Goal: Task Accomplishment & Management: Manage account settings

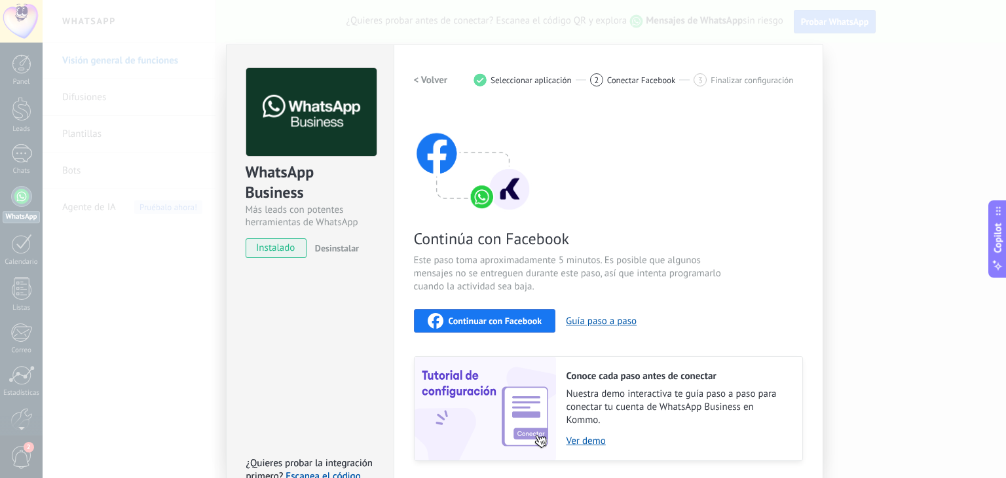
click at [524, 326] on div "Continuar con Facebook" at bounding box center [485, 321] width 115 height 16
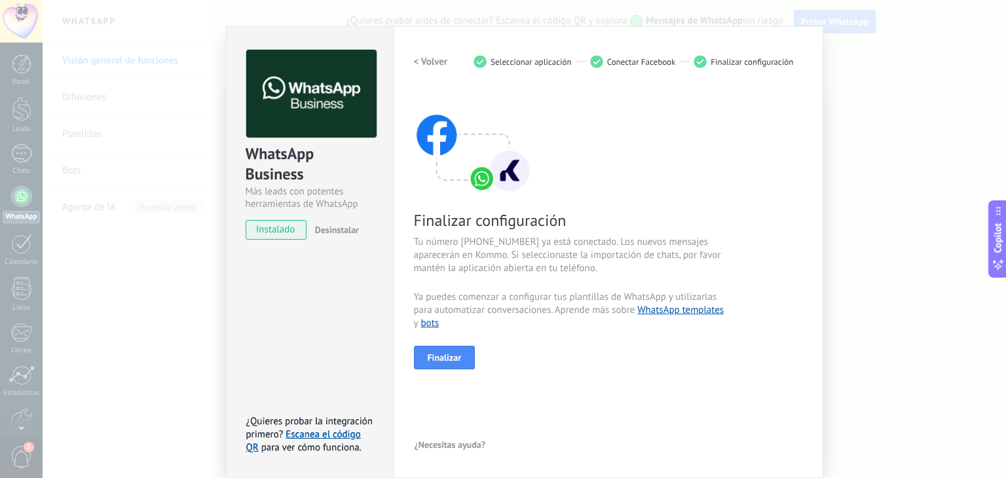
scroll to position [18, 0]
click at [447, 356] on span "Finalizar" at bounding box center [445, 357] width 34 height 9
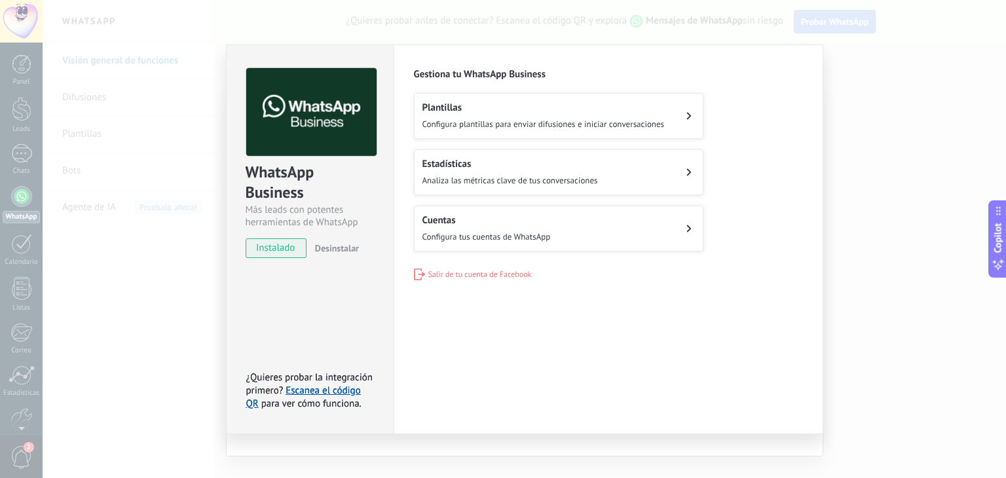
click at [858, 317] on div "WhatsApp Business Más leads con potentes herramientas de WhatsApp instalado Des…" at bounding box center [524, 239] width 963 height 478
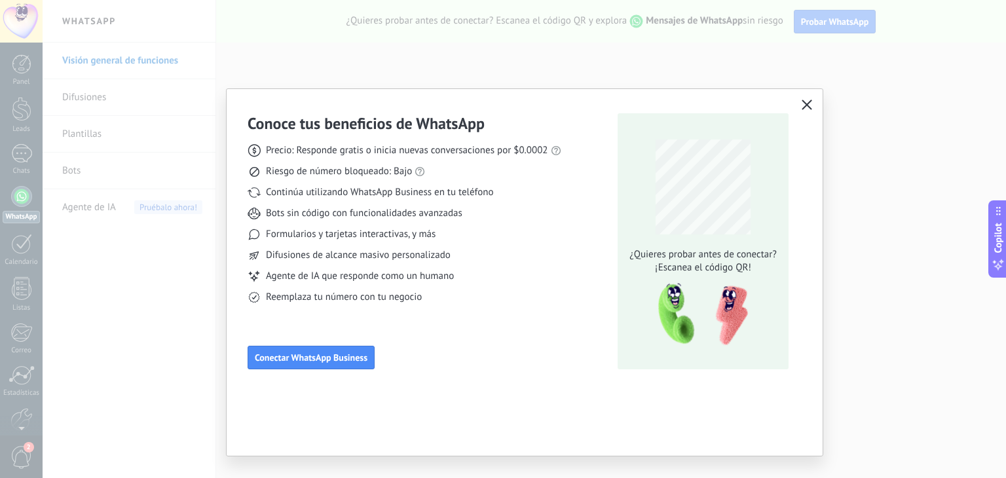
click at [806, 103] on icon "button" at bounding box center [807, 105] width 10 height 10
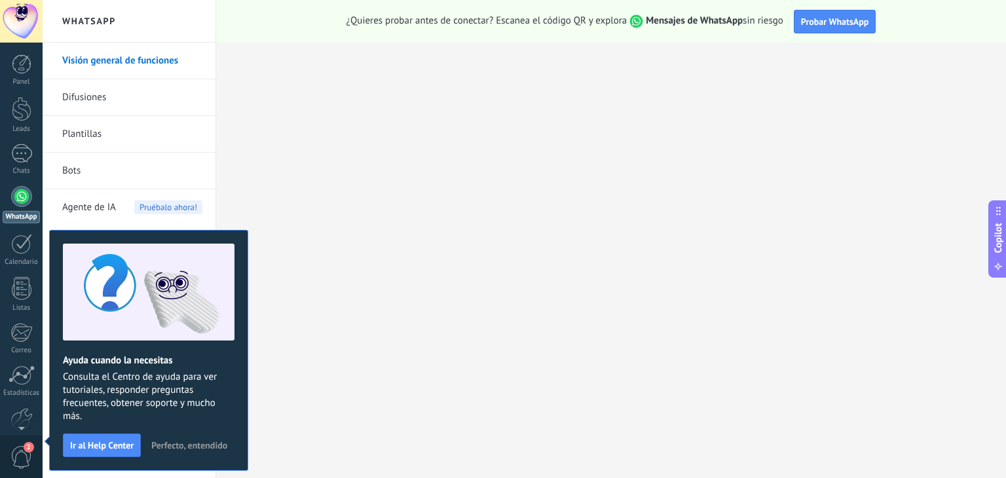
click at [26, 194] on div at bounding box center [21, 196] width 21 height 21
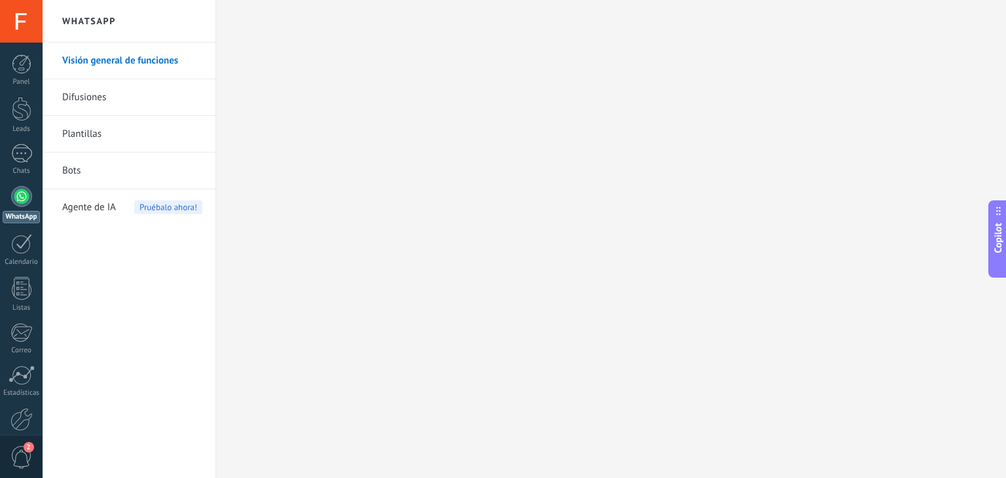
click at [128, 99] on link "Difusiones" at bounding box center [132, 97] width 140 height 37
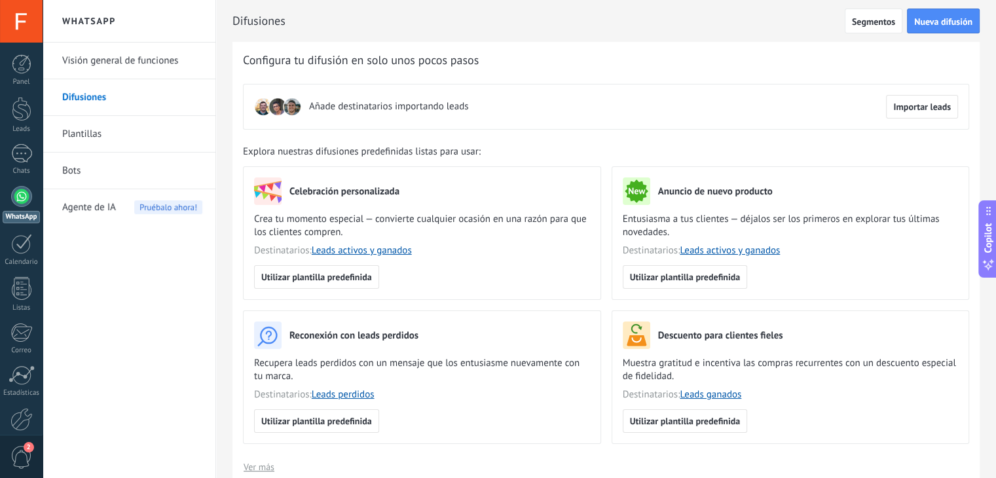
click at [118, 68] on link "Visión general de funciones" at bounding box center [132, 61] width 140 height 37
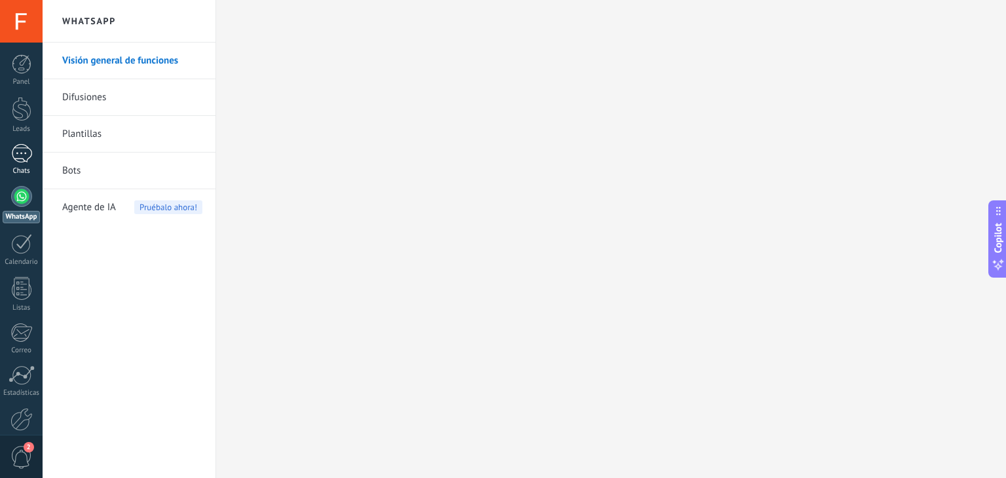
click at [18, 154] on div at bounding box center [21, 153] width 21 height 19
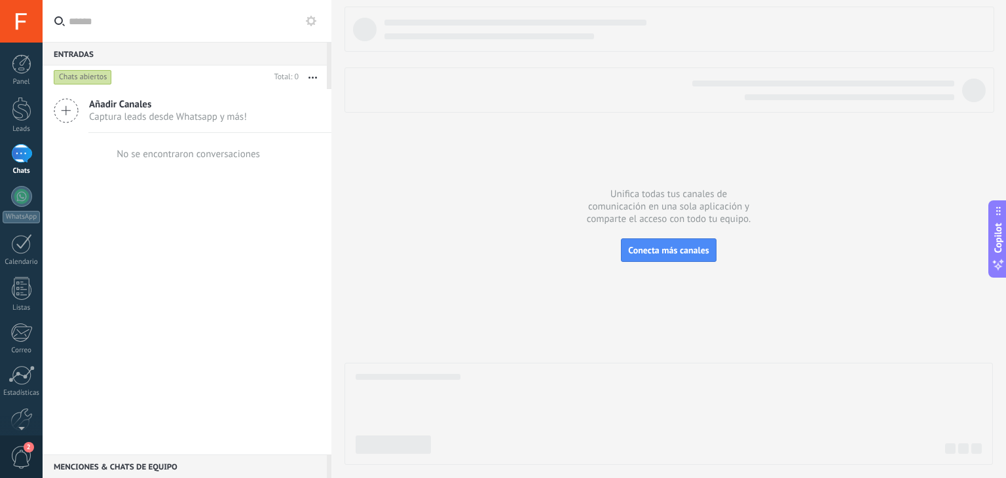
click at [122, 108] on span "Añadir Canales" at bounding box center [168, 104] width 158 height 12
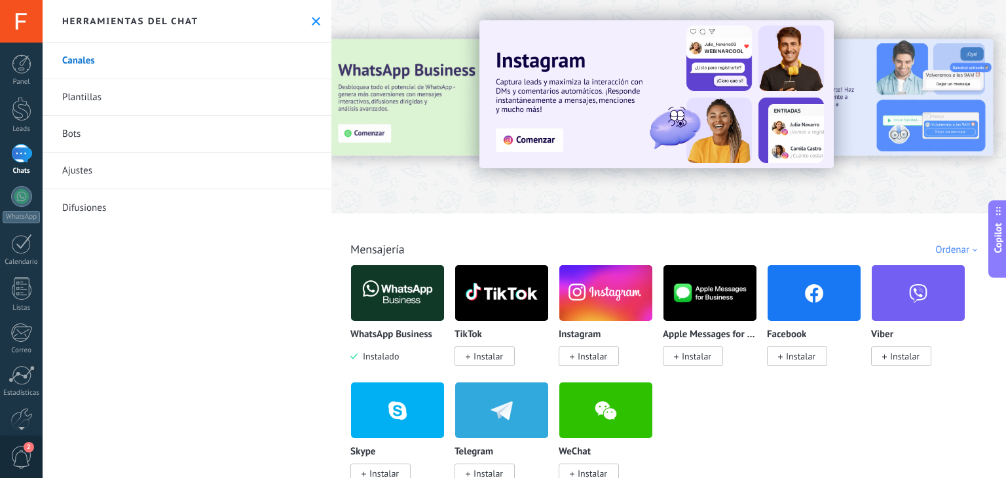
click at [395, 304] on img at bounding box center [397, 293] width 93 height 64
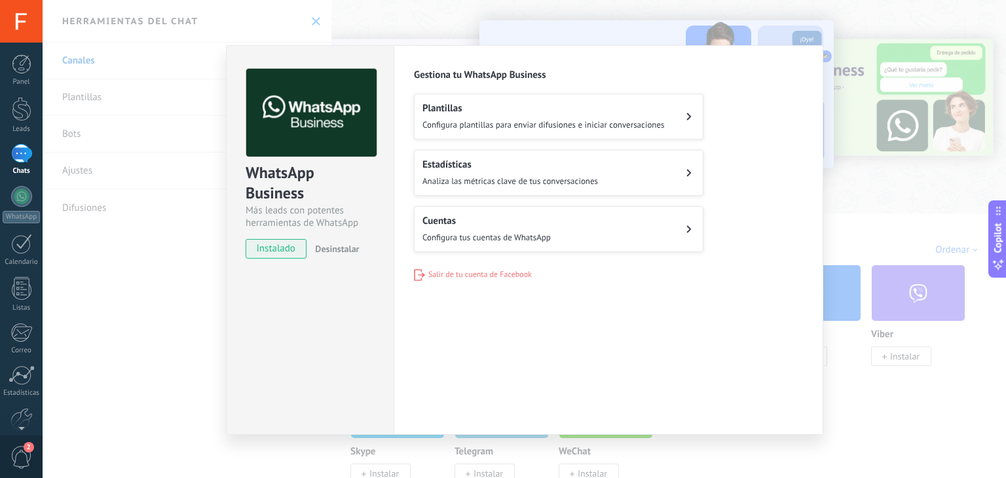
click at [676, 244] on button "Cuentas Configura tus cuentas de WhatsApp" at bounding box center [558, 229] width 289 height 46
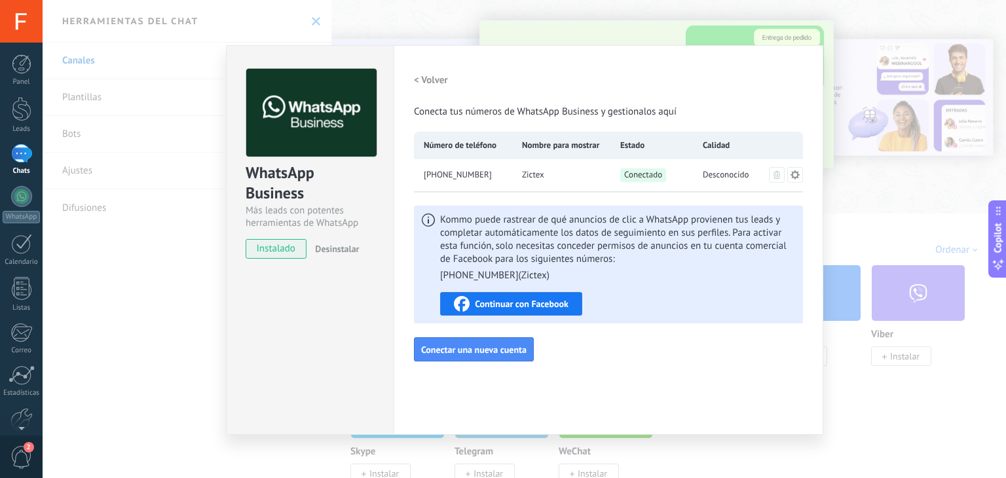
click at [518, 307] on span "Continuar con Facebook" at bounding box center [522, 303] width 94 height 9
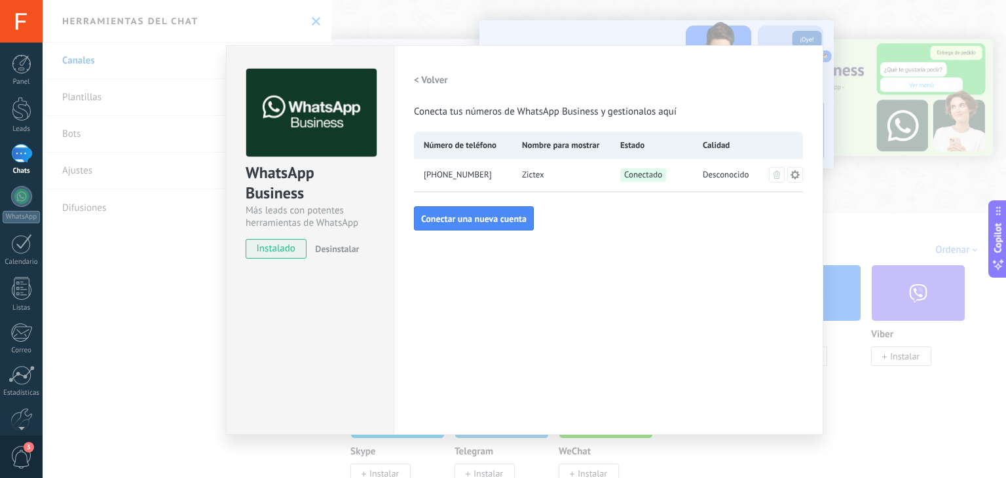
click at [423, 81] on h2 "< Volver" at bounding box center [431, 80] width 34 height 12
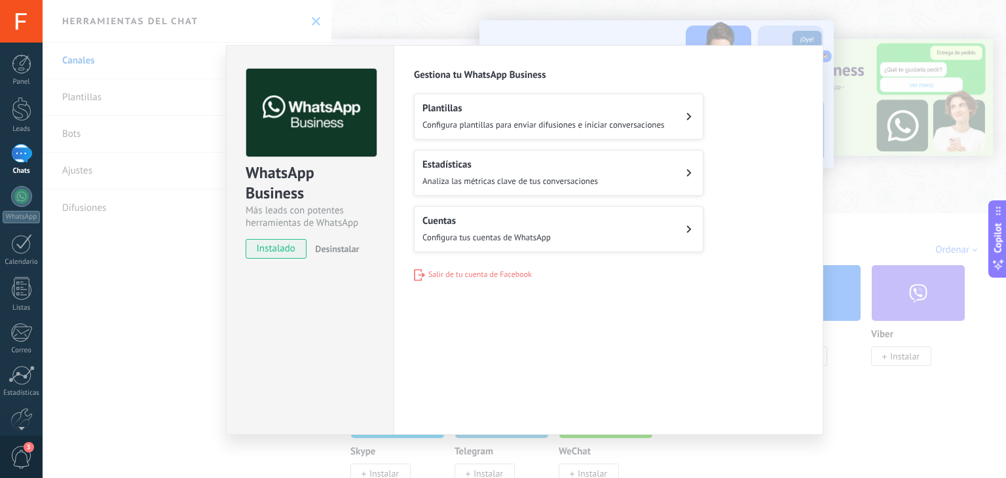
click at [562, 122] on span "Configura plantillas para enviar difusiones e iniciar conversaciones" at bounding box center [543, 124] width 242 height 11
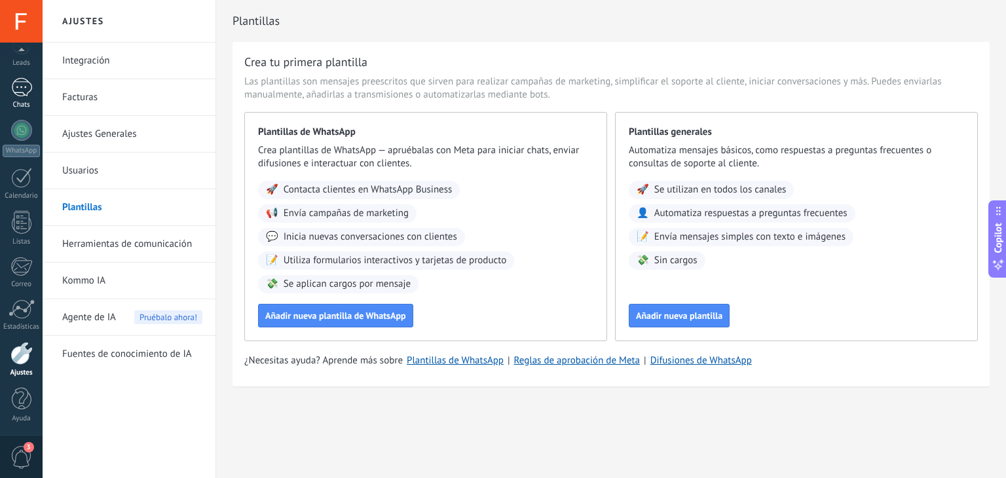
click at [19, 92] on div at bounding box center [21, 87] width 21 height 19
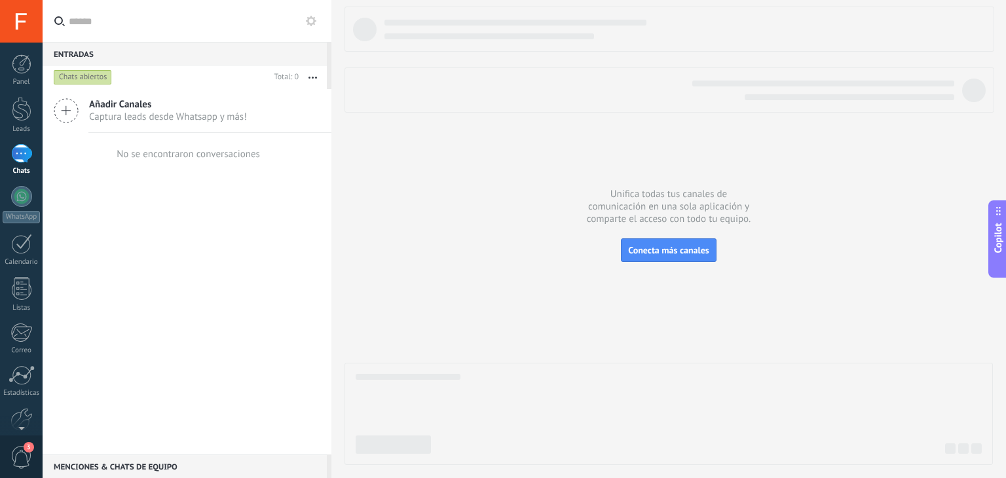
click at [95, 76] on div "Chats abiertos" at bounding box center [83, 77] width 58 height 16
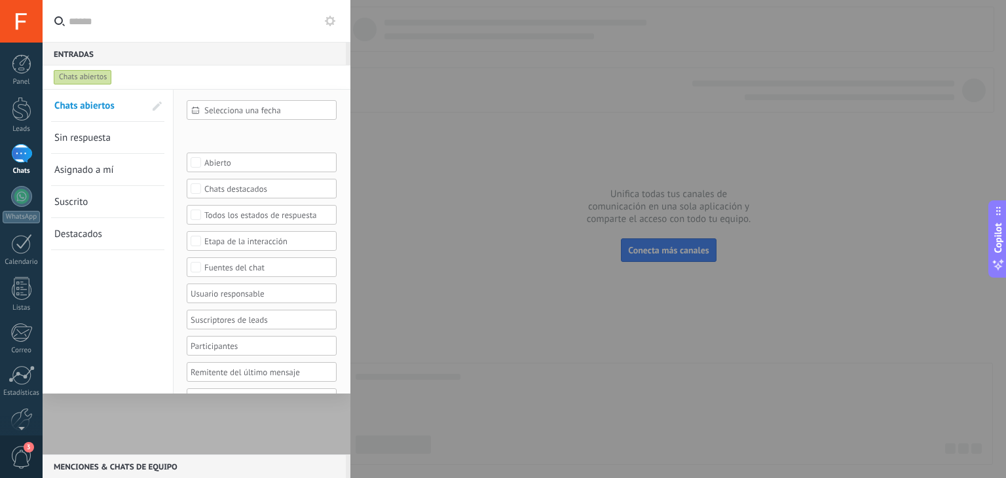
click at [422, 116] on div at bounding box center [503, 239] width 1006 height 478
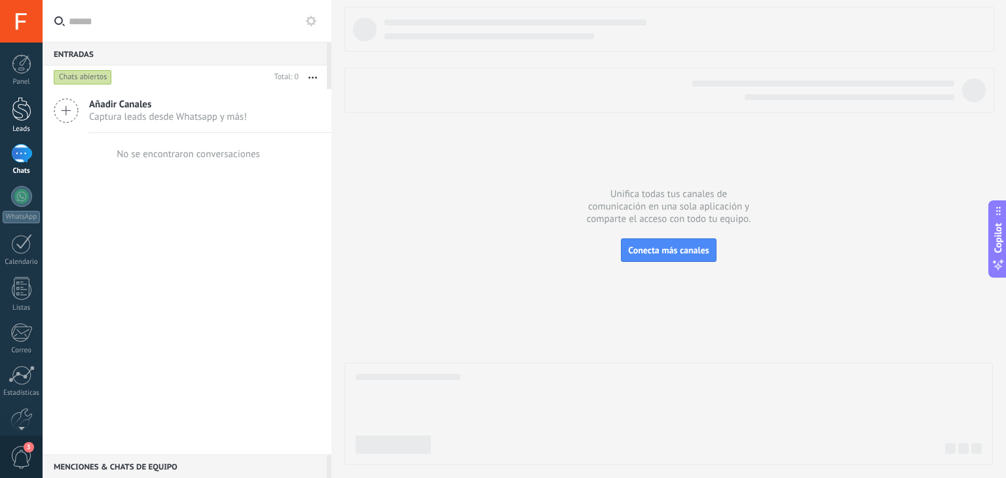
click at [8, 116] on link "Leads" at bounding box center [21, 115] width 43 height 37
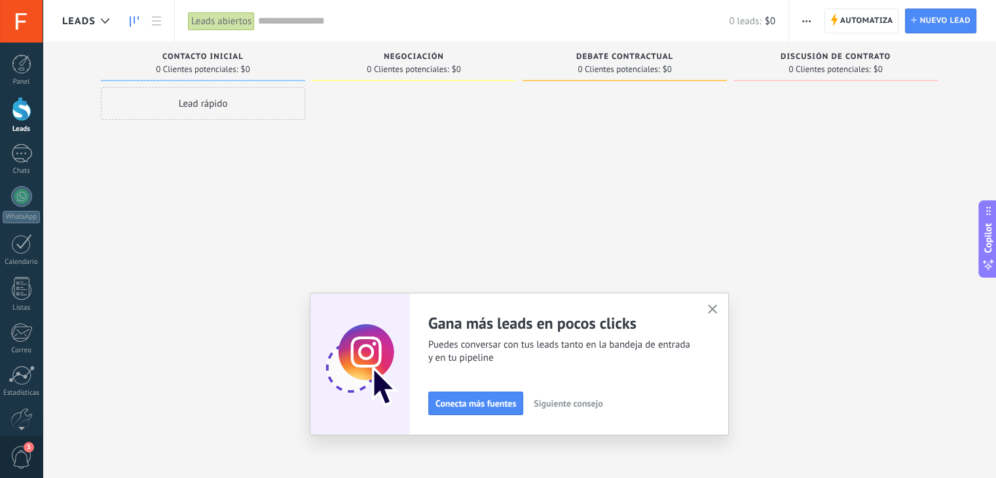
click at [574, 404] on span "Siguiente consejo" at bounding box center [568, 403] width 69 height 9
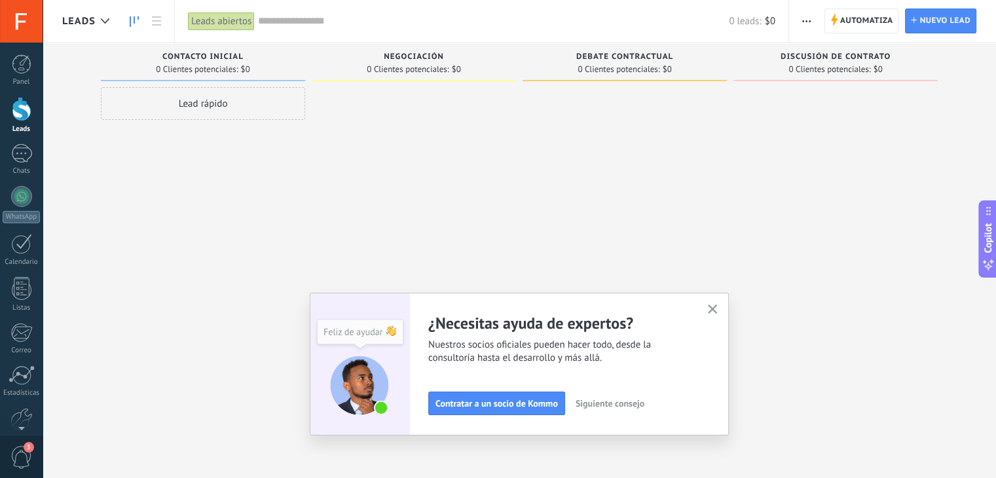
click at [616, 407] on span "Siguiente consejo" at bounding box center [610, 403] width 69 height 9
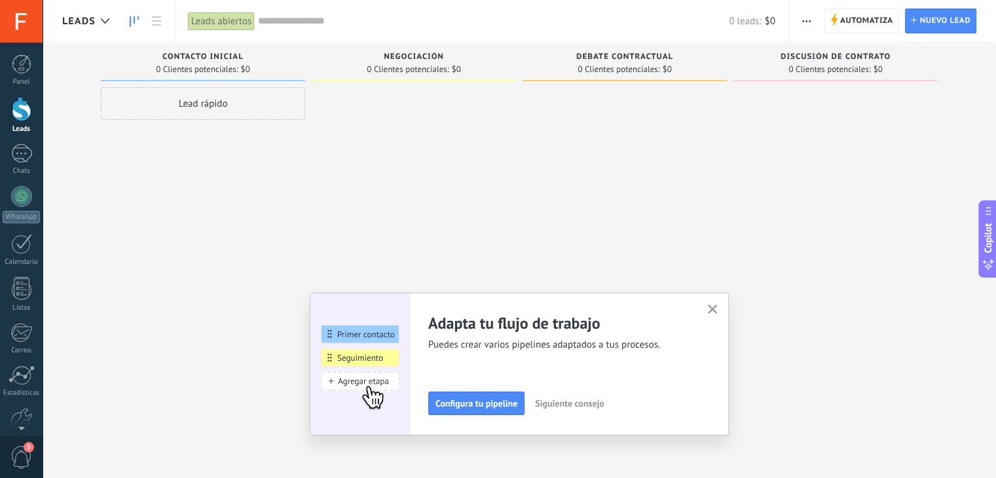
click at [583, 407] on span "Siguiente consejo" at bounding box center [569, 403] width 69 height 9
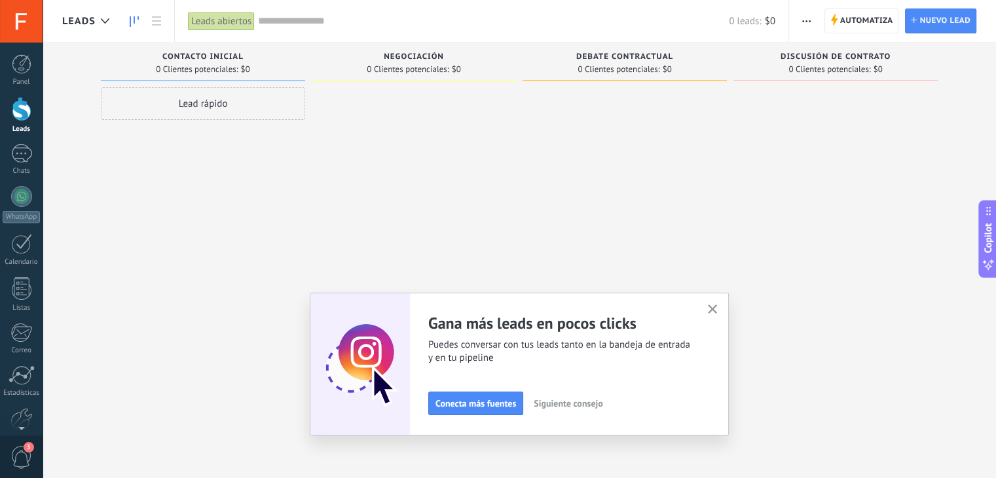
click at [719, 316] on button "button" at bounding box center [713, 310] width 16 height 18
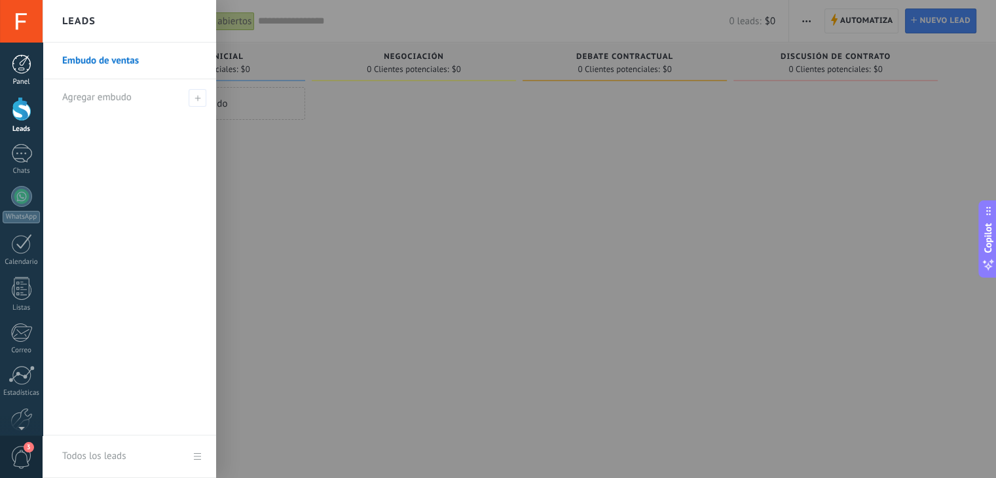
click at [23, 63] on div at bounding box center [22, 64] width 20 height 20
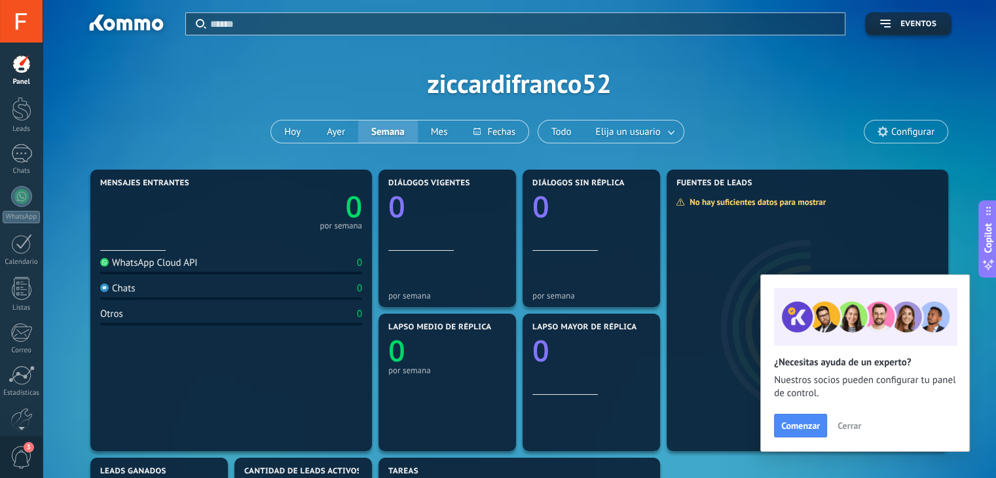
click at [857, 430] on span "Cerrar" at bounding box center [850, 425] width 24 height 9
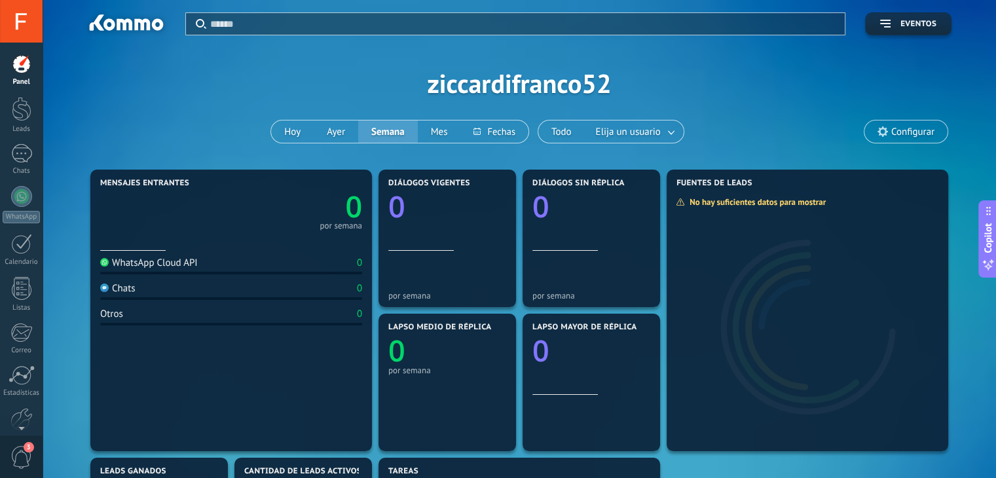
click at [584, 98] on div "Aplicar Eventos ziccardifranco52 Hoy Ayer Semana Mes Todo Elija un usuario Conf…" at bounding box center [519, 83] width 914 height 166
click at [564, 79] on div "Aplicar Eventos ziccardifranco52 Hoy Ayer Semana Mes Todo Elija un usuario Conf…" at bounding box center [519, 83] width 914 height 166
click at [20, 344] on div at bounding box center [21, 353] width 22 height 23
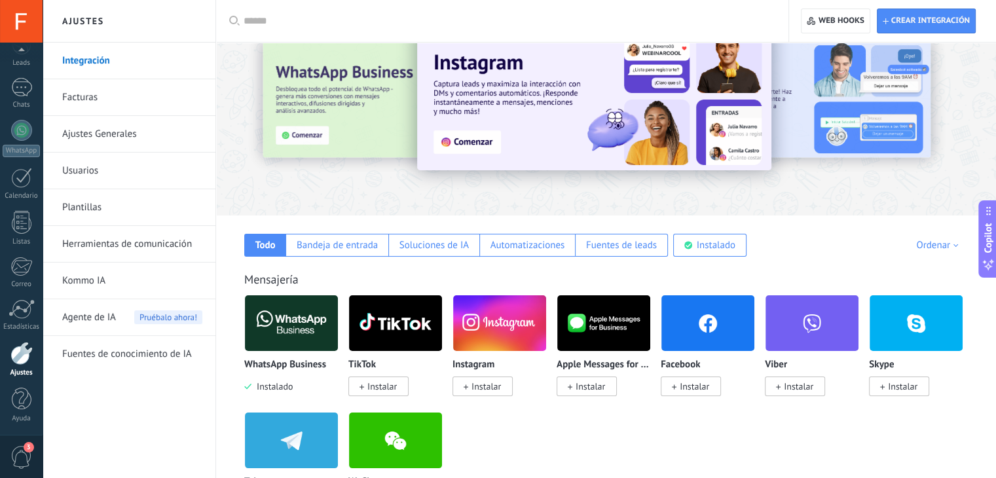
scroll to position [46, 0]
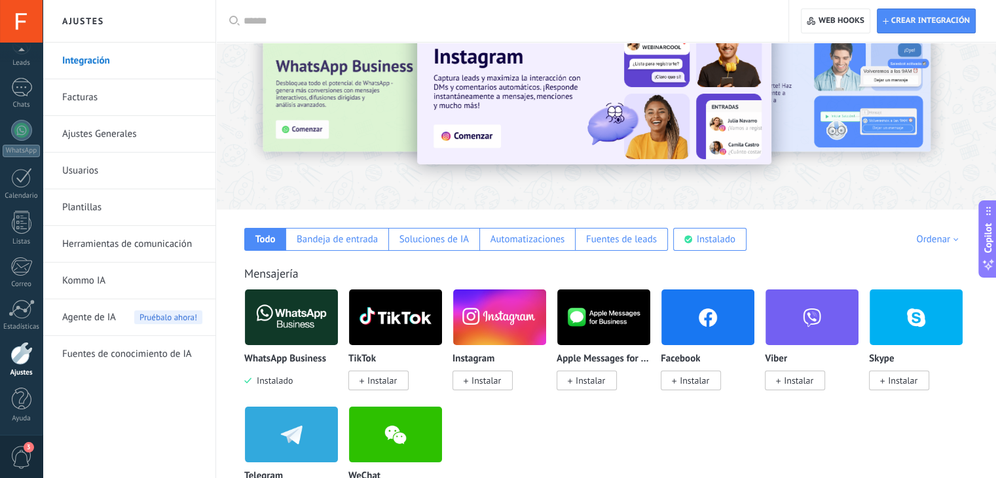
click at [16, 461] on span "3" at bounding box center [21, 457] width 22 height 23
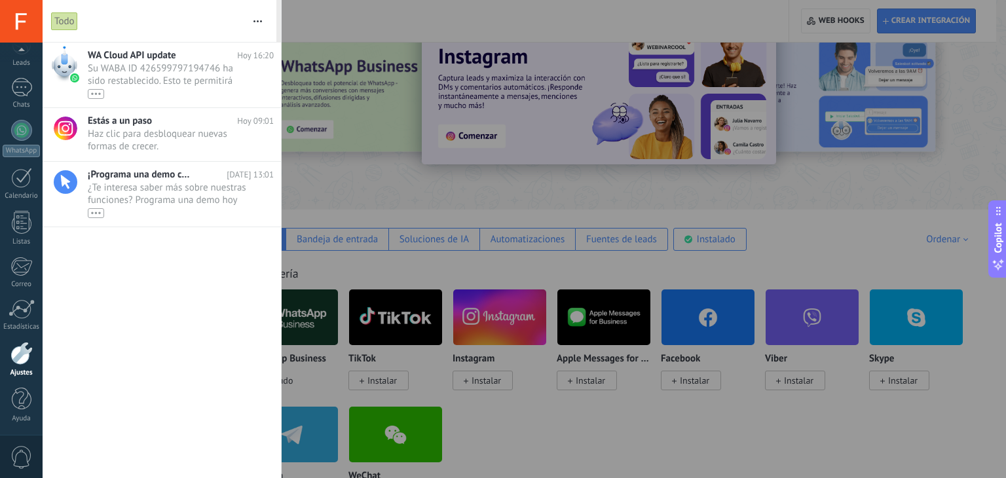
click at [372, 273] on div at bounding box center [503, 239] width 1006 height 478
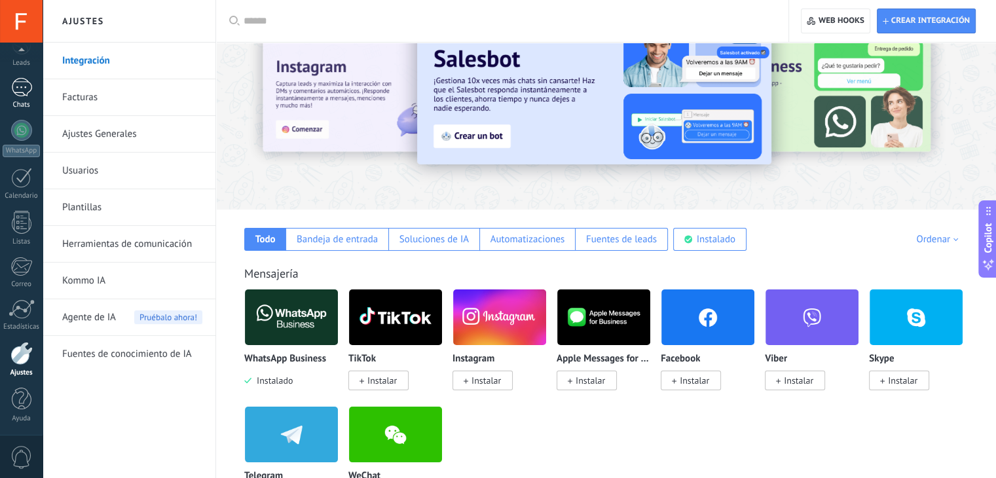
scroll to position [0, 0]
click at [22, 153] on div at bounding box center [21, 153] width 21 height 19
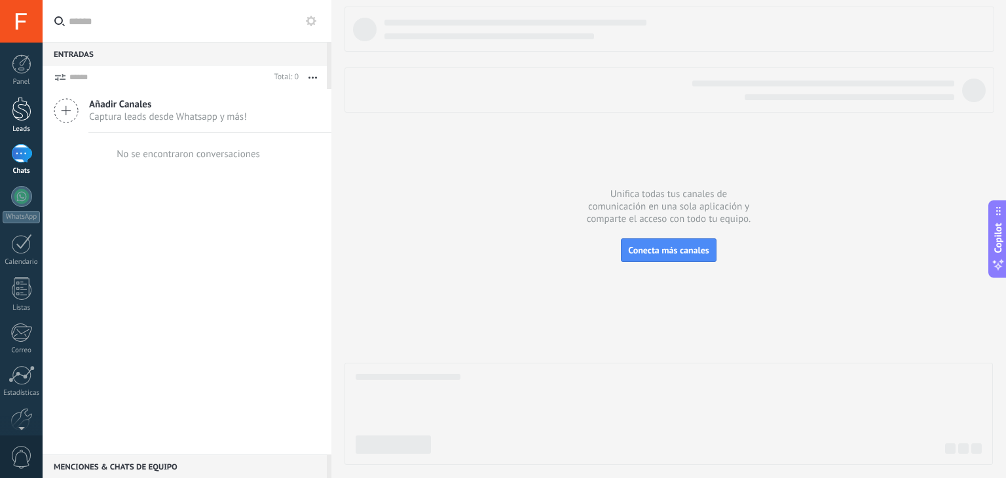
click at [25, 113] on div at bounding box center [22, 109] width 20 height 24
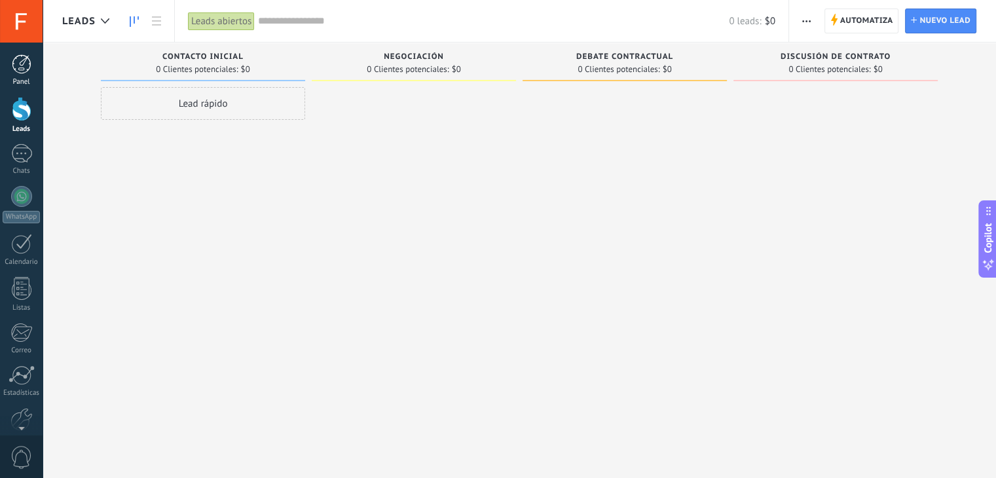
click at [31, 56] on link "Panel" at bounding box center [21, 70] width 43 height 32
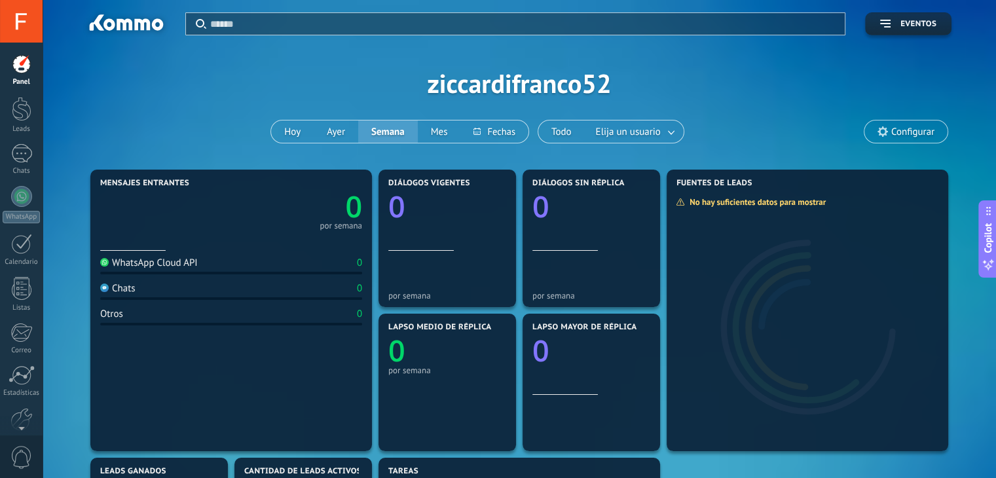
click at [884, 145] on div "Aplicar Eventos ziccardifranco52 Hoy Ayer Semana Mes Todo Elija un usuario Conf…" at bounding box center [519, 83] width 914 height 166
click at [894, 129] on span "Configurar" at bounding box center [912, 131] width 43 height 11
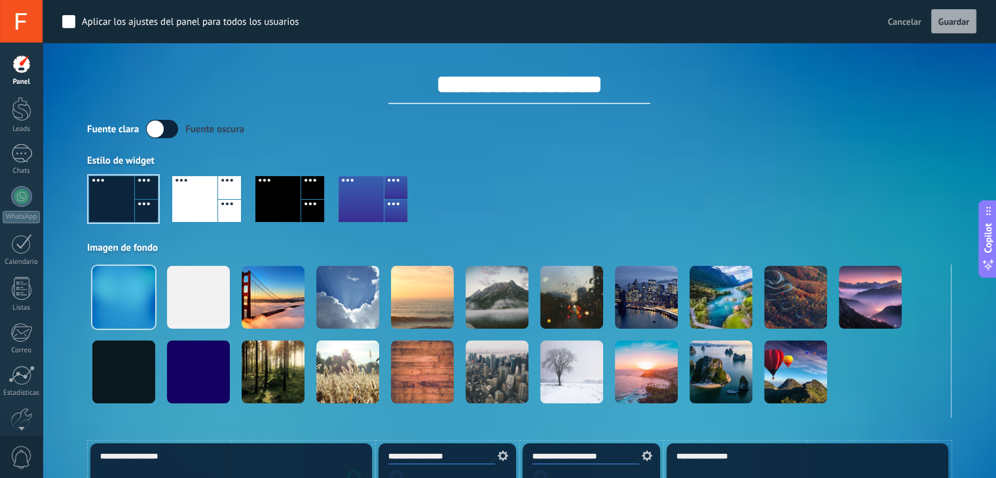
drag, startPoint x: 604, startPoint y: 92, endPoint x: 431, endPoint y: 97, distance: 173.0
click at [431, 97] on input "**********" at bounding box center [519, 84] width 262 height 39
type input "******"
click at [162, 131] on label at bounding box center [162, 129] width 32 height 18
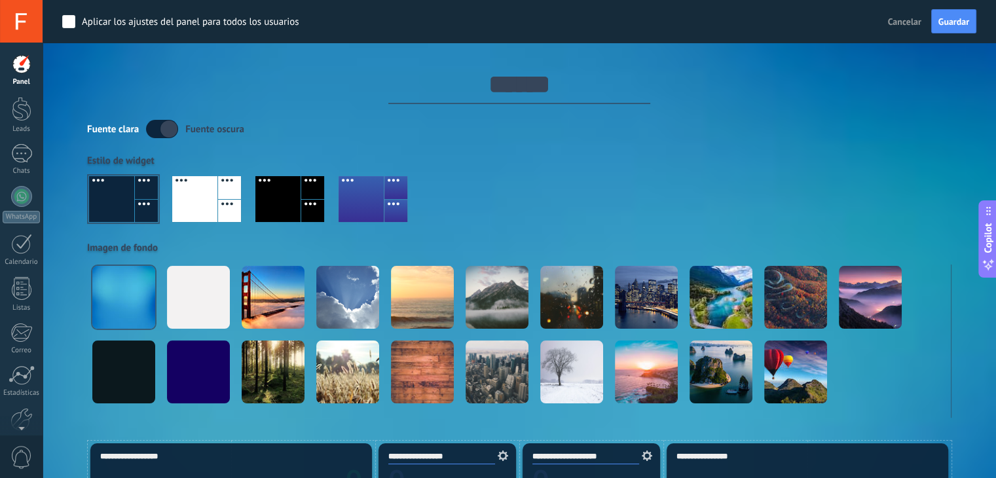
click at [160, 132] on label at bounding box center [162, 129] width 32 height 18
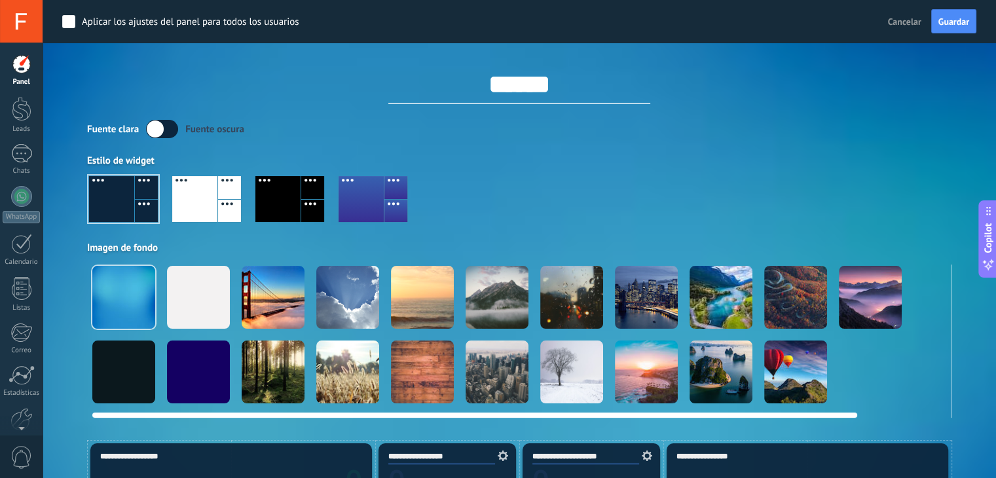
click at [124, 387] on div at bounding box center [123, 372] width 63 height 63
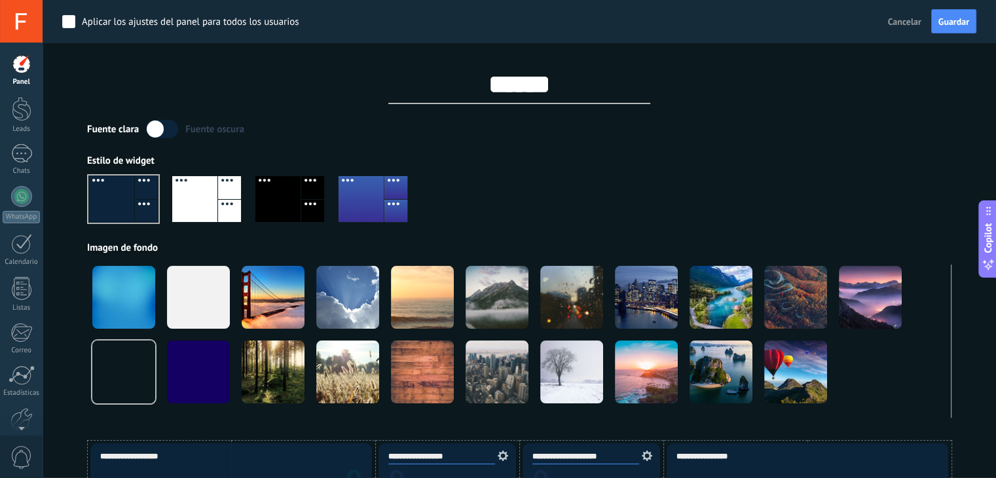
click at [312, 200] on div at bounding box center [312, 211] width 23 height 23
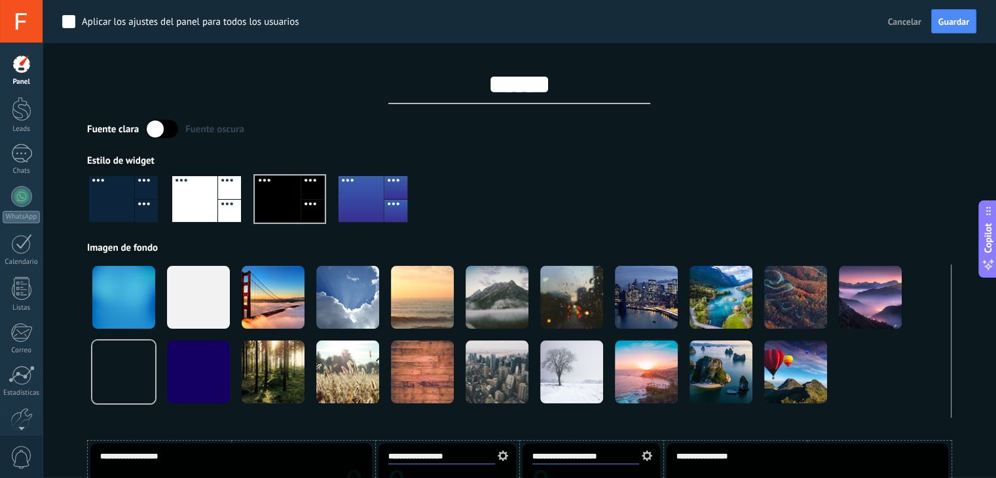
click at [115, 208] on div at bounding box center [111, 199] width 45 height 46
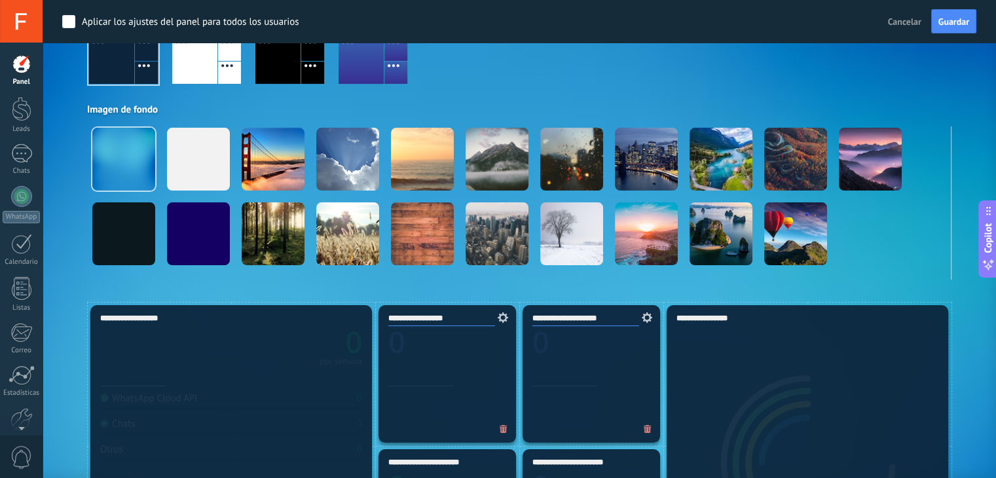
scroll to position [140, 0]
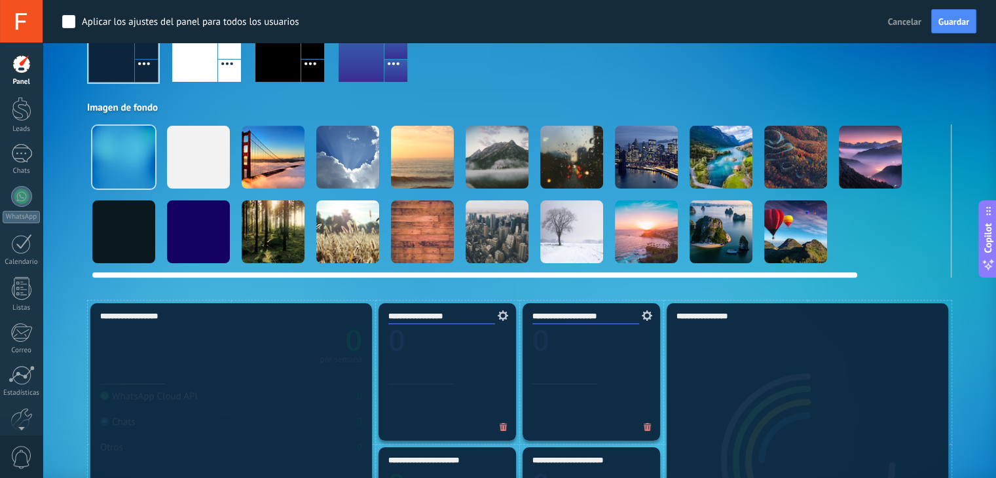
click at [110, 238] on div at bounding box center [123, 231] width 63 height 63
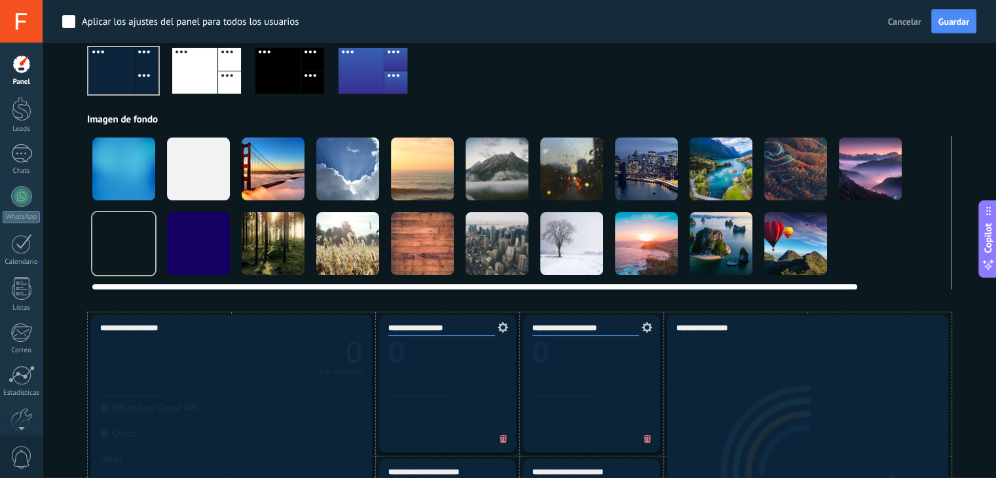
scroll to position [0, 0]
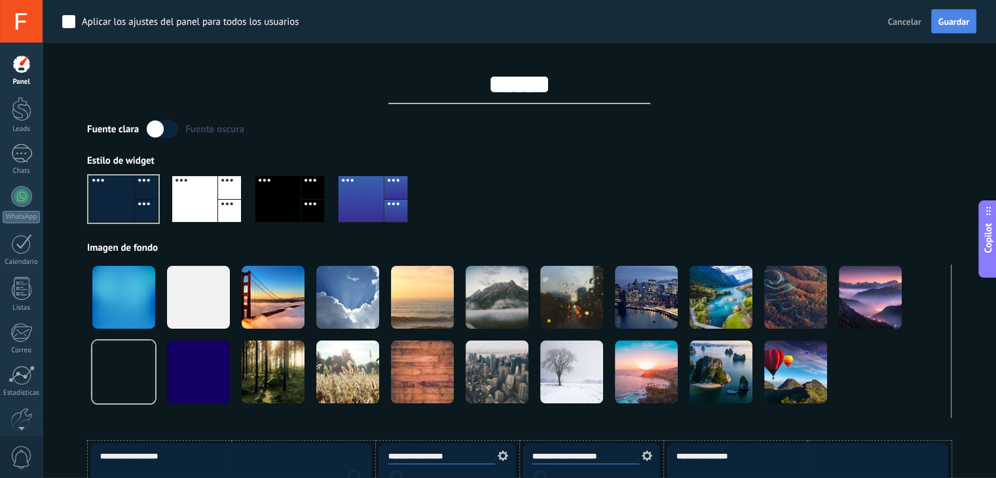
click at [948, 12] on button "Guardar" at bounding box center [953, 21] width 45 height 25
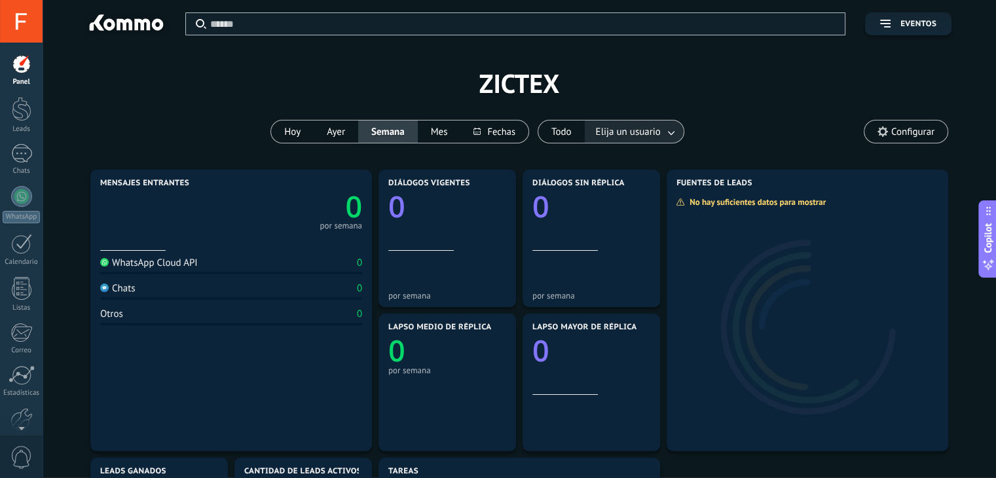
click at [679, 124] on link at bounding box center [672, 132] width 24 height 22
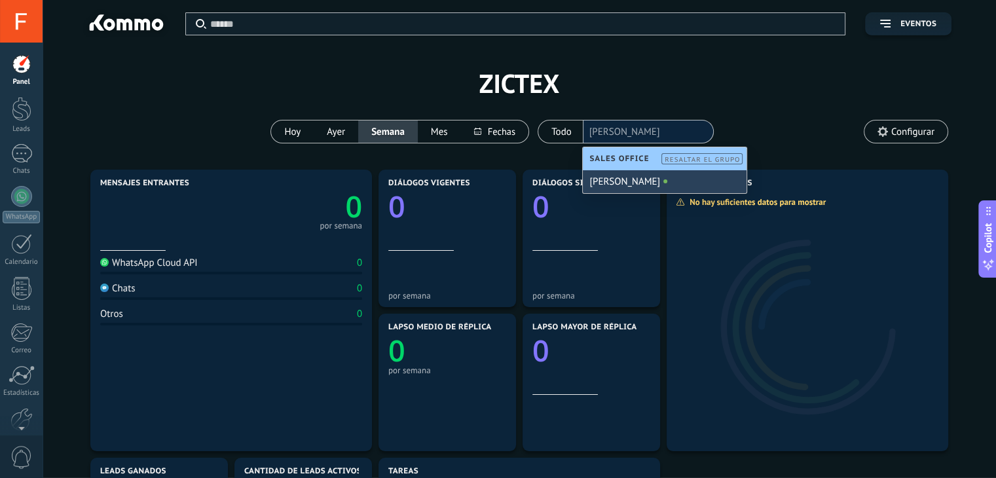
click at [650, 185] on div "[PERSON_NAME]" at bounding box center [665, 181] width 164 height 23
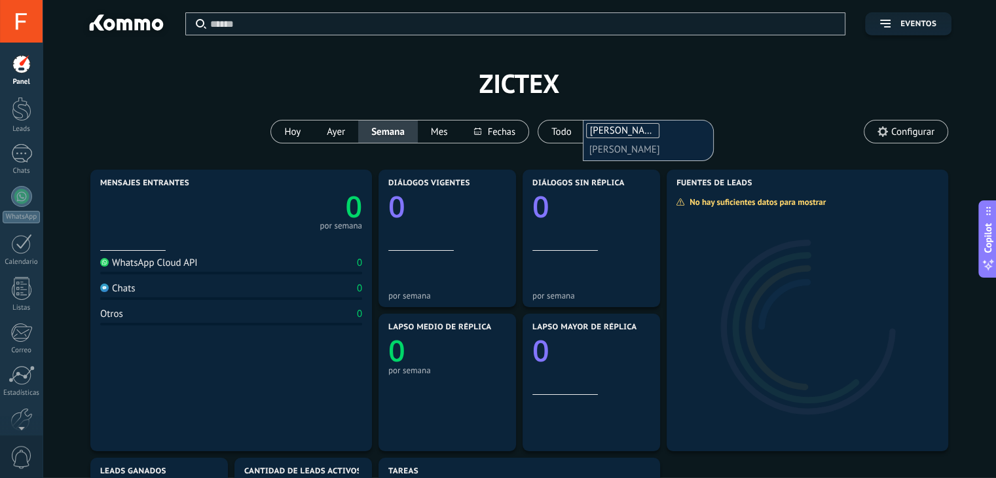
click at [720, 90] on div "Aplicar Eventos ZICTEX Hoy Ayer Semana Mes Todo Elija un usuario Franco Ziccard…" at bounding box center [519, 83] width 914 height 166
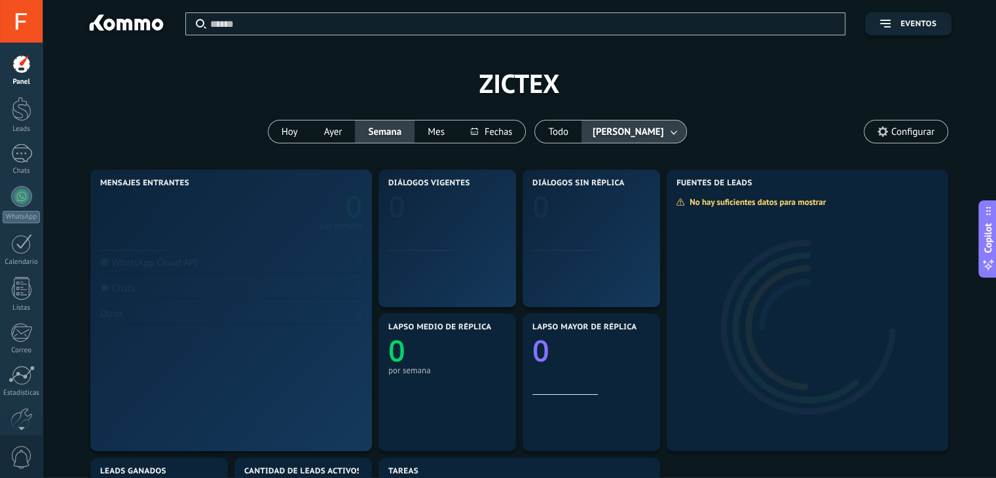
click at [648, 139] on span "[PERSON_NAME]" at bounding box center [628, 132] width 76 height 18
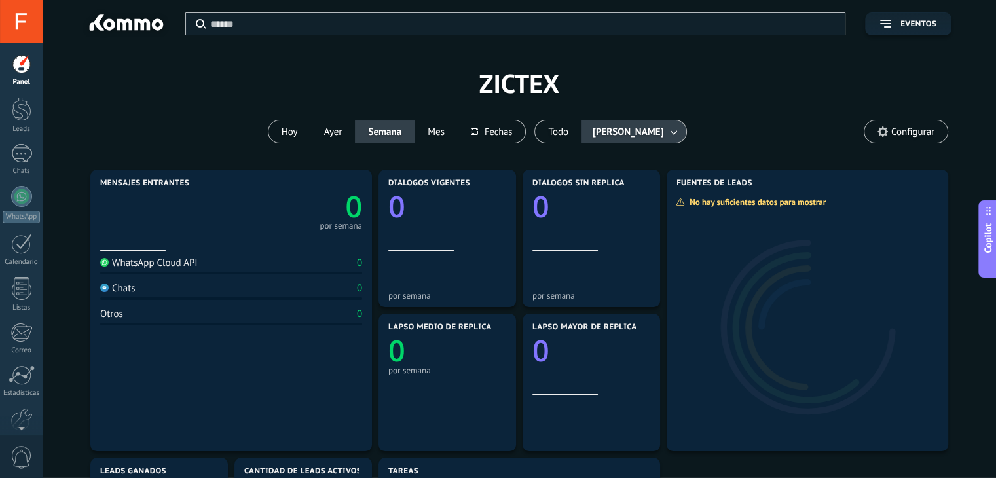
click at [658, 135] on span "[PERSON_NAME]" at bounding box center [628, 132] width 76 height 18
click at [668, 134] on link at bounding box center [675, 132] width 24 height 22
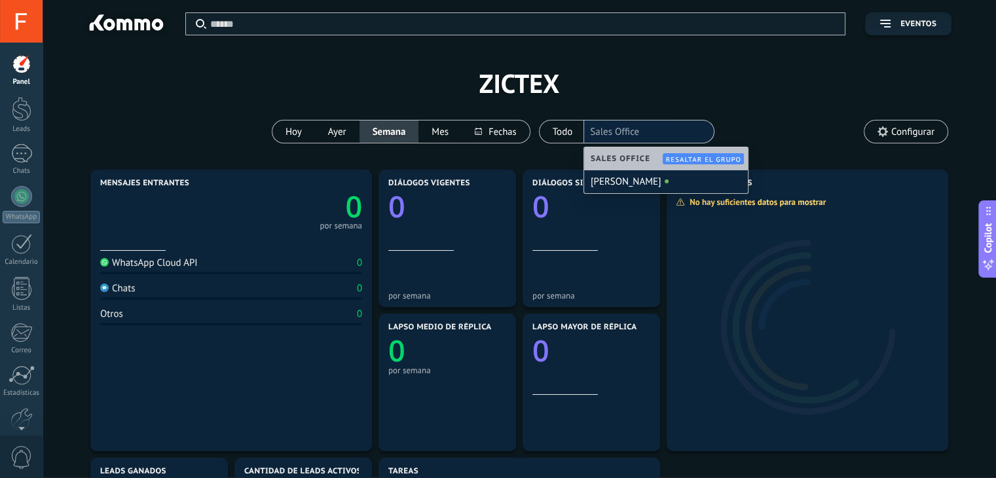
click at [718, 79] on div "Aplicar Eventos ZICTEX Hoy Ayer Semana Mes Todo Franco Ziccardi Sales Office Co…" at bounding box center [519, 83] width 914 height 166
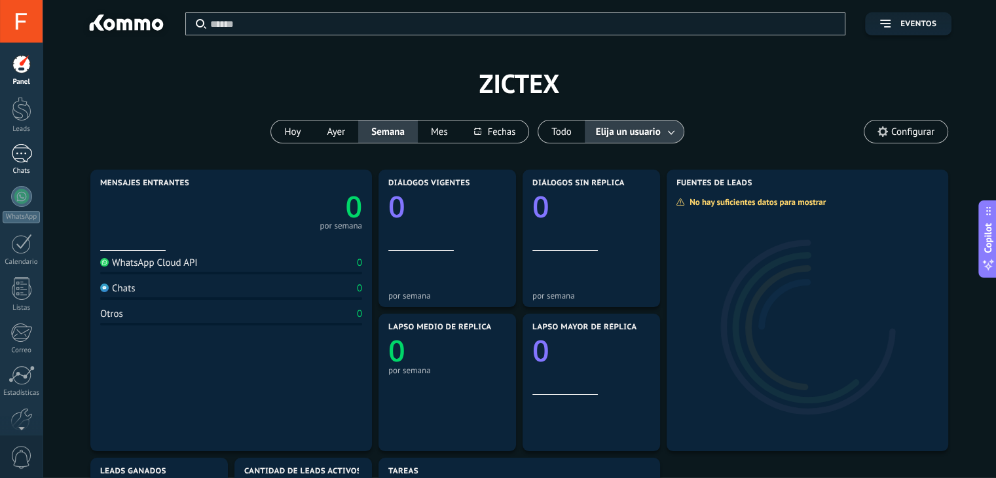
click at [20, 153] on div at bounding box center [21, 153] width 21 height 19
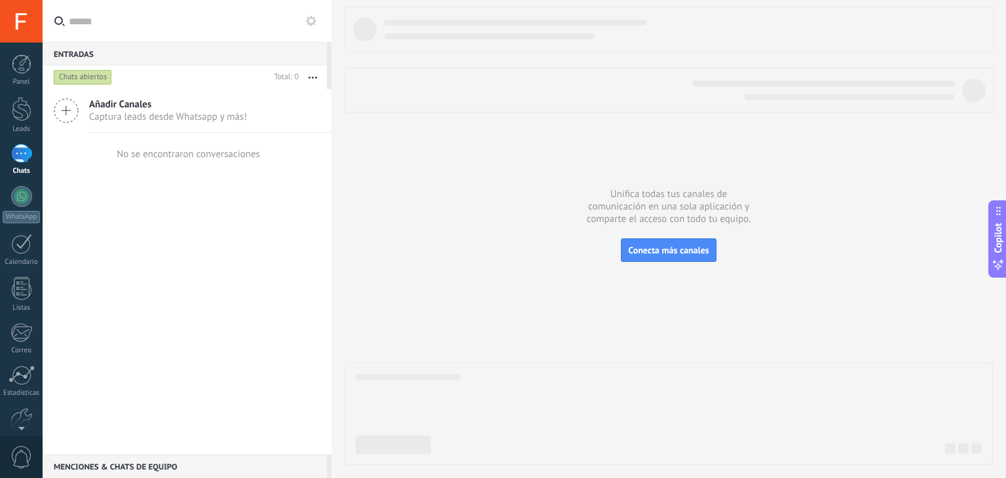
click at [324, 81] on button "button" at bounding box center [313, 77] width 28 height 24
click at [208, 377] on div "Añadir Canales Captura leads desde Whatsapp y más! No se encontraron conversaci…" at bounding box center [187, 271] width 289 height 365
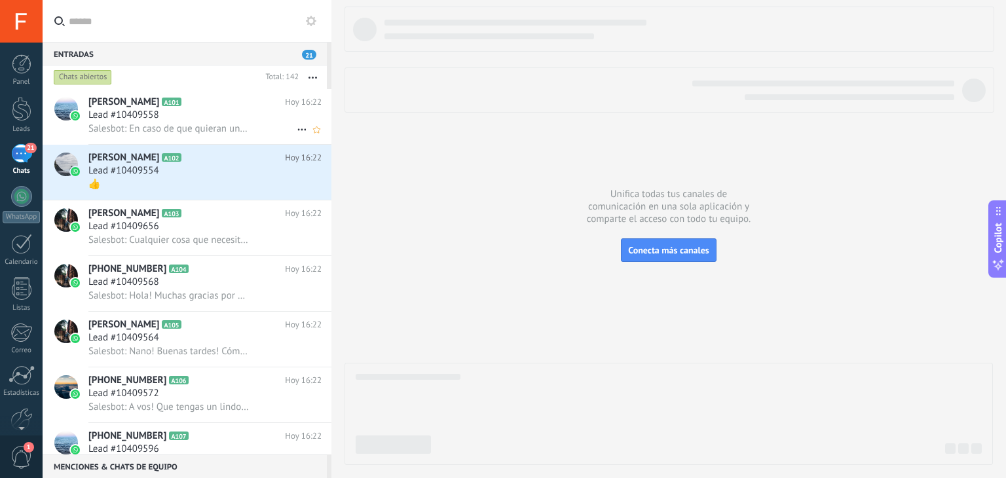
click at [225, 121] on div "Lead #10409558" at bounding box center [204, 115] width 233 height 13
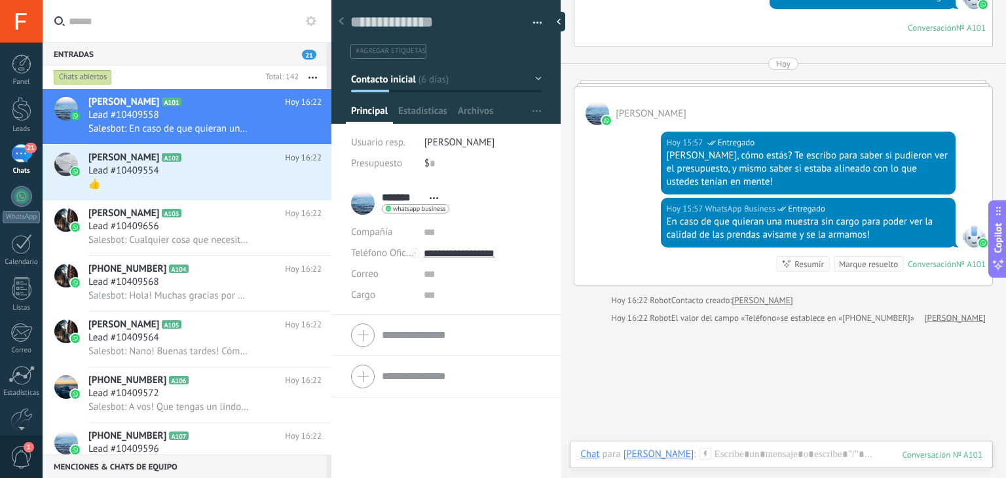
click at [344, 24] on div at bounding box center [341, 22] width 18 height 26
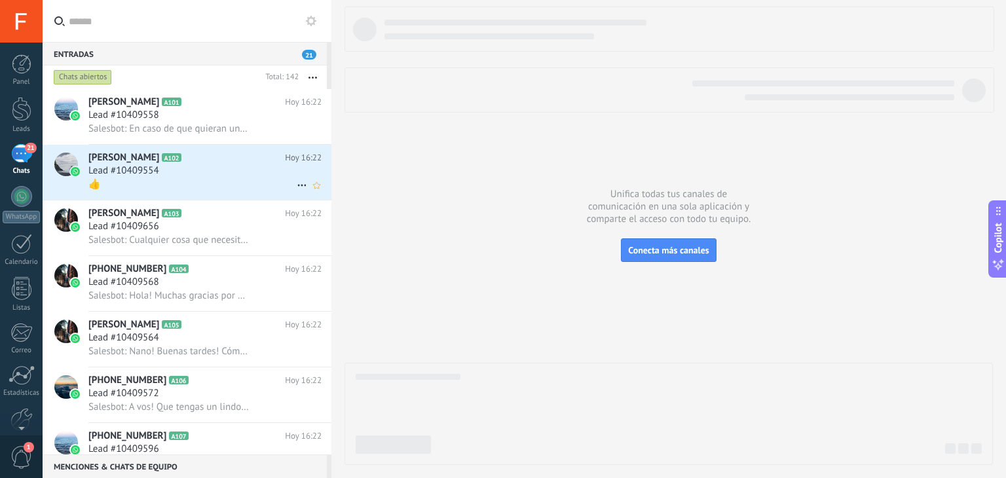
click at [206, 191] on div "👍" at bounding box center [204, 184] width 233 height 14
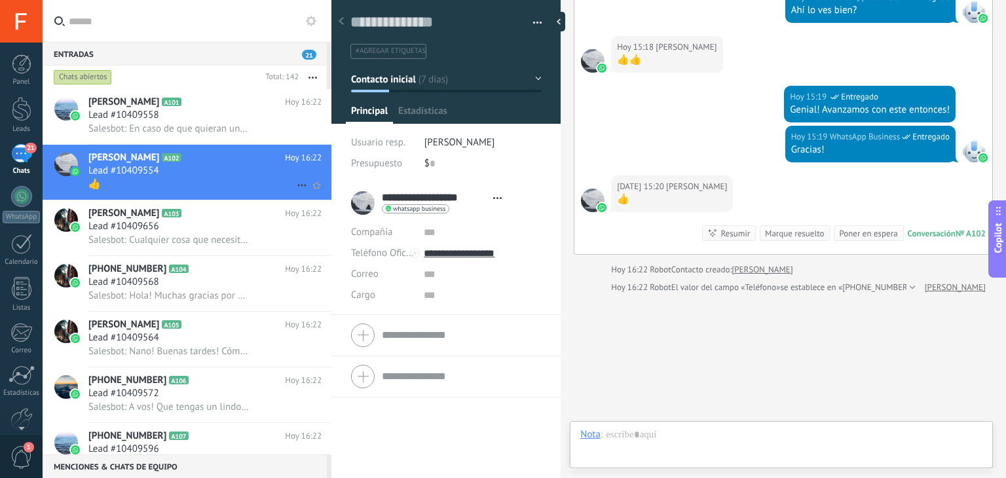
scroll to position [19, 0]
click at [297, 187] on use at bounding box center [301, 186] width 9 height 2
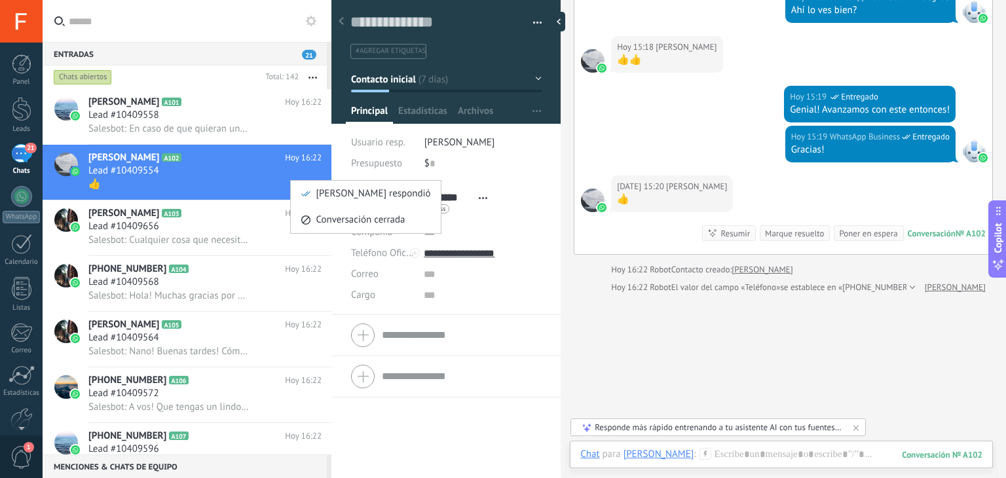
click at [773, 255] on div at bounding box center [503, 239] width 1006 height 478
click at [780, 240] on div "Marque resuelto" at bounding box center [794, 233] width 59 height 12
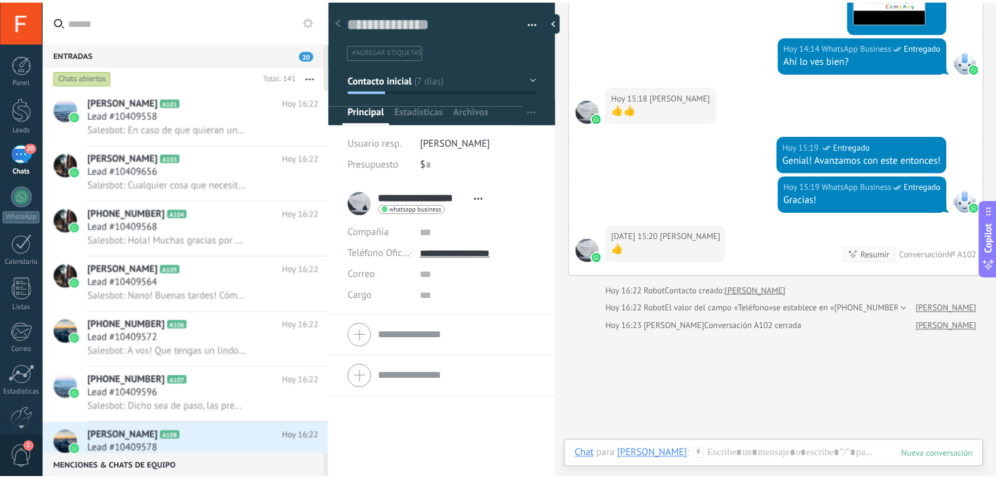
scroll to position [1262, 0]
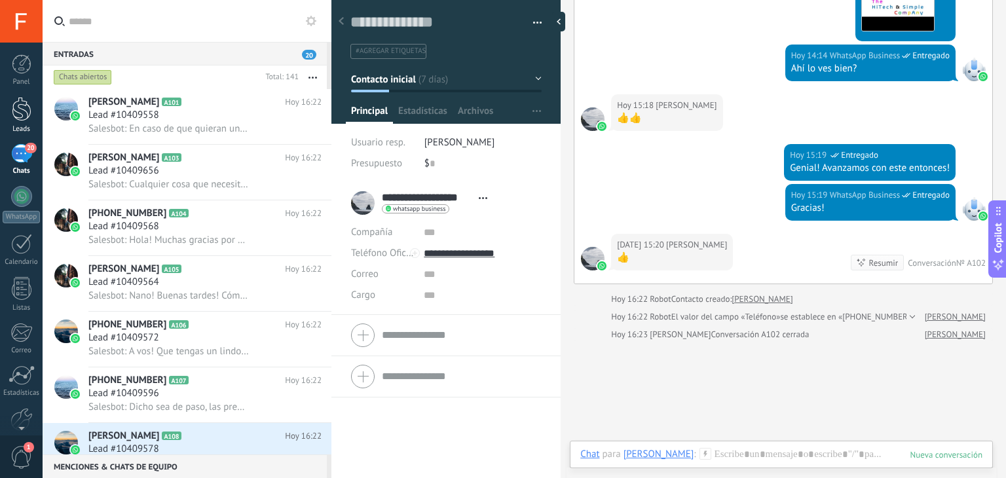
click at [29, 111] on div at bounding box center [22, 109] width 20 height 24
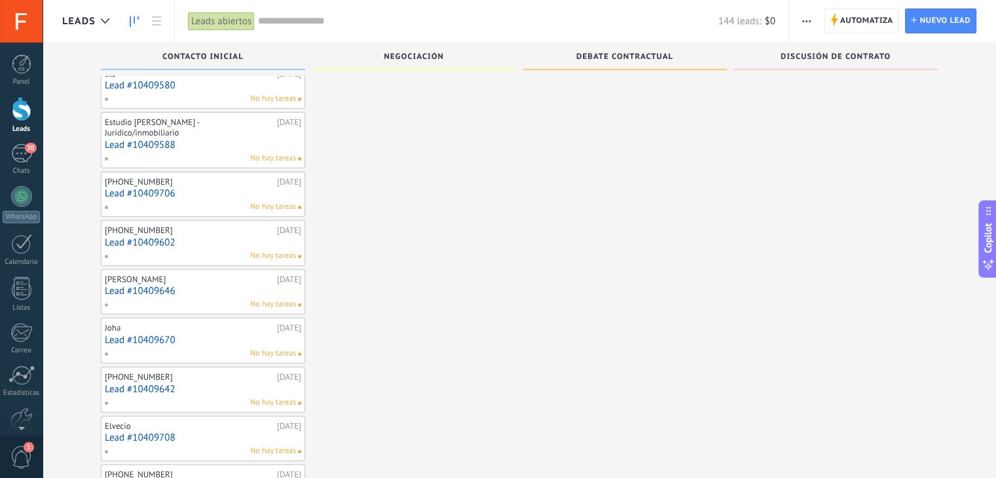
scroll to position [437, 0]
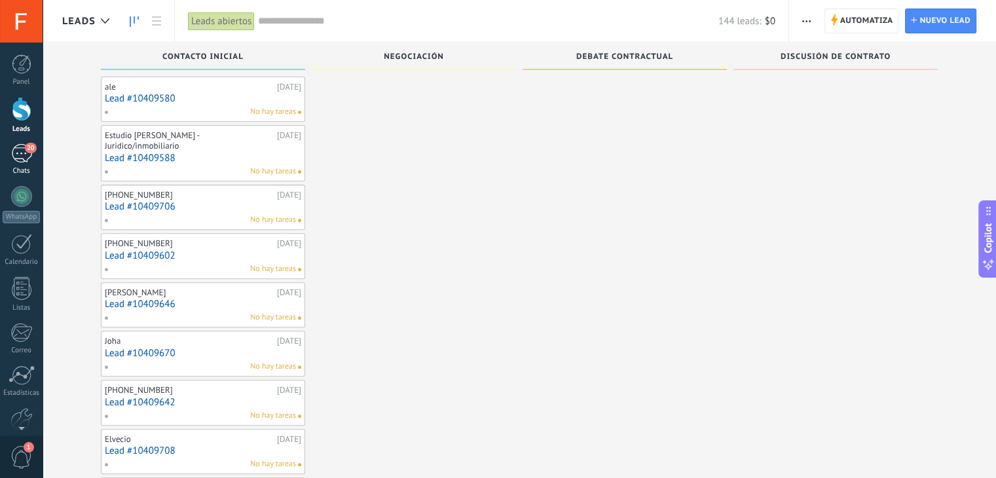
click at [14, 160] on div "20" at bounding box center [21, 153] width 21 height 19
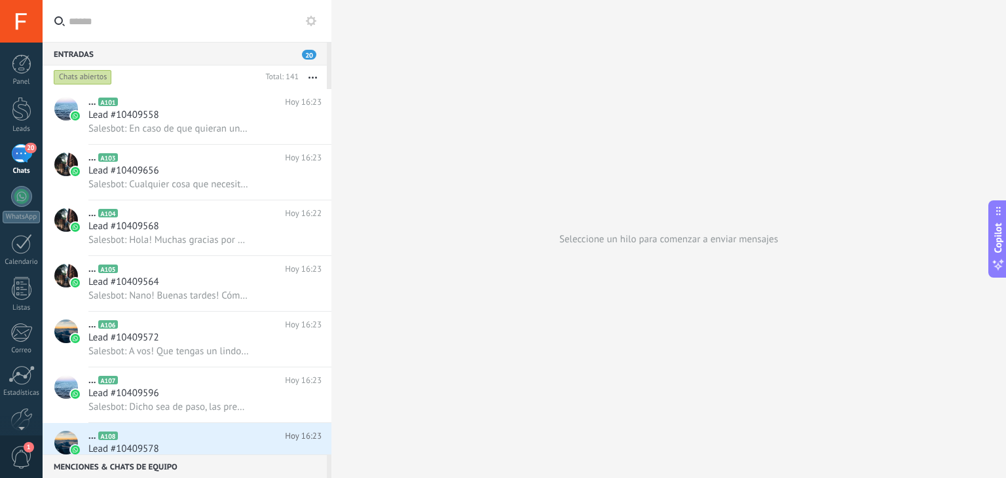
click at [310, 77] on icon "button" at bounding box center [312, 78] width 9 height 2
click at [215, 171] on div "Lead #10409656" at bounding box center [204, 170] width 233 height 13
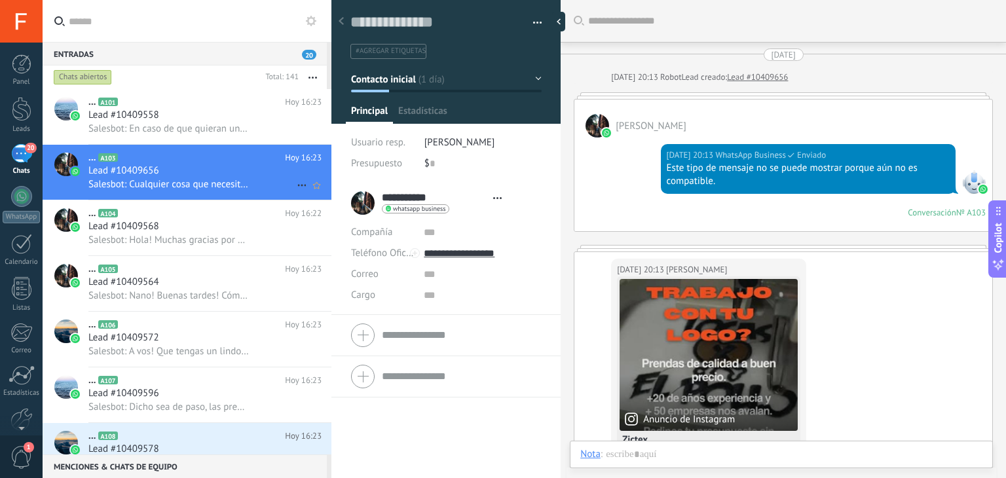
type textarea "**********"
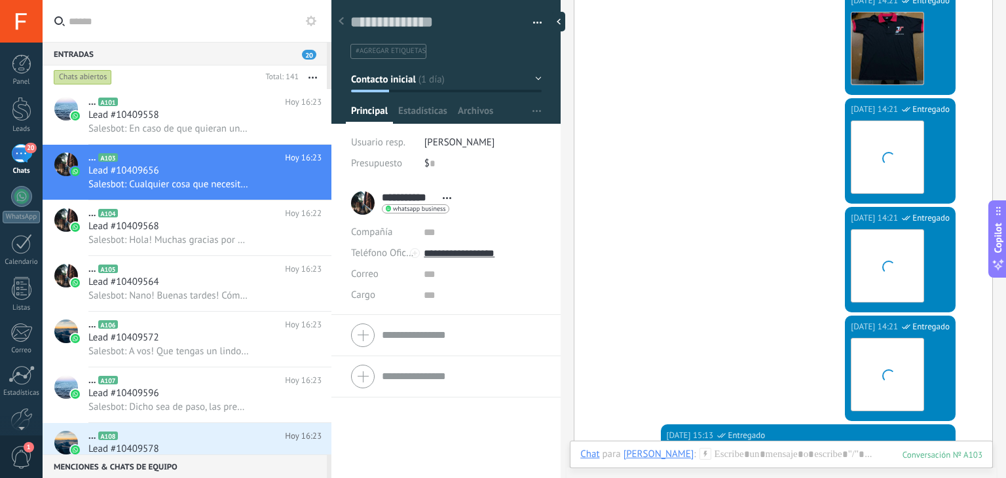
scroll to position [1416, 0]
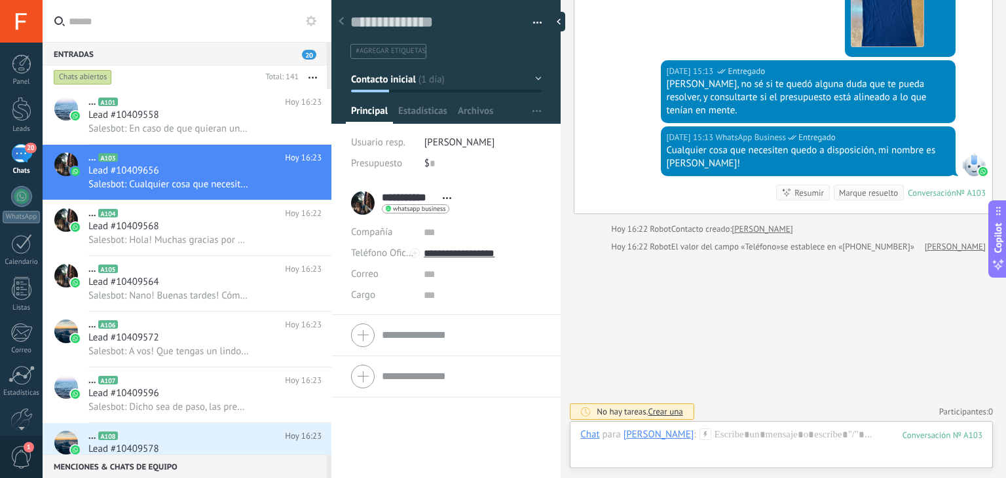
click at [674, 409] on span "Crear una" at bounding box center [665, 411] width 35 height 11
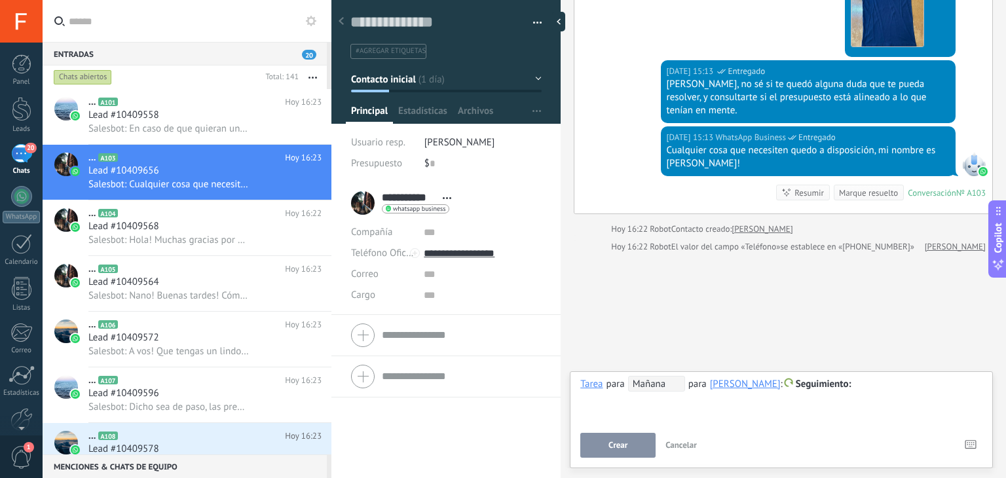
click at [650, 388] on span "Mañana" at bounding box center [656, 384] width 57 height 16
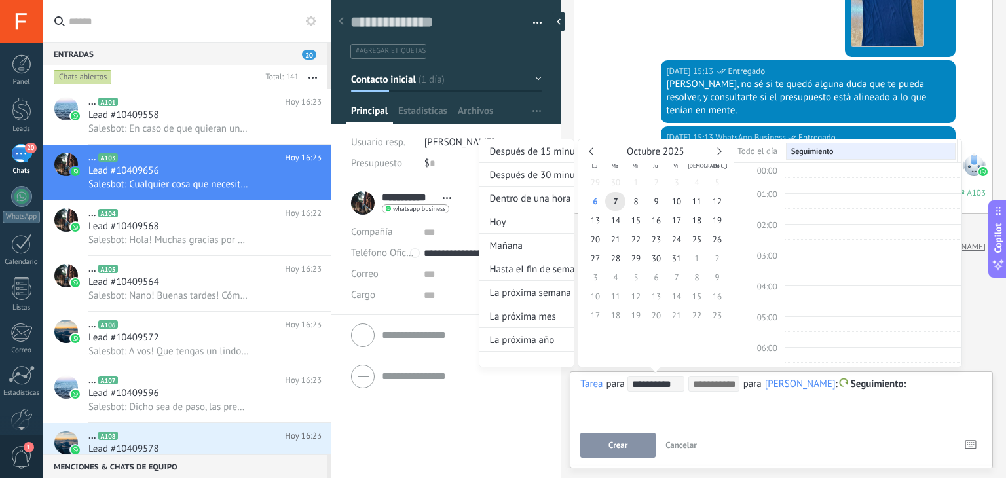
scroll to position [245, 0]
type input "**********"
click at [634, 203] on span "8" at bounding box center [635, 201] width 20 height 19
click at [719, 399] on div at bounding box center [503, 239] width 1006 height 478
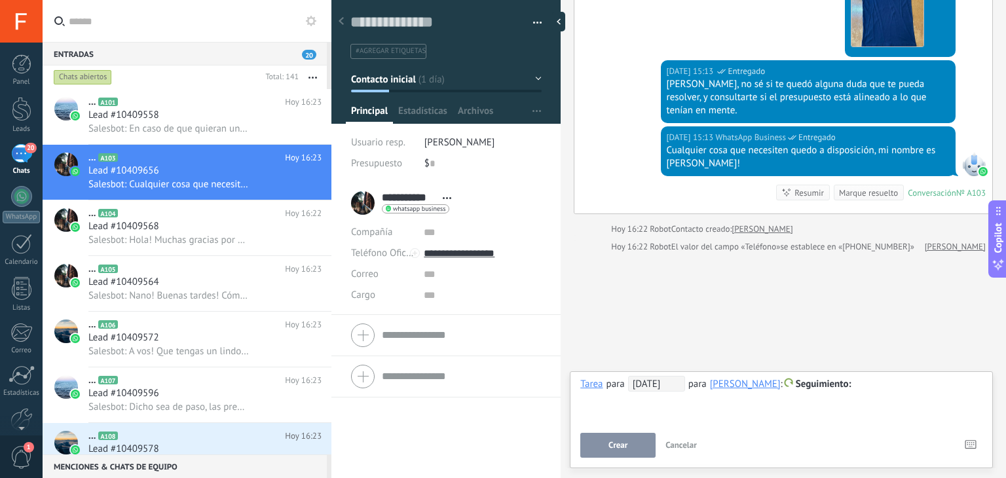
click at [625, 419] on div "**********" at bounding box center [781, 399] width 402 height 47
click at [876, 380] on div at bounding box center [781, 385] width 402 height 16
click at [629, 450] on button "Crear" at bounding box center [617, 445] width 75 height 25
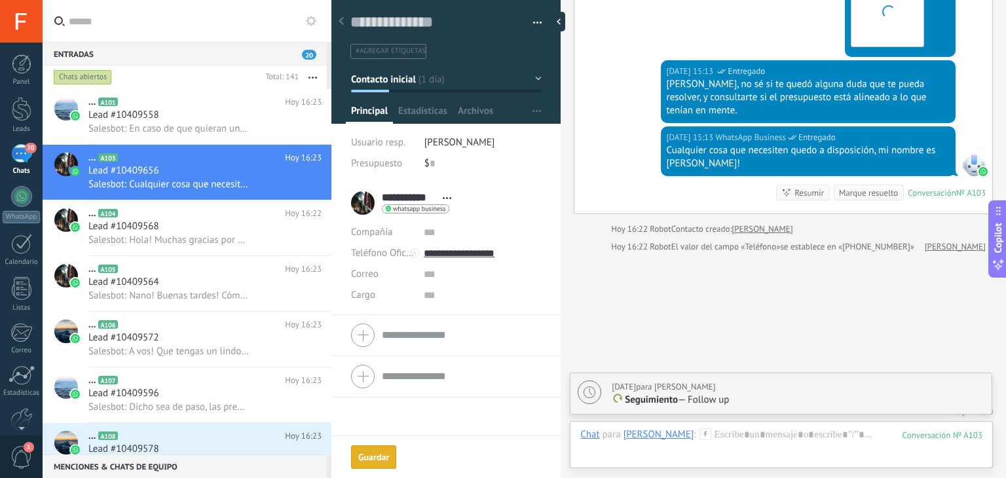
scroll to position [1461, 0]
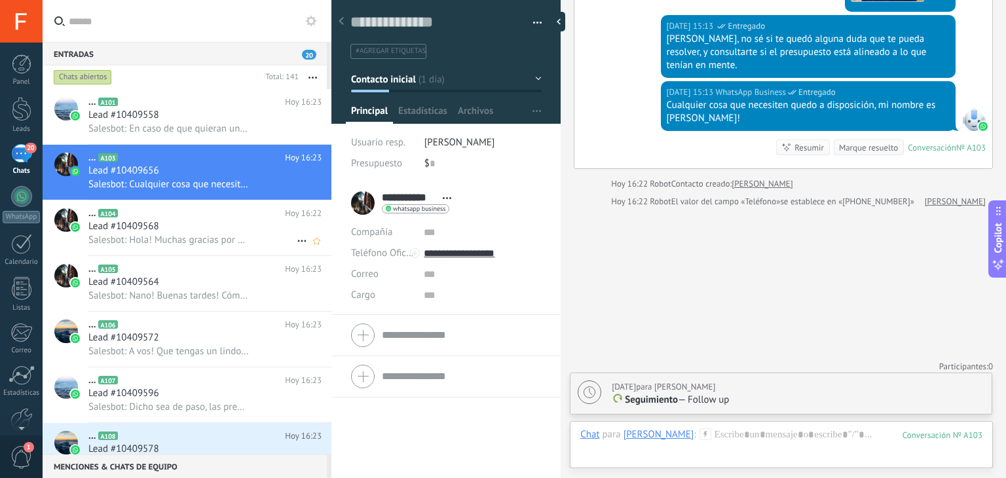
click at [250, 241] on h3 "Salesbot: Hola! Muchas gracias por escribirnos. En Zictex diseñamos y confeccio…" at bounding box center [172, 240] width 168 height 13
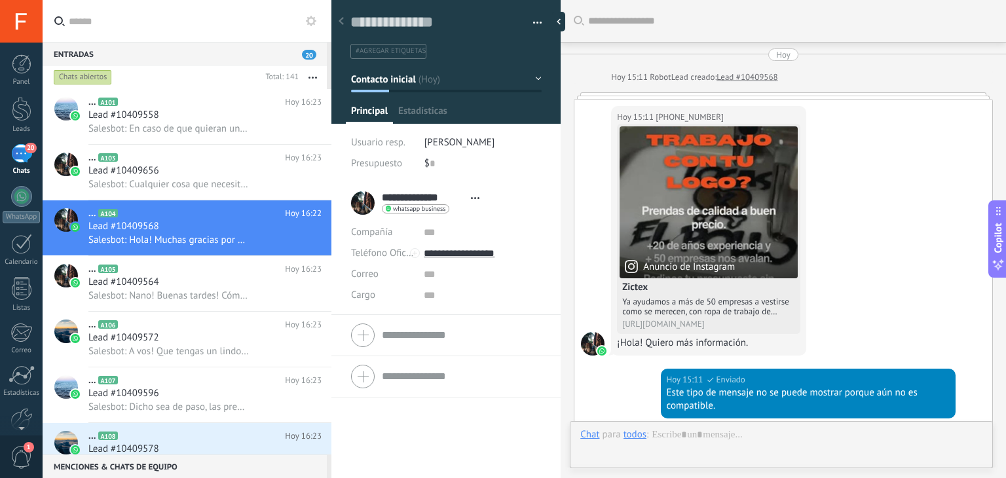
scroll to position [19, 0]
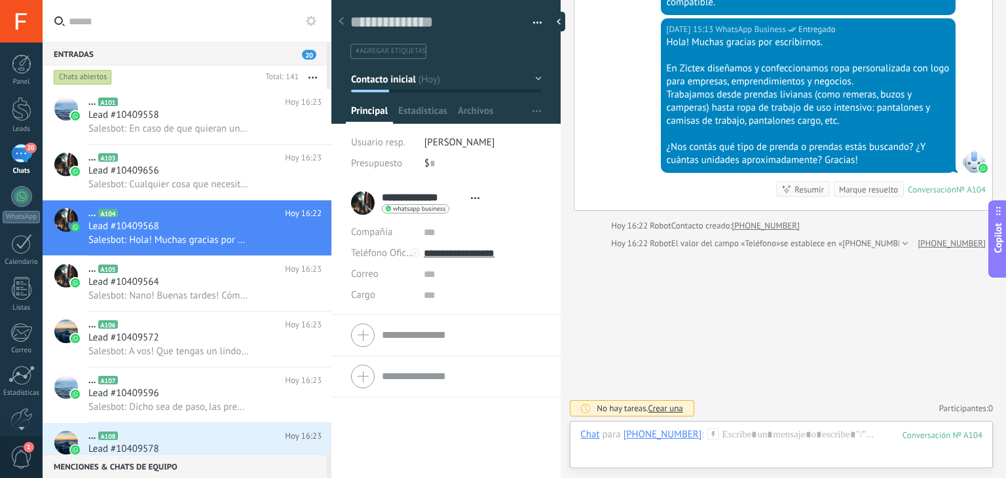
click at [857, 189] on div "Marque resuelto" at bounding box center [868, 189] width 59 height 12
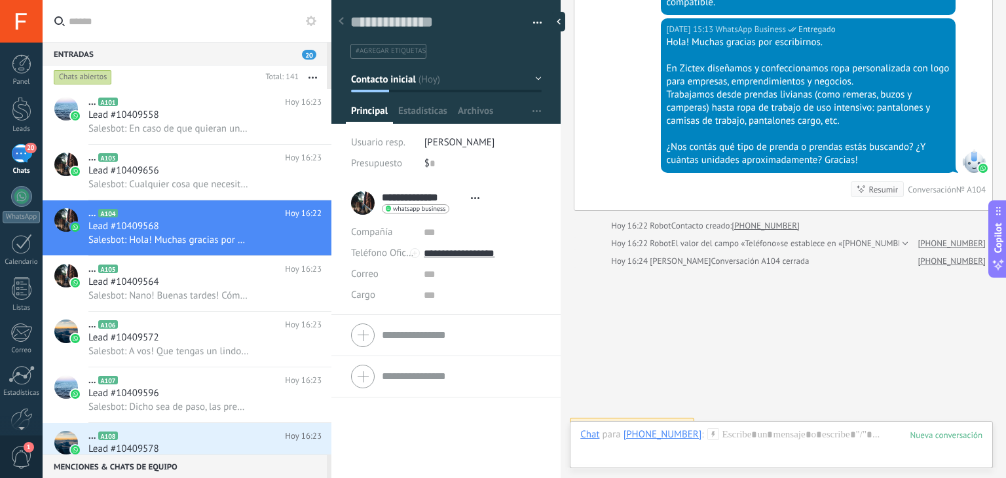
scroll to position [421, 0]
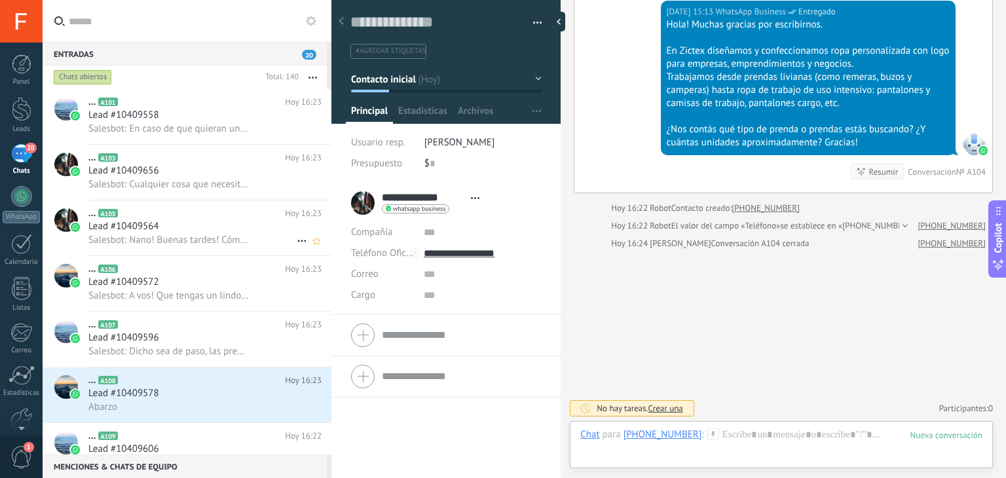
click at [176, 244] on span "Salesbot: Nano! Buenas tardes! Cómo andas? No sé si ya mandaste a estampar toda…" at bounding box center [168, 240] width 161 height 12
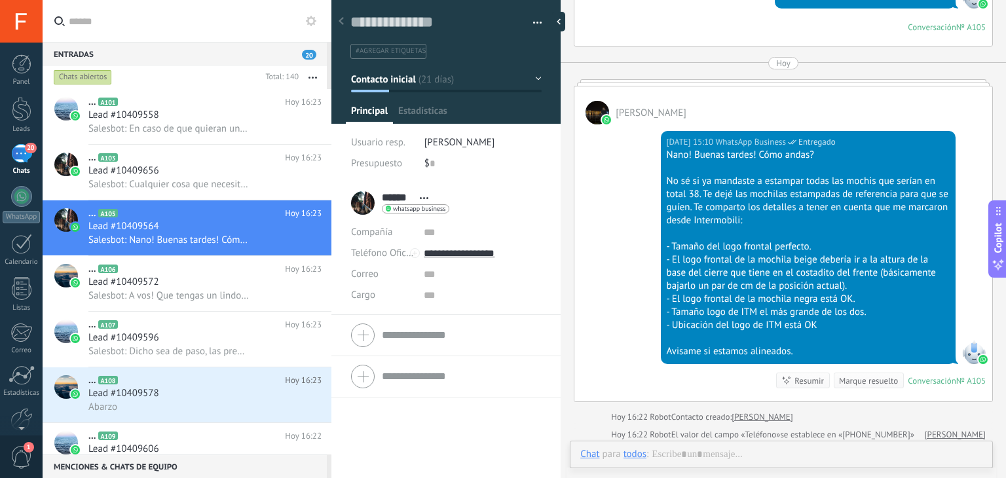
scroll to position [19, 0]
click at [867, 383] on div "Marque resuelto" at bounding box center [868, 381] width 59 height 12
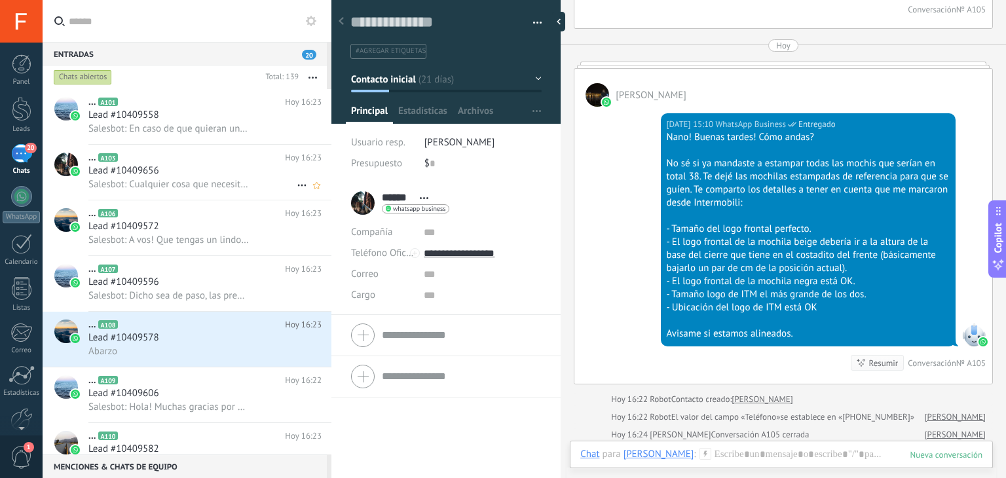
click at [258, 196] on div "... A103 Hoy 16:23 Lead #10409656 Salesbot: Cualquier cosa que necesiten quedo …" at bounding box center [209, 172] width 243 height 55
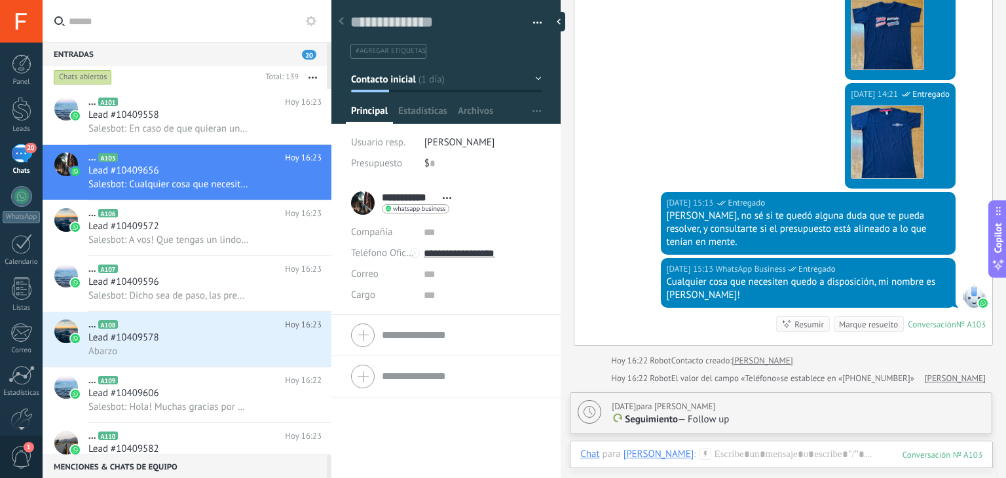
scroll to position [1396, 0]
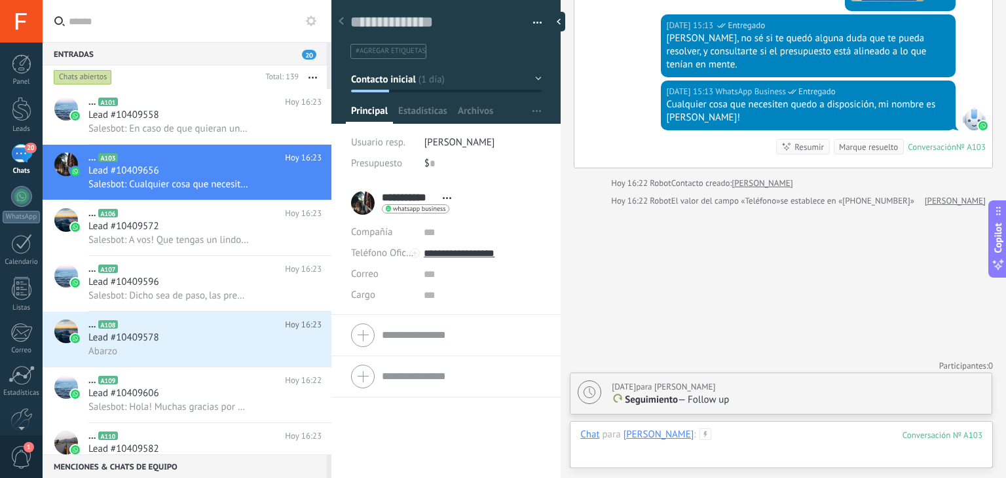
click at [716, 451] on div at bounding box center [781, 447] width 402 height 39
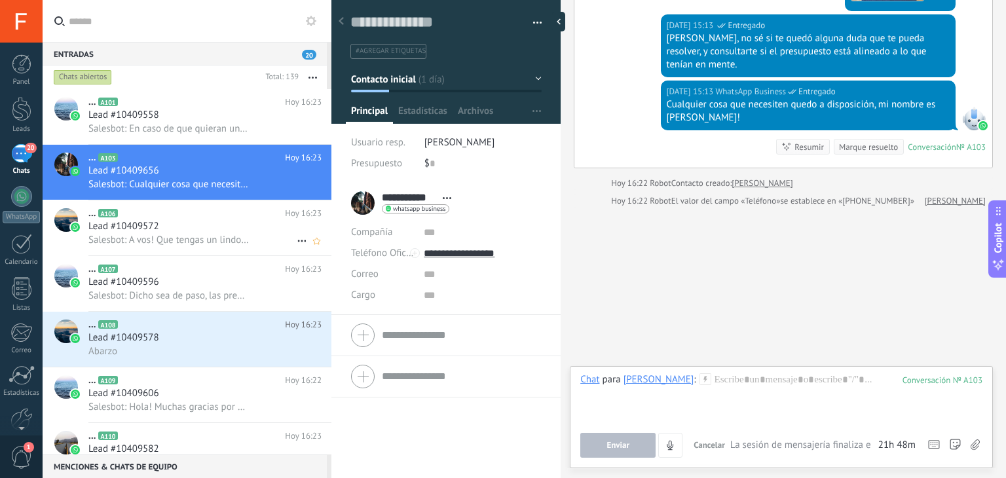
click at [176, 228] on div "Lead #10409572" at bounding box center [204, 226] width 233 height 13
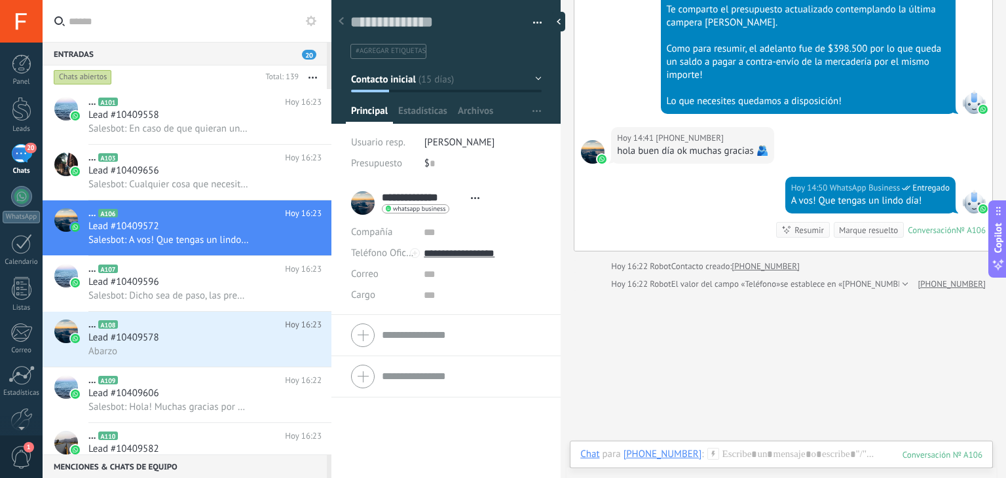
scroll to position [1268, 0]
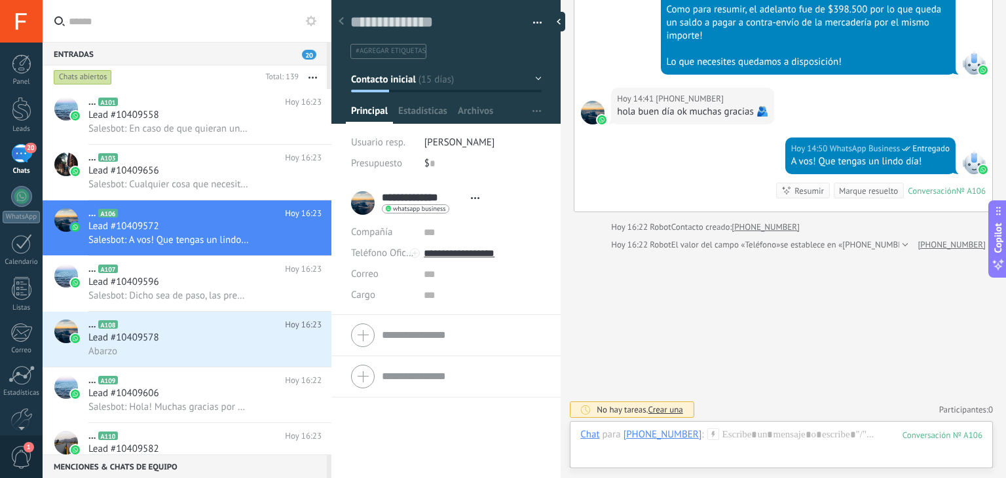
click at [844, 188] on div "Marque resuelto" at bounding box center [868, 191] width 59 height 12
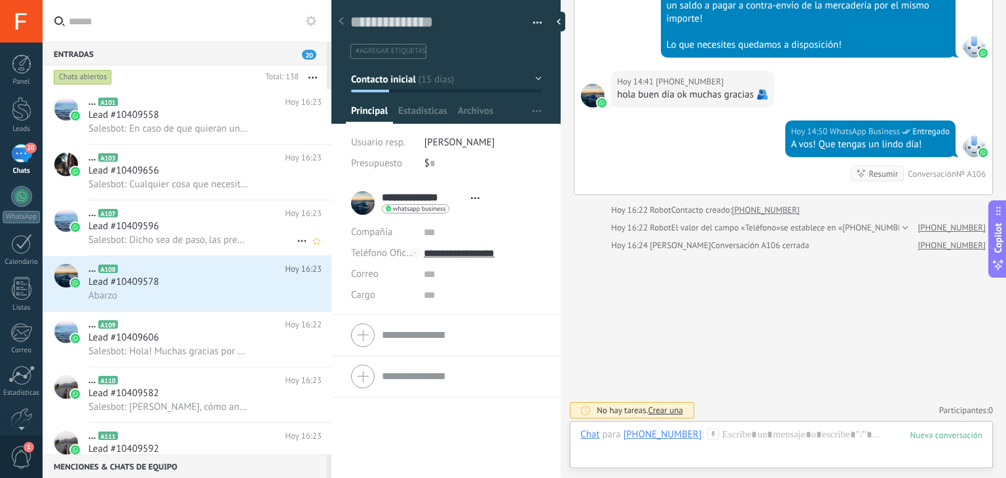
click at [219, 242] on span "Salesbot: Dicho sea de paso, las prendas quedaron espectacularesç" at bounding box center [168, 240] width 161 height 12
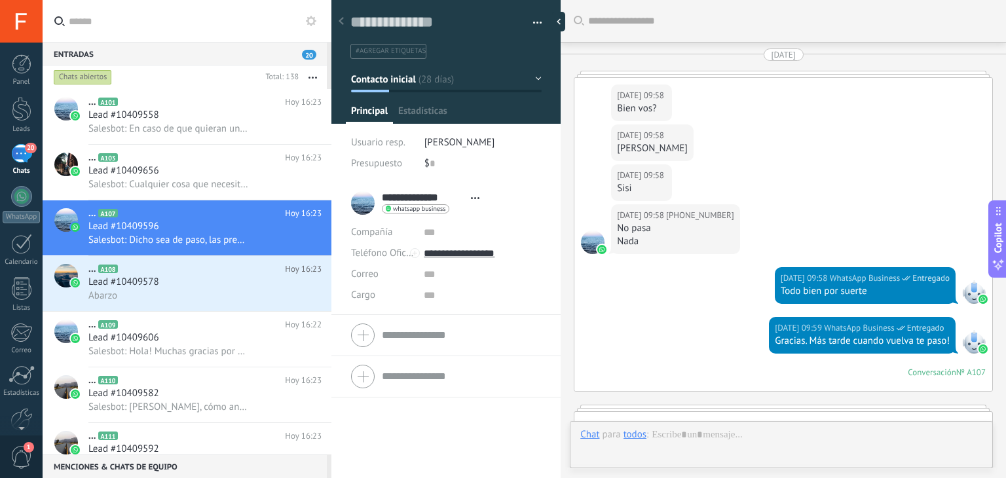
scroll to position [19, 0]
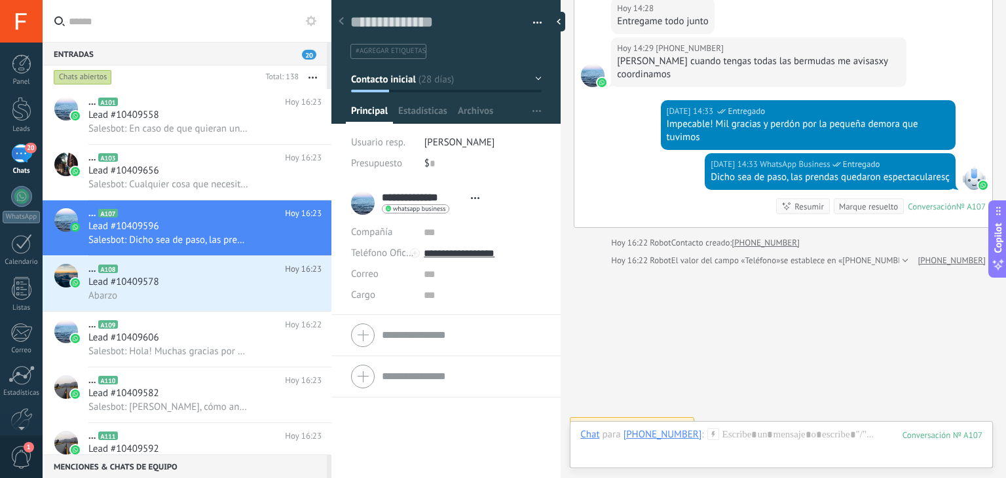
click at [854, 200] on div "Marque resuelto" at bounding box center [868, 206] width 59 height 12
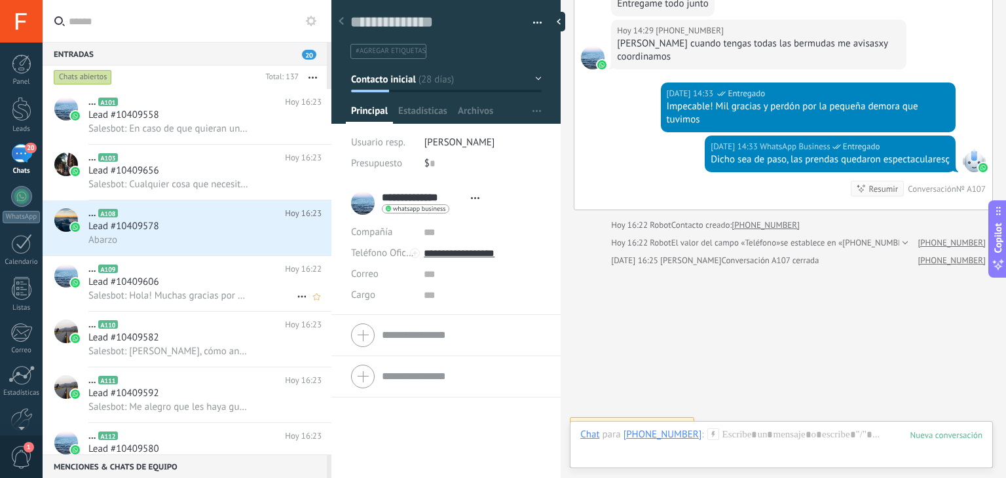
click at [157, 293] on span "Salesbot: Hola! Muchas gracias por escribirnos. En Zictex diseñamos y confeccio…" at bounding box center [168, 295] width 161 height 12
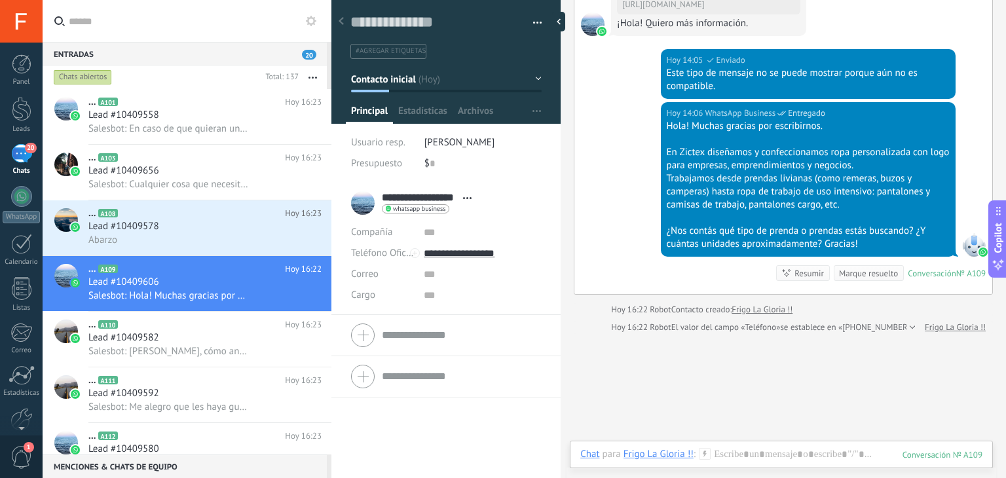
scroll to position [403, 0]
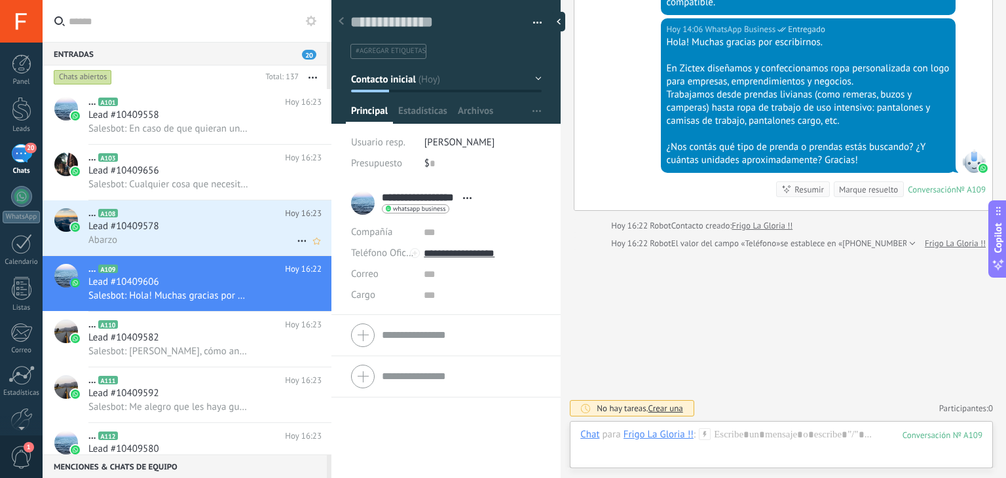
click at [242, 225] on div "Lead #10409578" at bounding box center [204, 226] width 233 height 13
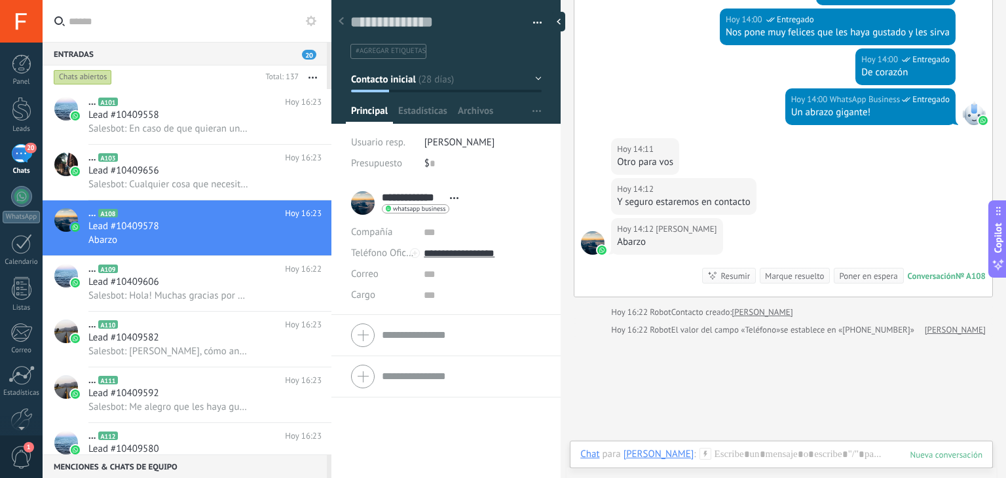
scroll to position [1150, 0]
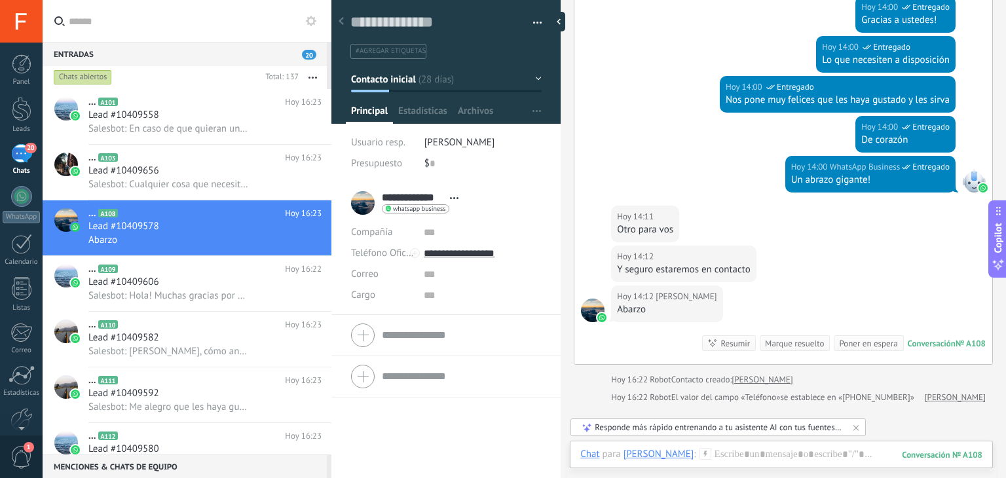
click at [788, 337] on div "Marque resuelto" at bounding box center [794, 343] width 59 height 12
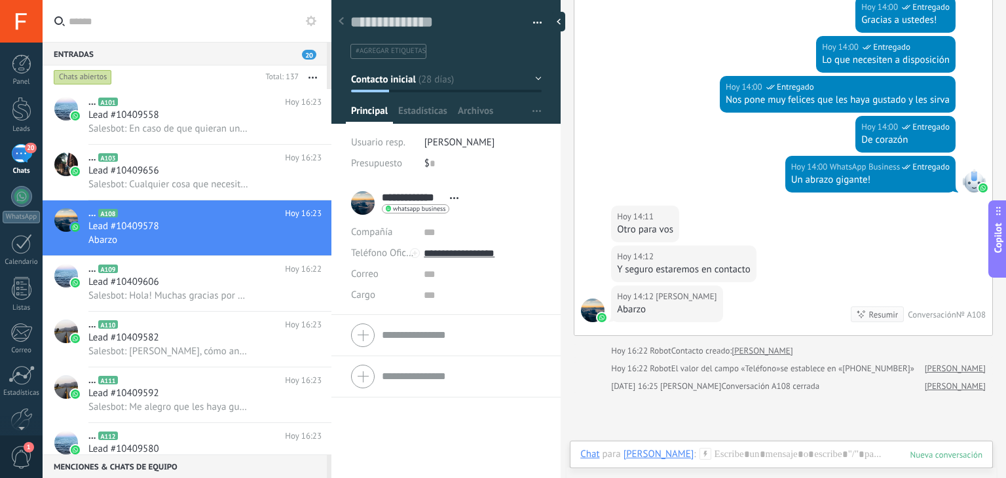
scroll to position [1168, 0]
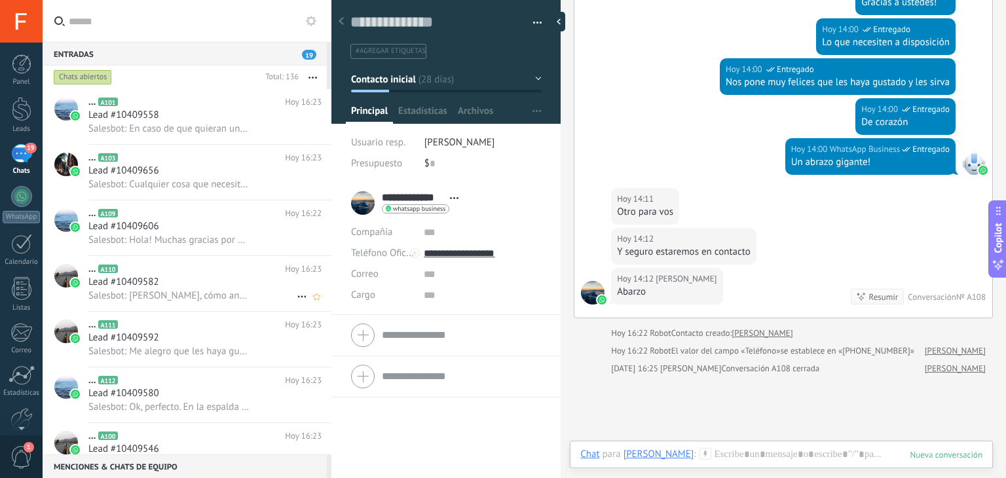
click at [209, 286] on div "Lead #10409582" at bounding box center [204, 282] width 233 height 13
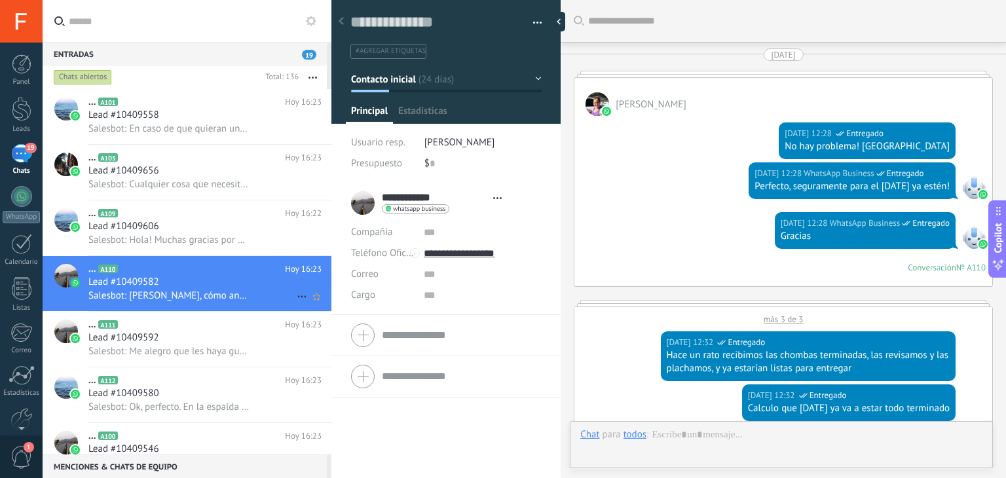
type textarea "**********"
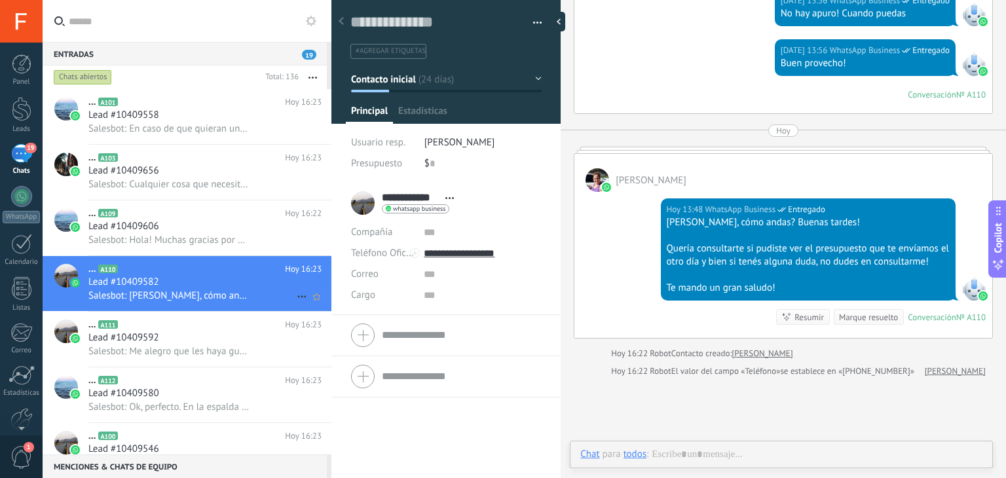
scroll to position [19, 0]
click at [724, 454] on div at bounding box center [781, 467] width 402 height 39
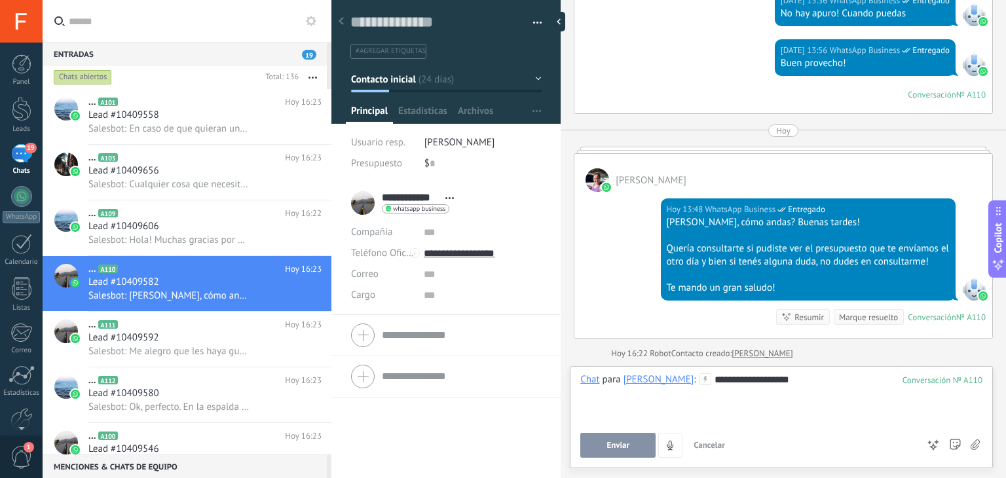
scroll to position [2532, 0]
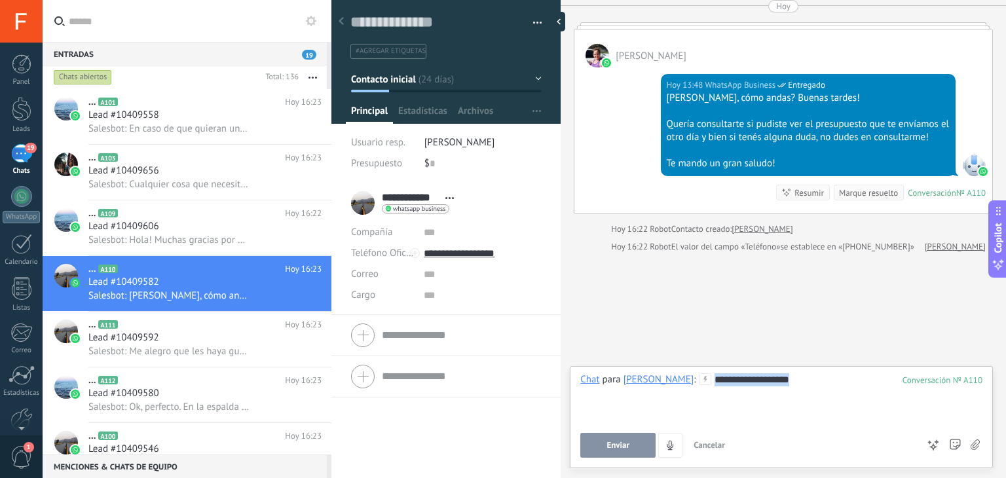
drag, startPoint x: 800, startPoint y: 386, endPoint x: 678, endPoint y: 381, distance: 121.9
click at [678, 381] on div "**********" at bounding box center [781, 398] width 402 height 50
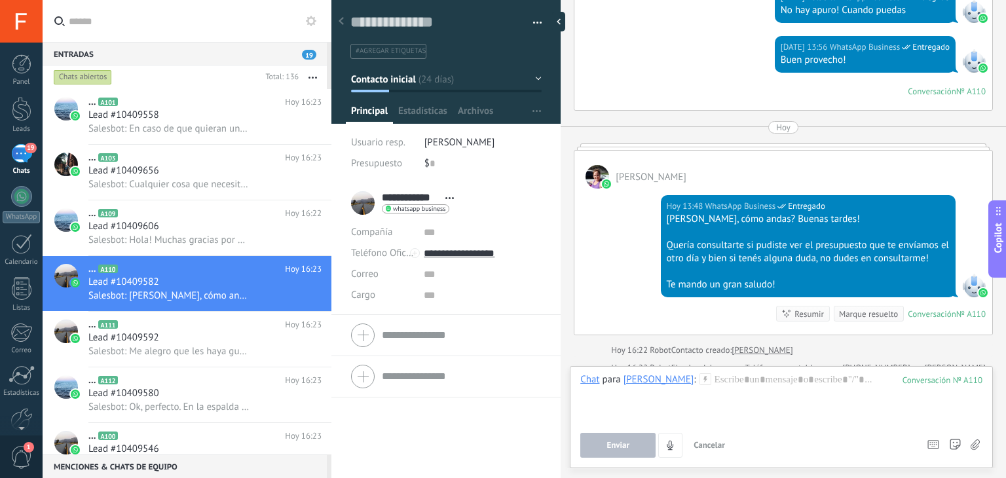
scroll to position [2474, 0]
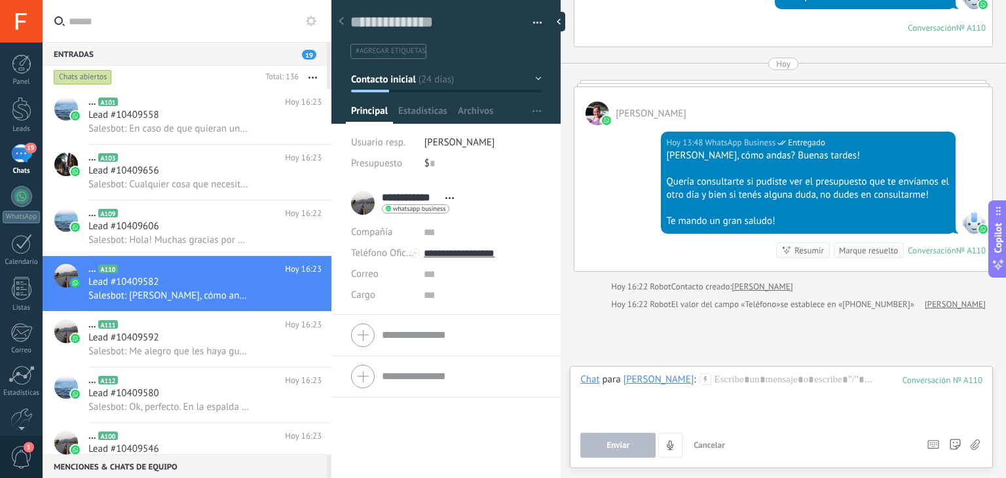
click at [629, 221] on div "Hoy 13:48 WhatsApp Business Entregado Claudia, cómo andas? Buenas tardes! Querí…" at bounding box center [783, 198] width 418 height 146
click at [422, 338] on input "text" at bounding box center [461, 335] width 159 height 21
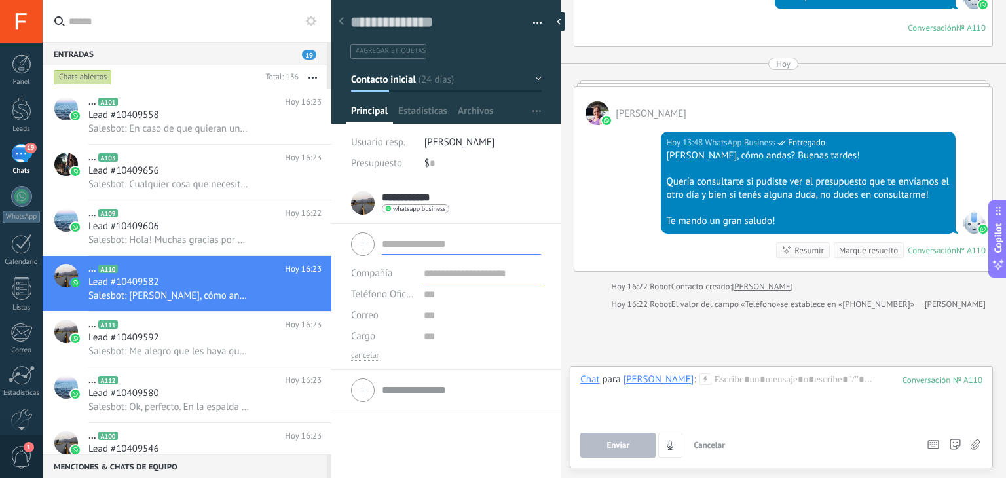
click at [458, 247] on input "text" at bounding box center [461, 244] width 159 height 21
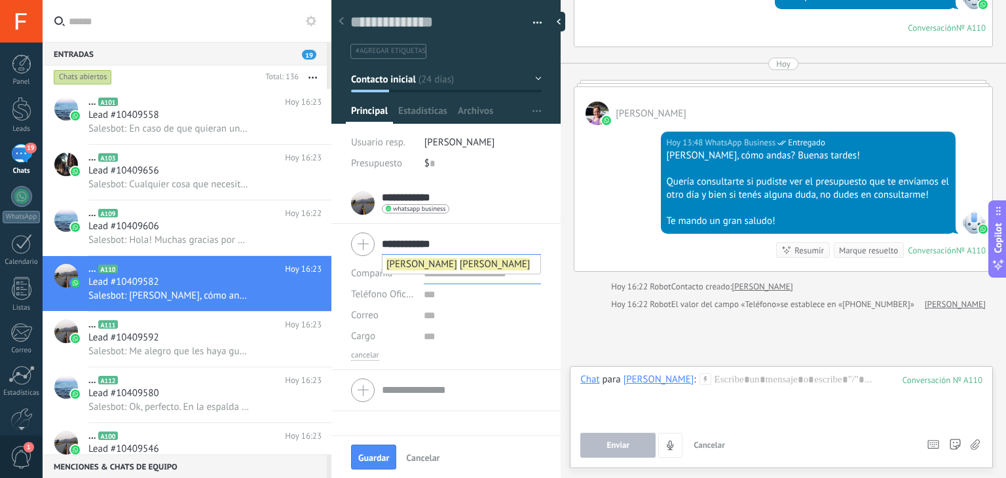
type input "**********"
click at [443, 267] on li "Claudia Paez" at bounding box center [461, 264] width 158 height 19
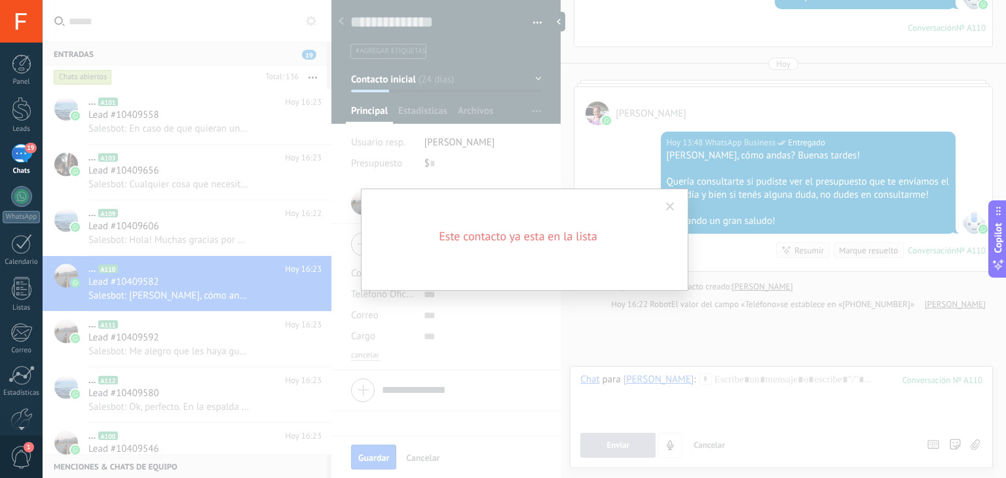
scroll to position [0, 0]
click at [674, 202] on span at bounding box center [670, 206] width 9 height 9
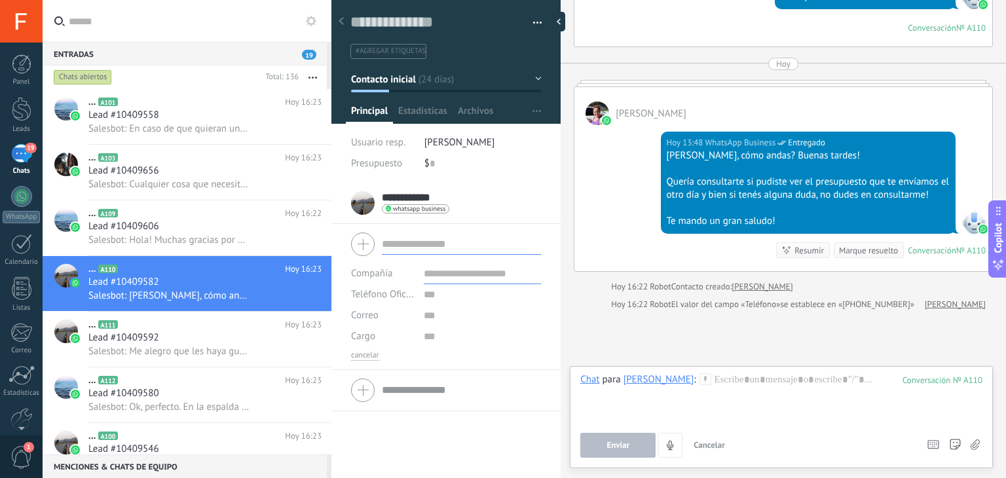
click at [331, 23] on div at bounding box center [331, 239] width 0 height 478
click at [337, 18] on div at bounding box center [341, 22] width 18 height 26
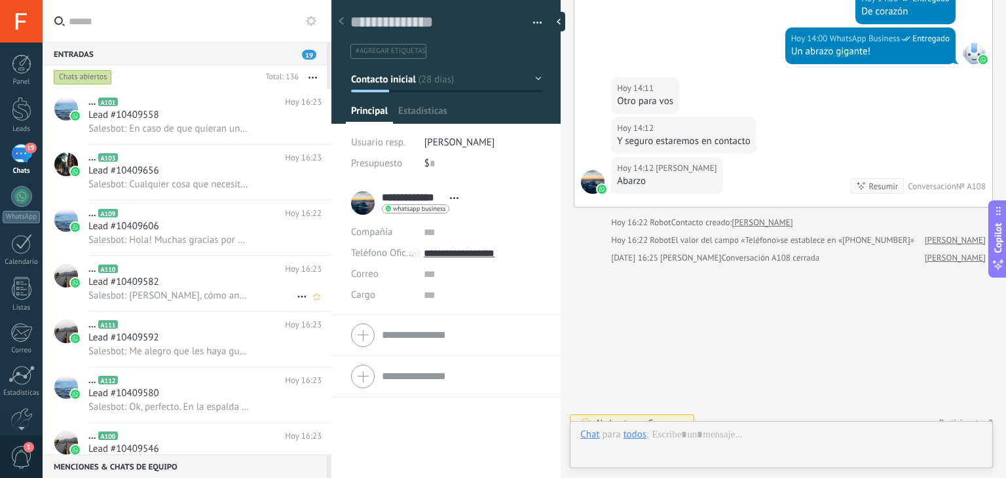
scroll to position [19, 0]
click at [299, 303] on icon at bounding box center [302, 297] width 16 height 16
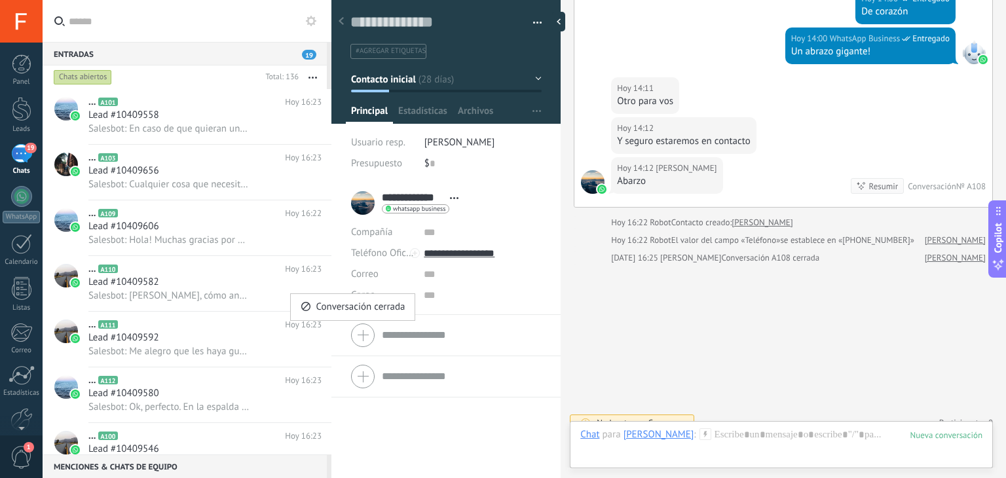
click at [217, 291] on div at bounding box center [503, 239] width 1006 height 478
click at [219, 289] on div "Lead #10409582" at bounding box center [204, 282] width 233 height 13
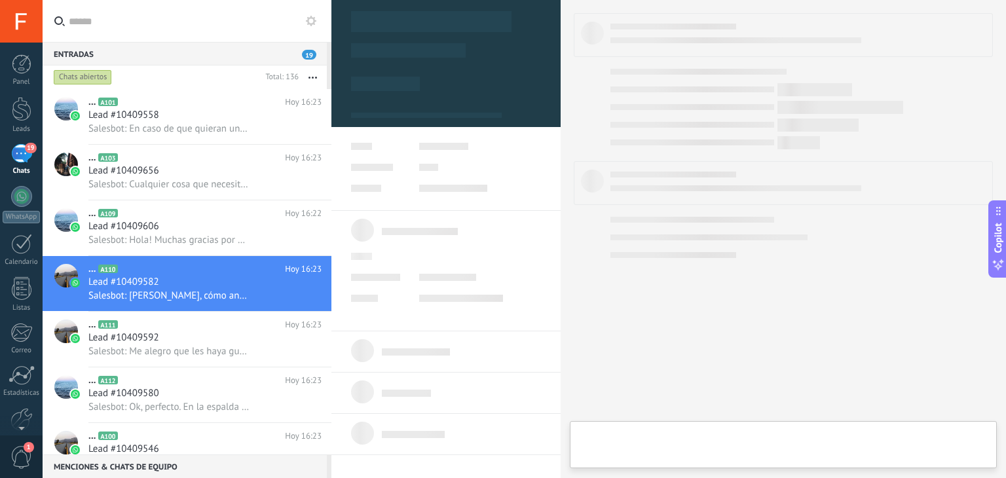
type textarea "**********"
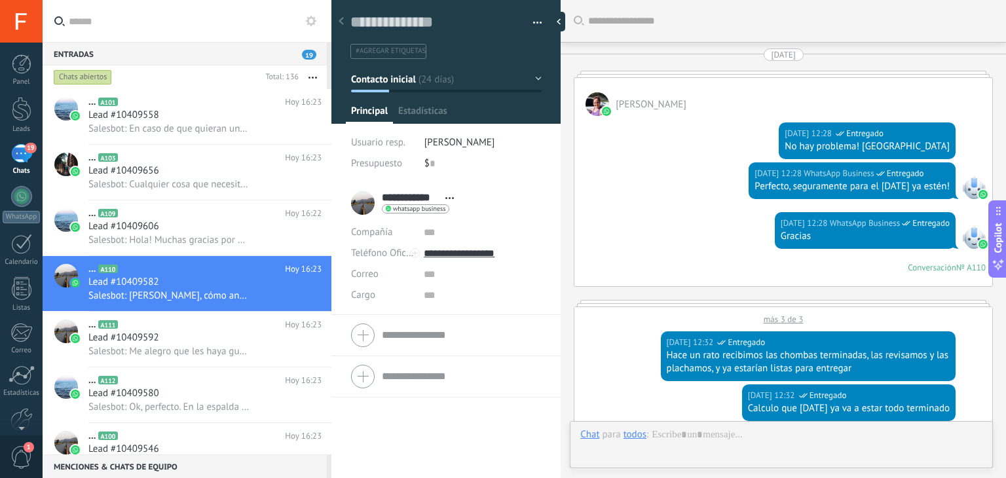
scroll to position [2532, 0]
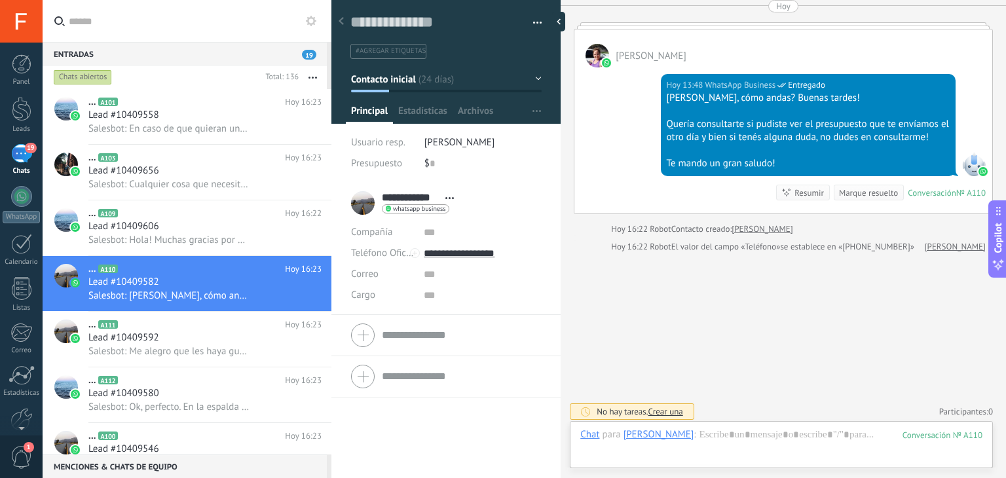
click at [673, 406] on span "Crear una" at bounding box center [665, 411] width 35 height 11
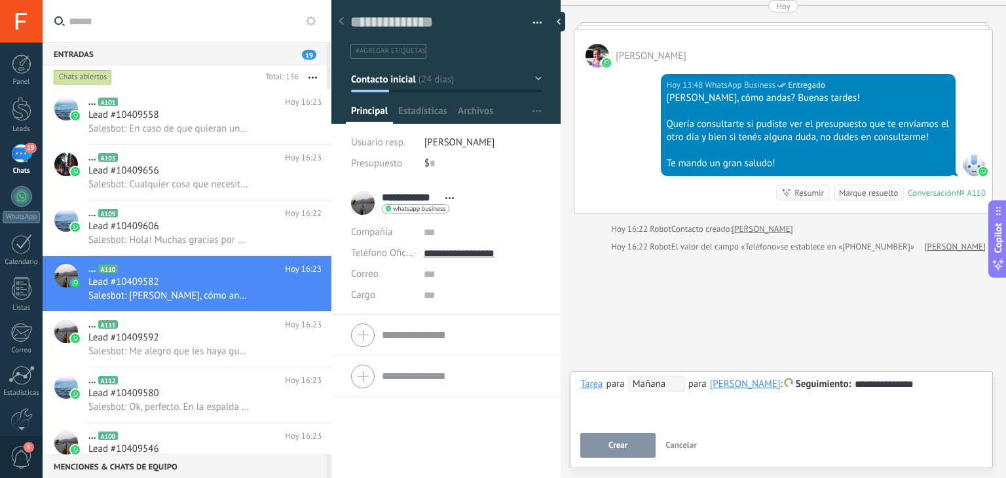
click at [652, 383] on span "Mañana" at bounding box center [656, 384] width 57 height 16
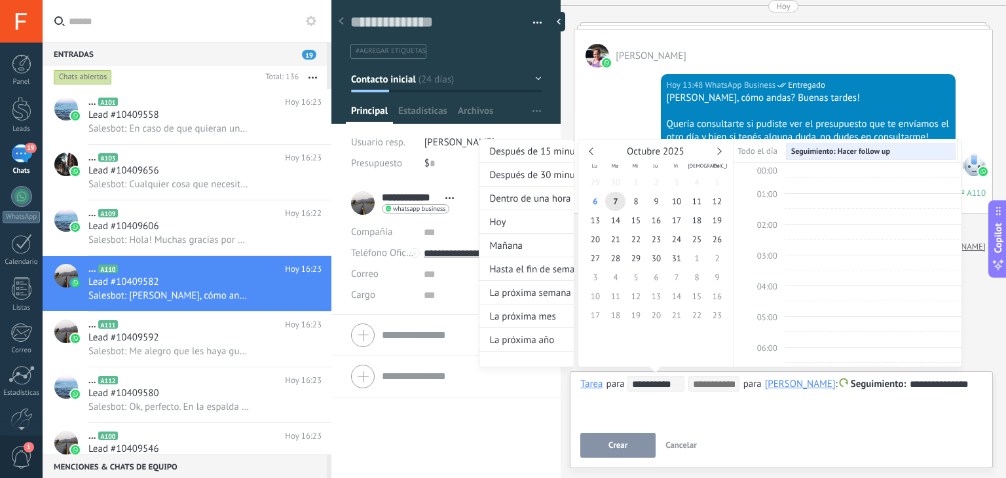
scroll to position [245, 0]
click at [595, 222] on span "13" at bounding box center [595, 220] width 20 height 19
type input "**********"
click at [726, 418] on div at bounding box center [503, 239] width 1006 height 478
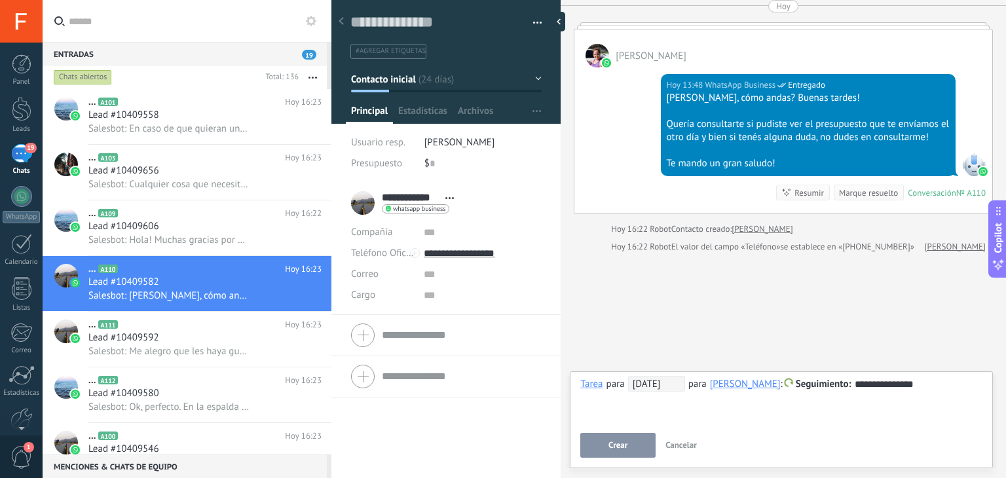
click at [597, 467] on div at bounding box center [781, 472] width 423 height 12
click at [622, 447] on span "Crear" at bounding box center [617, 445] width 19 height 9
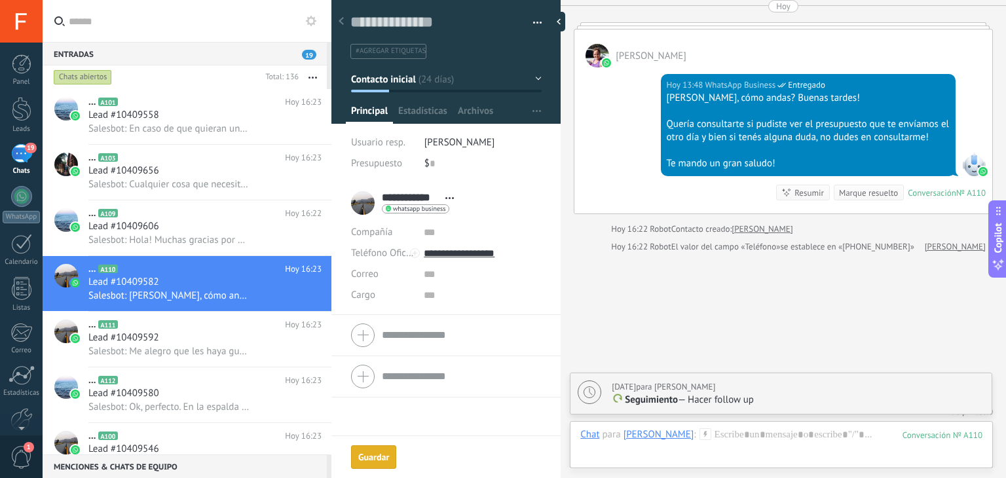
scroll to position [2577, 0]
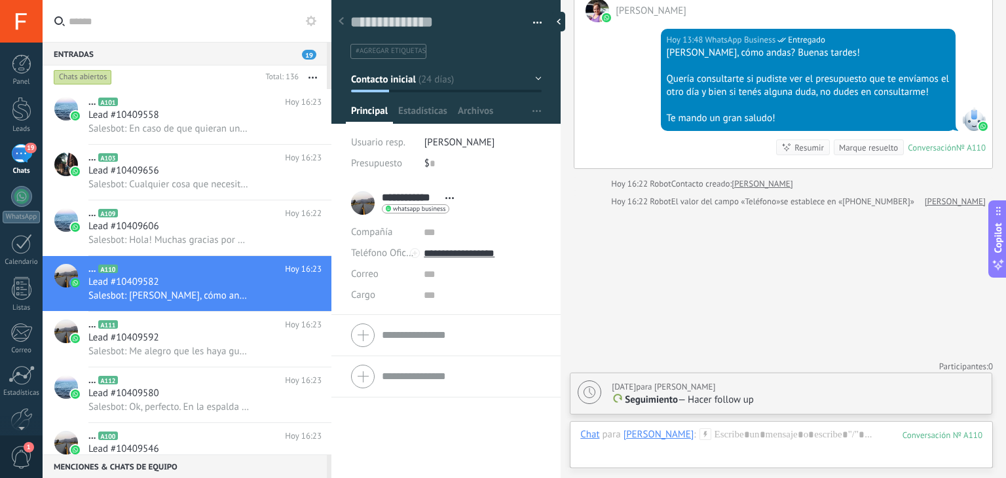
click at [856, 142] on div "Marque resuelto" at bounding box center [868, 147] width 59 height 12
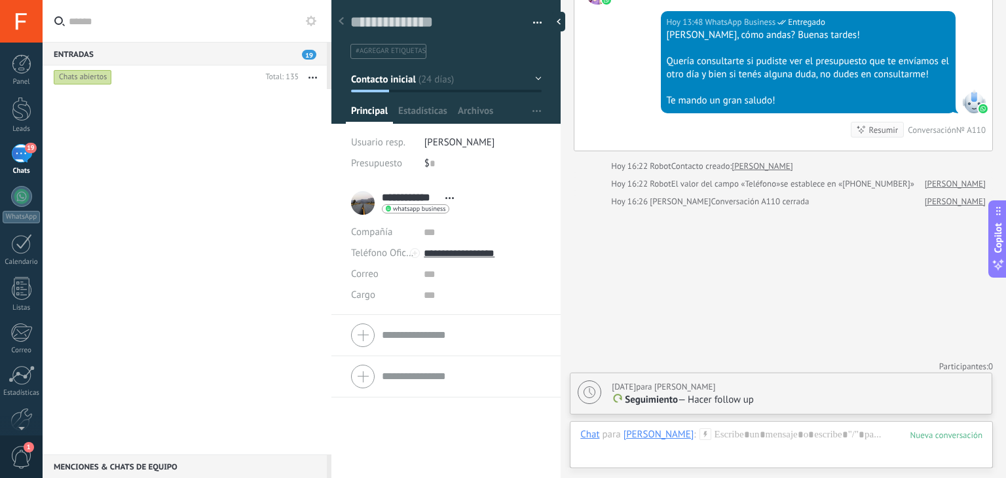
scroll to position [0, 0]
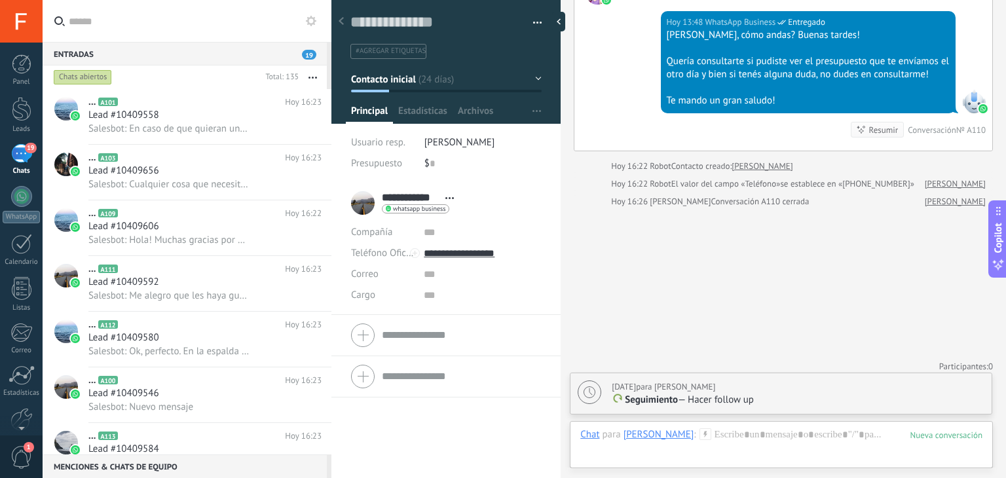
click at [310, 57] on span "19" at bounding box center [309, 55] width 14 height 10
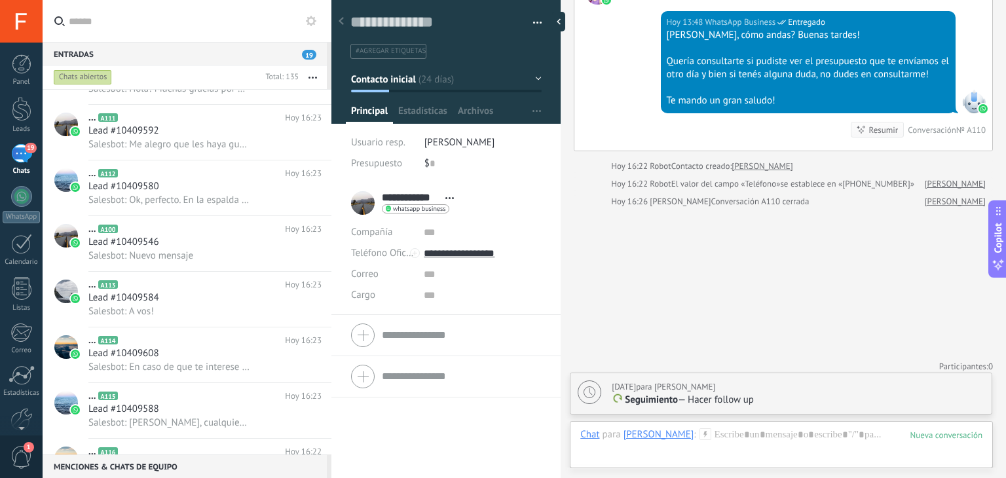
click at [344, 24] on div at bounding box center [341, 22] width 18 height 26
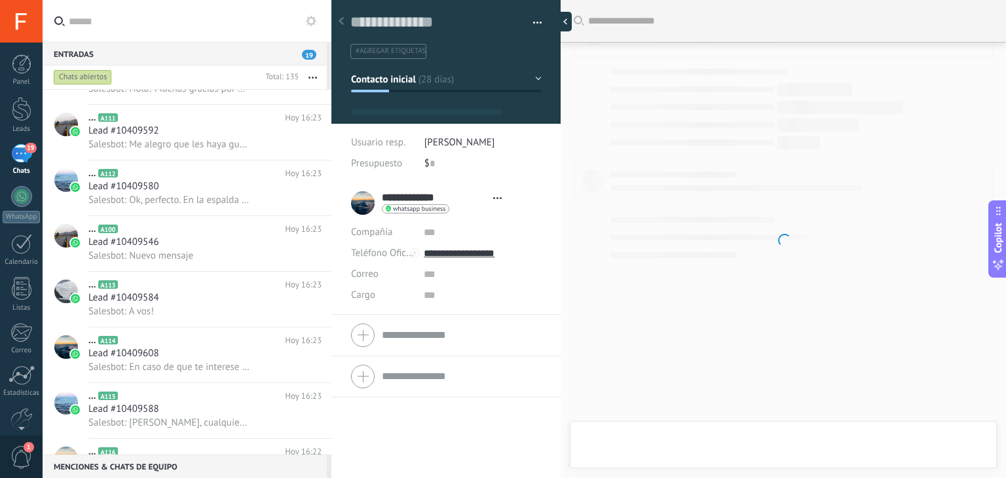
click at [561, 29] on div at bounding box center [562, 22] width 20 height 20
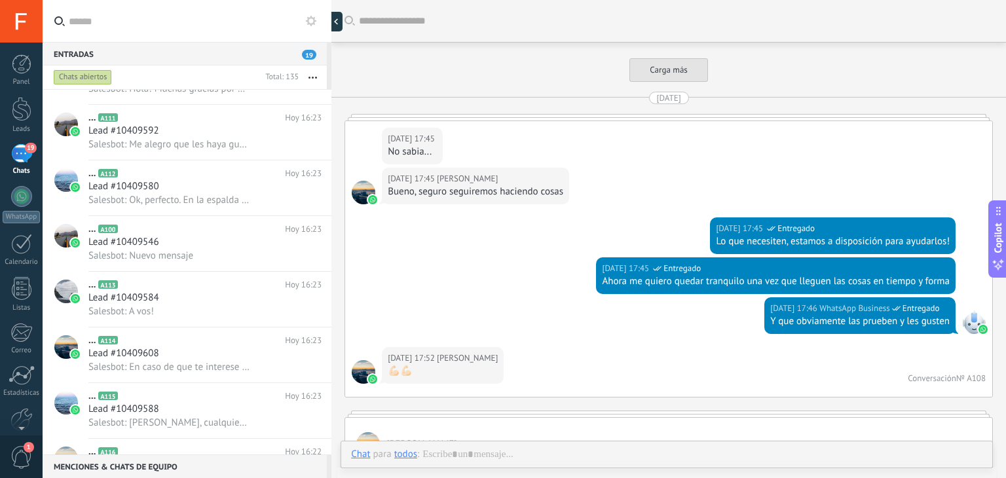
scroll to position [1206, 0]
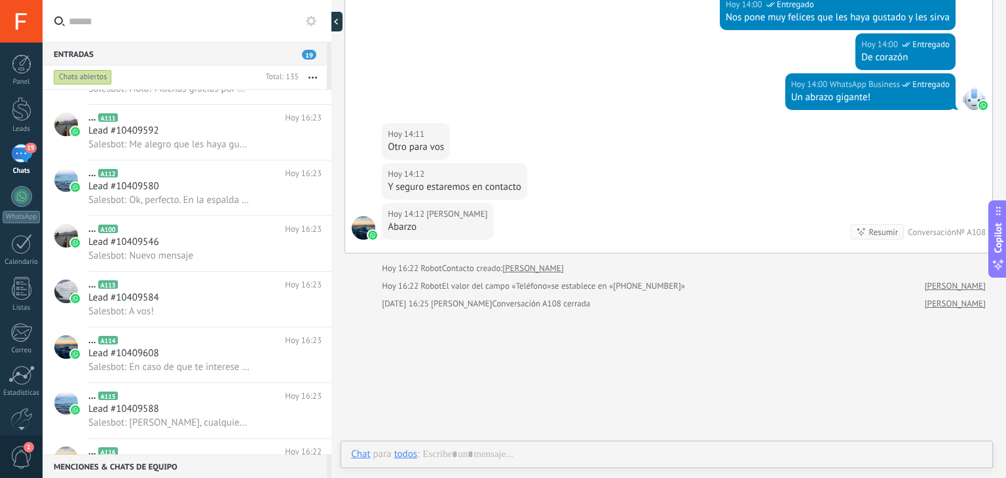
type textarea "**********"
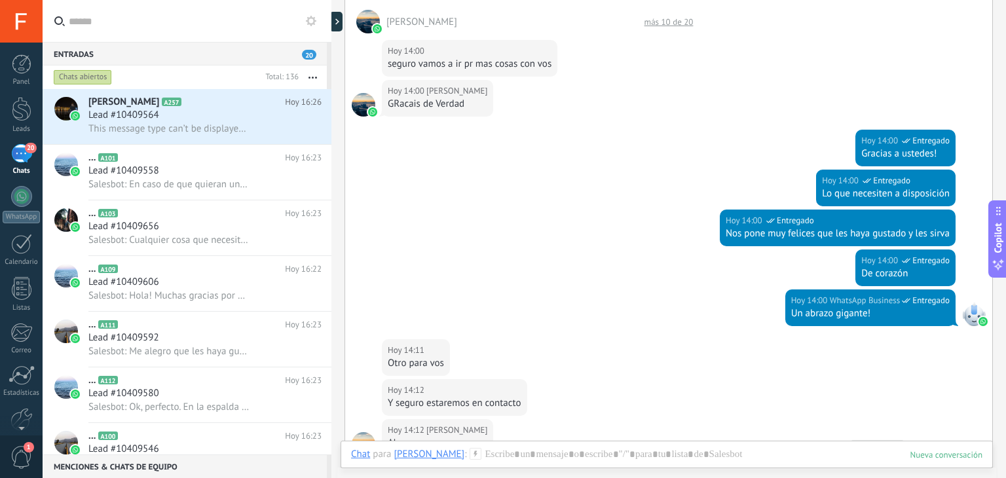
scroll to position [1265, 0]
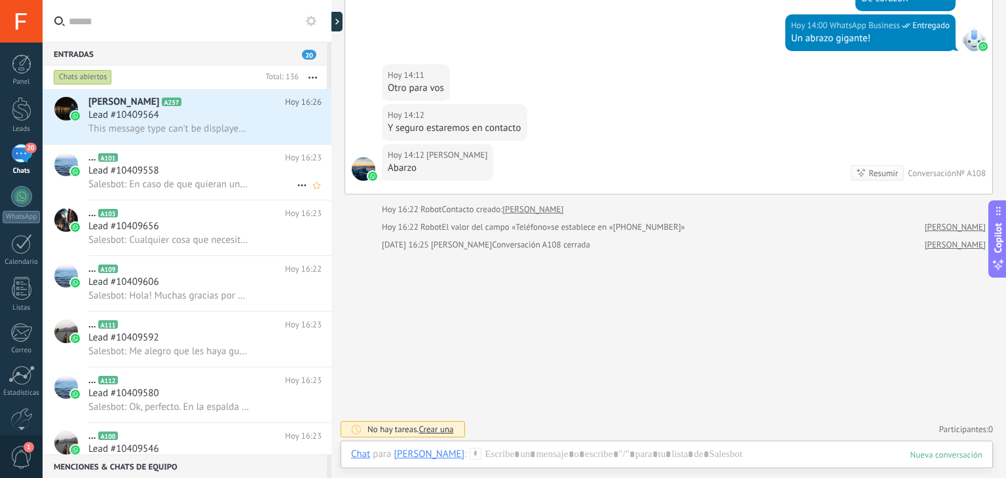
click at [151, 168] on span "Lead #10409558" at bounding box center [123, 170] width 71 height 13
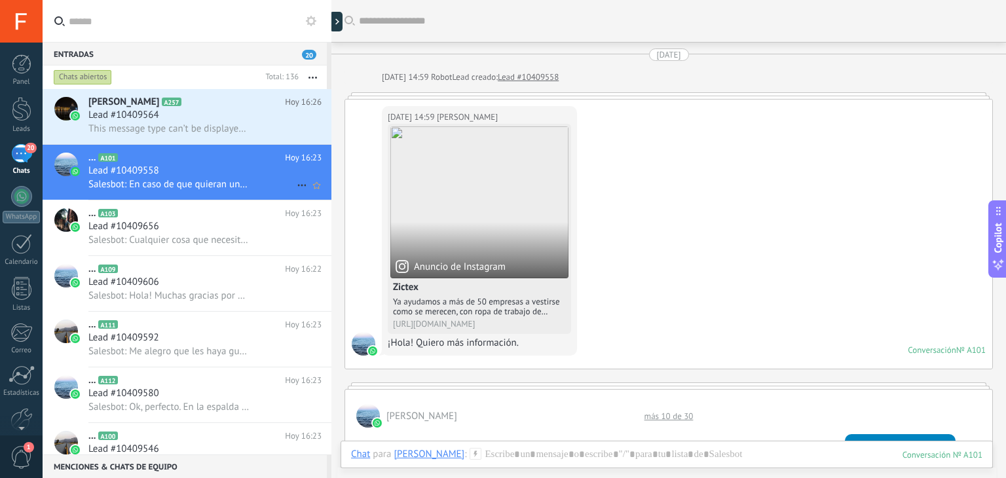
scroll to position [1107, 0]
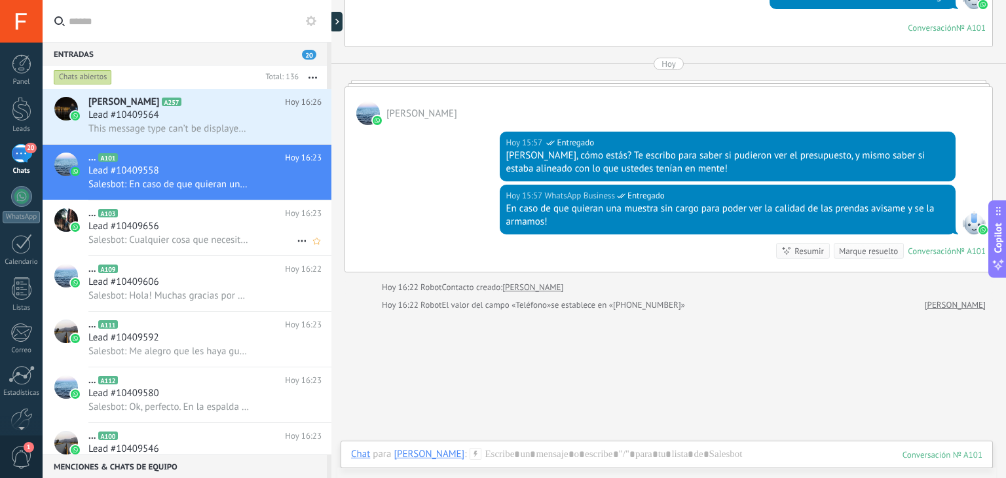
click at [208, 251] on div "... A103 Hoy 16:23 Lead #10409656 Salesbot: Cualquier cosa que necesiten quedo …" at bounding box center [209, 227] width 243 height 55
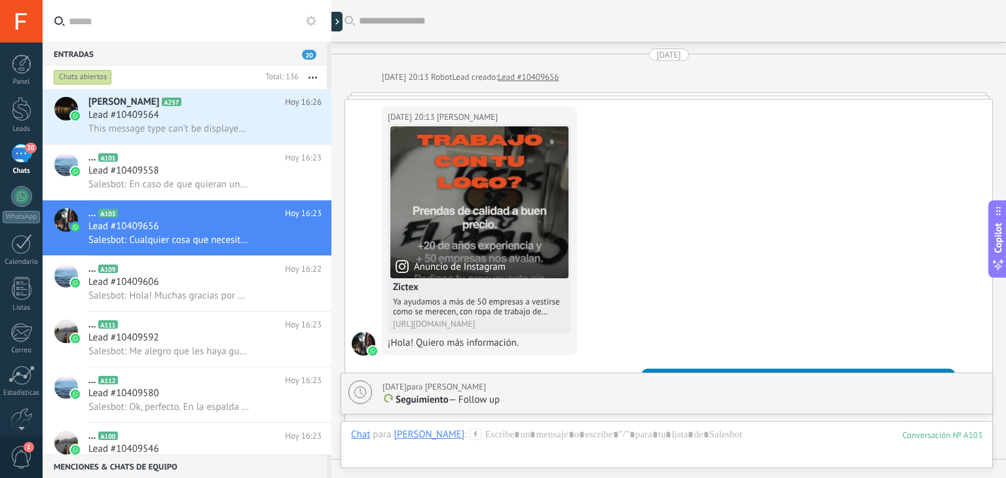
scroll to position [1357, 0]
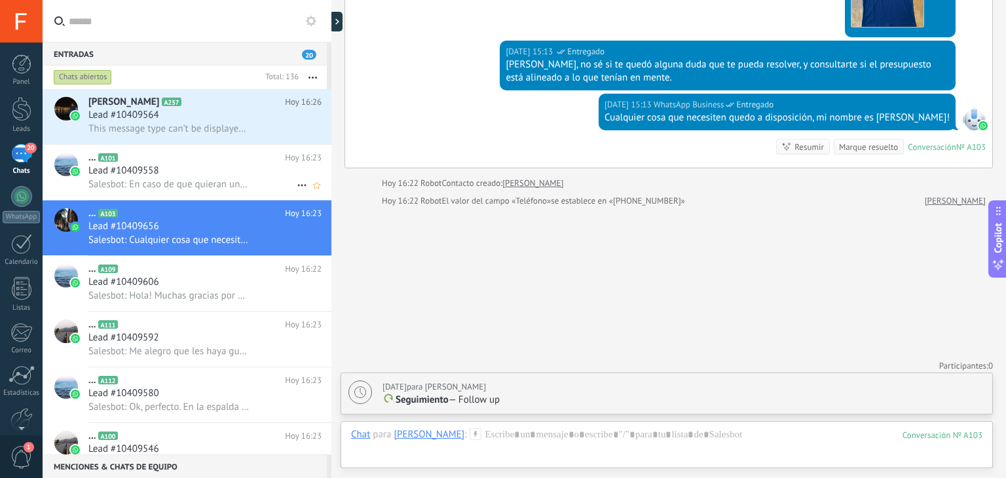
click at [197, 171] on div "Lead #10409558" at bounding box center [204, 170] width 233 height 13
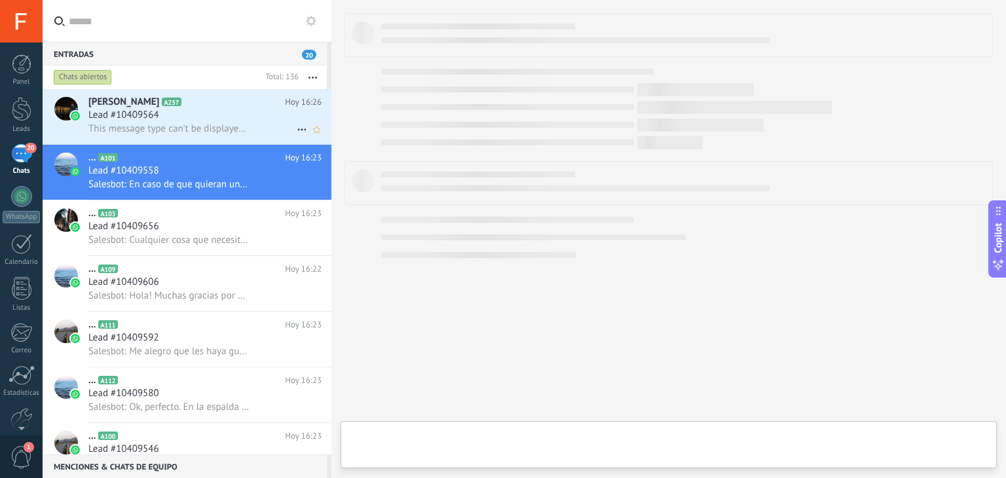
click at [206, 118] on div "Lead #10409564" at bounding box center [204, 115] width 233 height 13
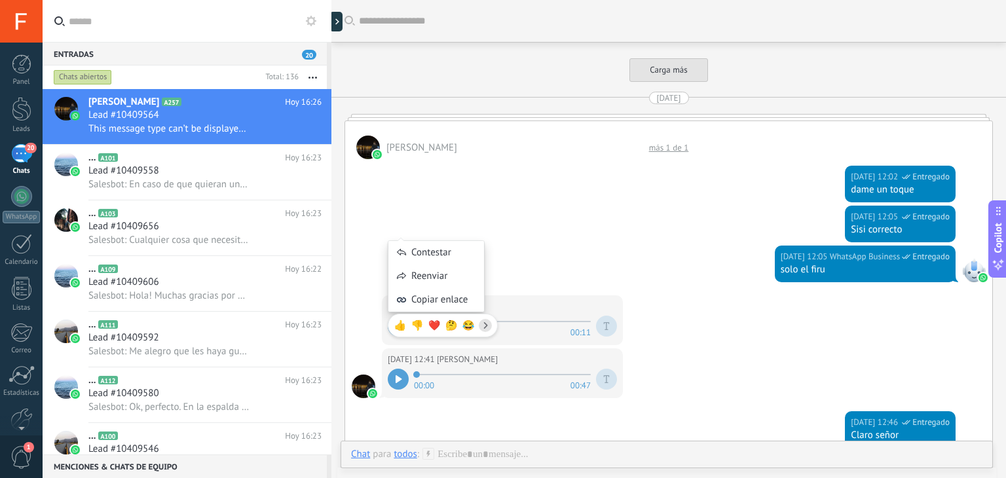
scroll to position [1382, 0]
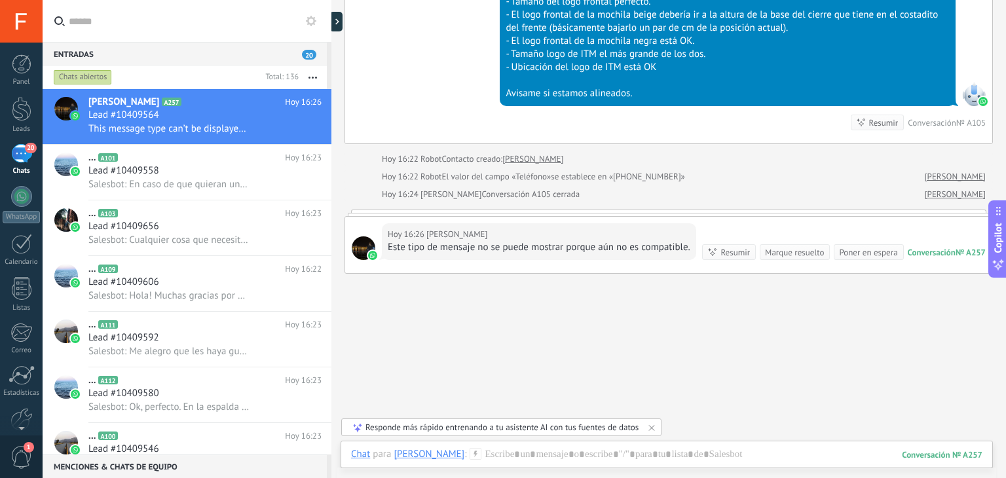
click at [592, 242] on div "Este tipo de mensaje no se puede mostrar porque aún no es compatible." at bounding box center [539, 247] width 303 height 13
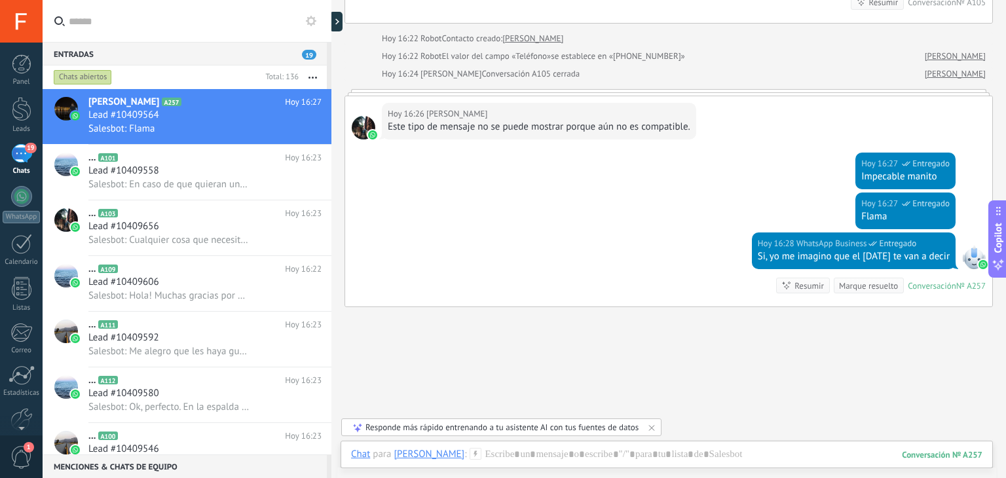
scroll to position [1546, 0]
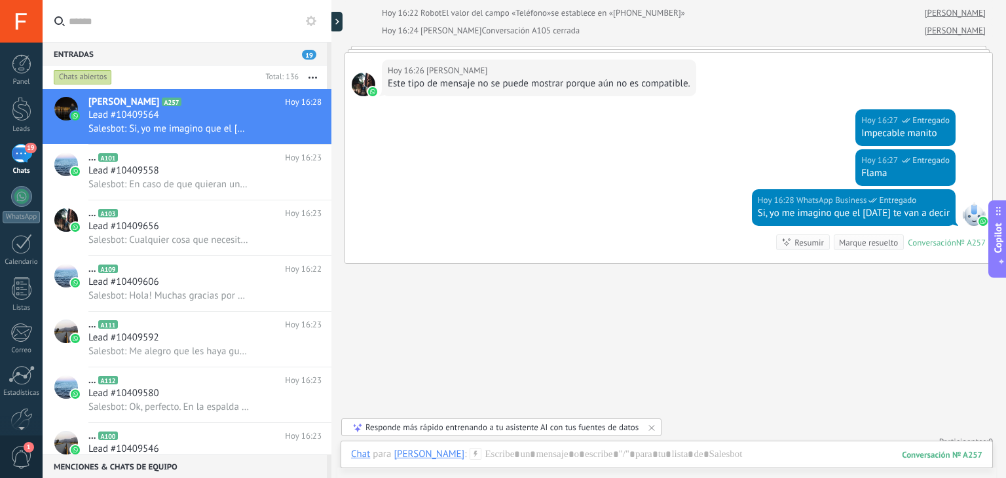
click at [861, 242] on div "Marque resuelto" at bounding box center [868, 242] width 59 height 12
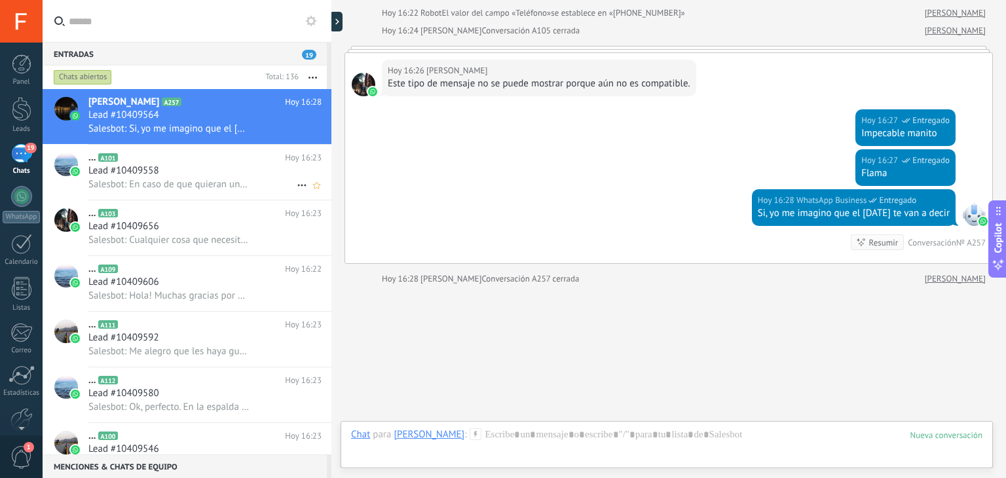
scroll to position [1568, 0]
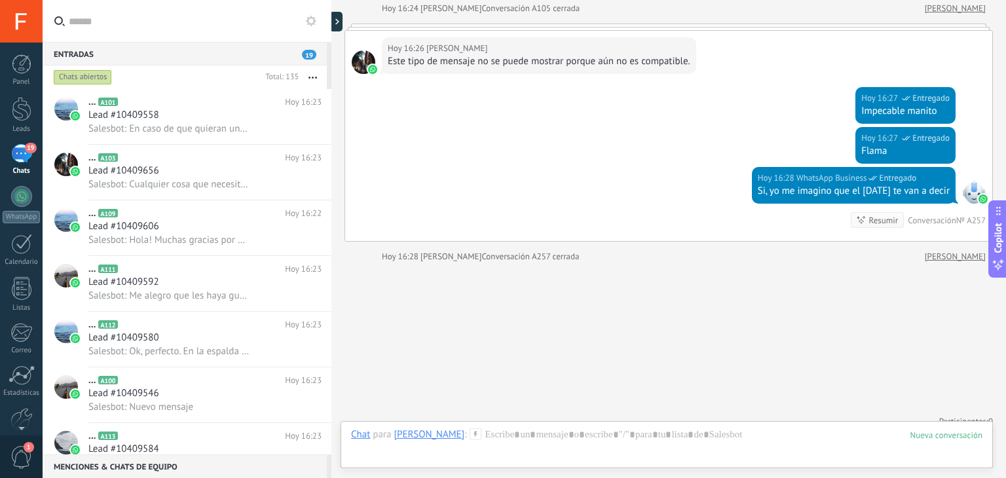
click at [490, 252] on div "Conversación A257 cerrada" at bounding box center [530, 256] width 98 height 13
drag, startPoint x: 490, startPoint y: 252, endPoint x: 582, endPoint y: 257, distance: 91.8
click at [582, 257] on div "Hoy 16:28 Franco Ziccardi Conversación A257 cerrada" at bounding box center [648, 256] width 533 height 13
click at [228, 85] on div "Chats abiertos" at bounding box center [155, 77] width 209 height 24
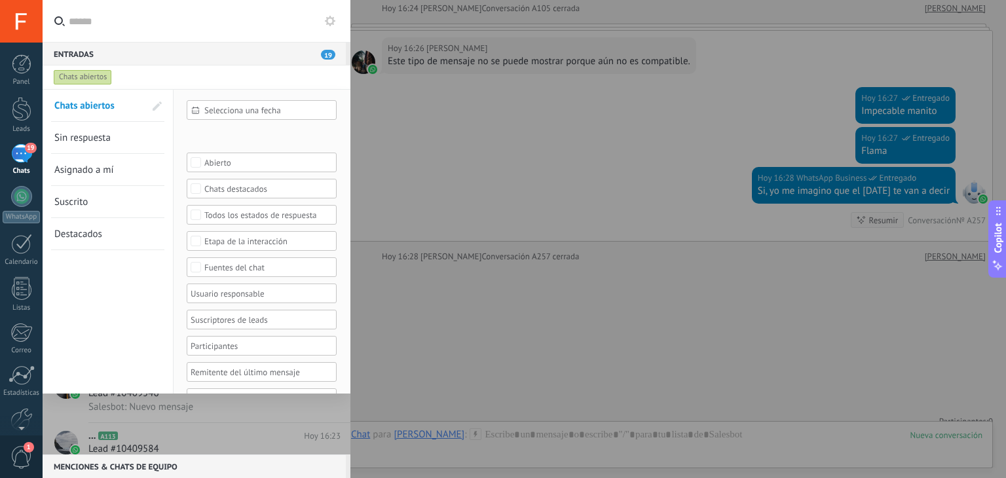
click at [423, 282] on div at bounding box center [503, 239] width 1006 height 478
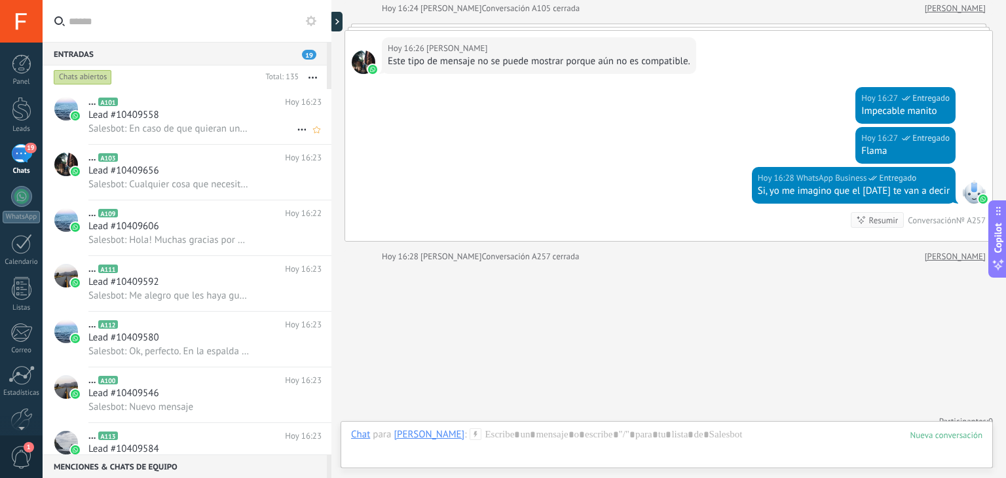
click at [185, 90] on div "... A101 Hoy 16:23 Lead #10409558 Salesbot: En caso de que quieran una muestra …" at bounding box center [209, 116] width 243 height 55
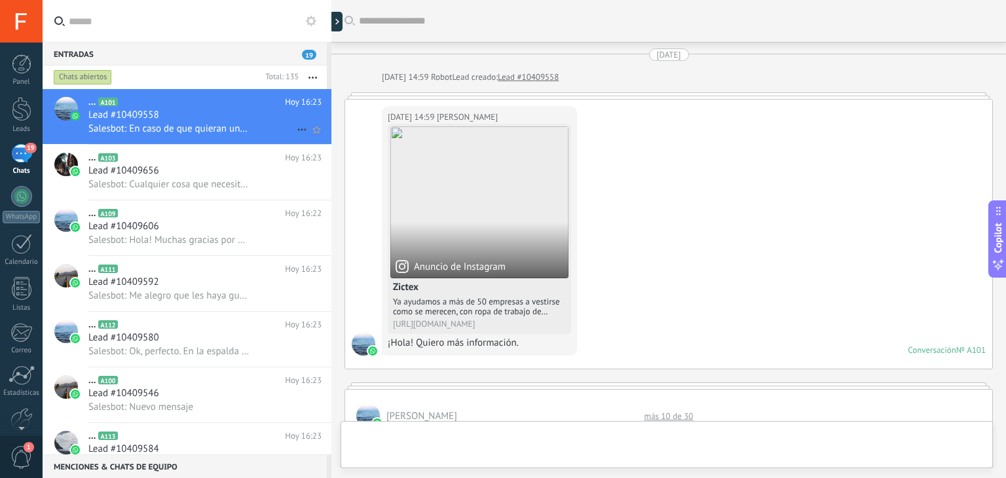
scroll to position [1107, 0]
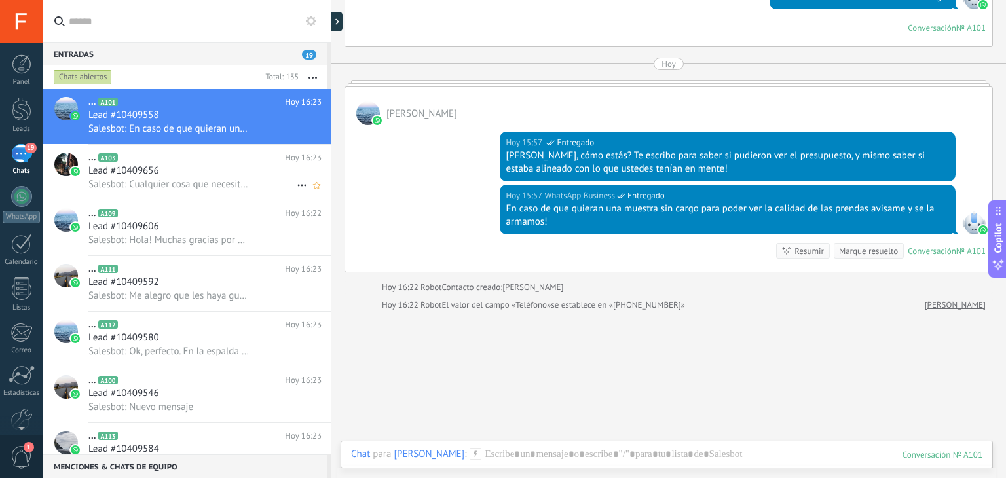
click at [186, 181] on span "Salesbot: Cualquier cosa que necesiten quedo a disposición, mi nombre es [PERSO…" at bounding box center [168, 184] width 161 height 12
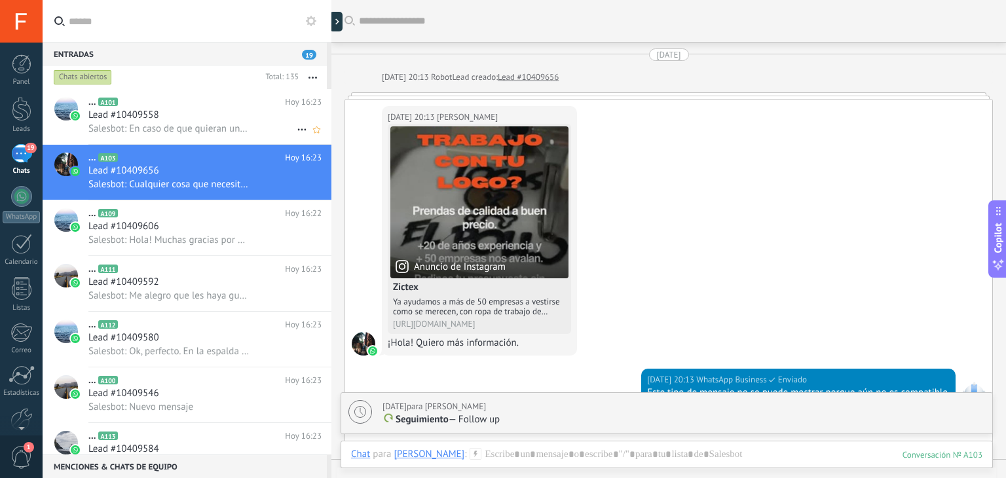
scroll to position [1245, 0]
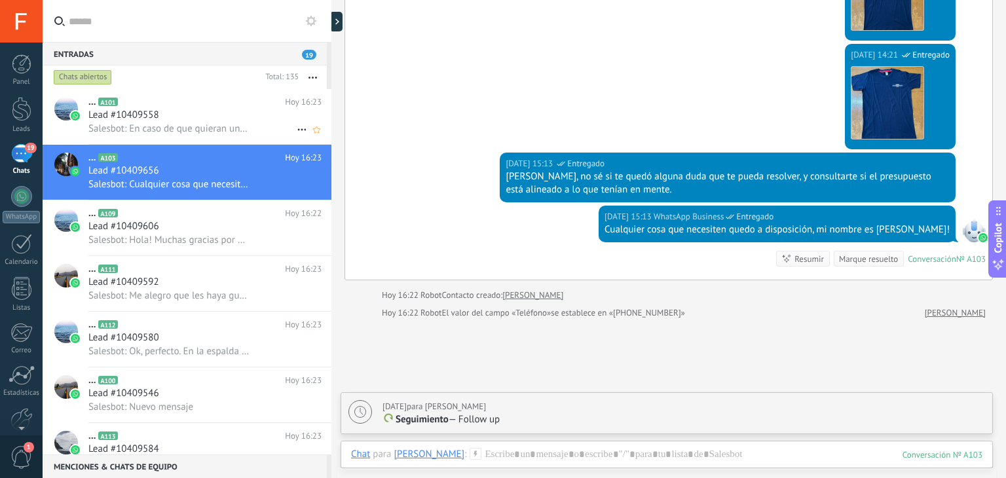
click at [212, 119] on div "Lead #10409558" at bounding box center [204, 115] width 233 height 13
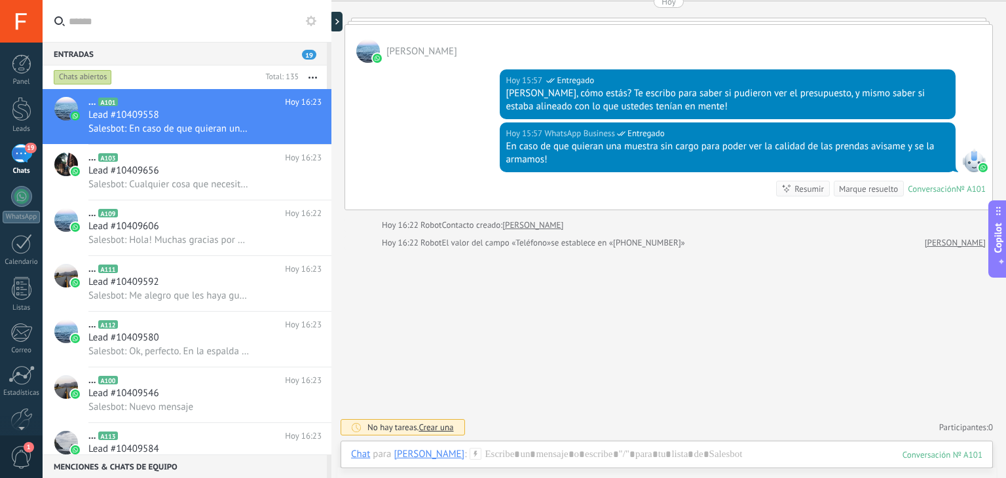
scroll to position [1180, 0]
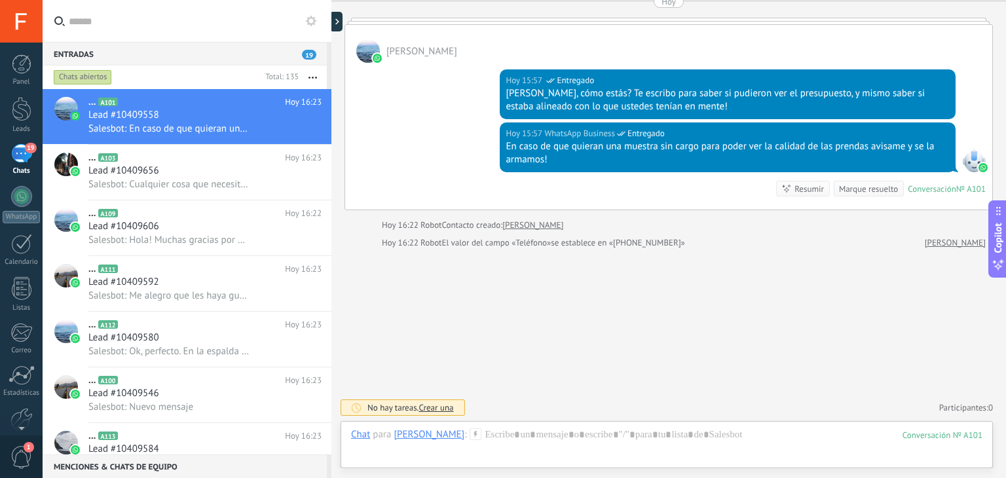
click at [432, 402] on span "Crear una" at bounding box center [435, 407] width 35 height 11
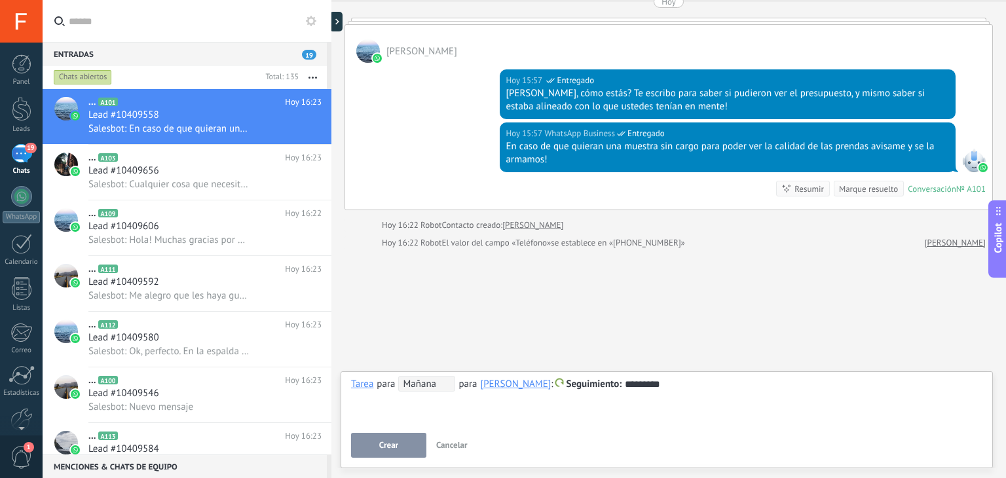
click at [425, 387] on span "Mañana" at bounding box center [426, 384] width 57 height 16
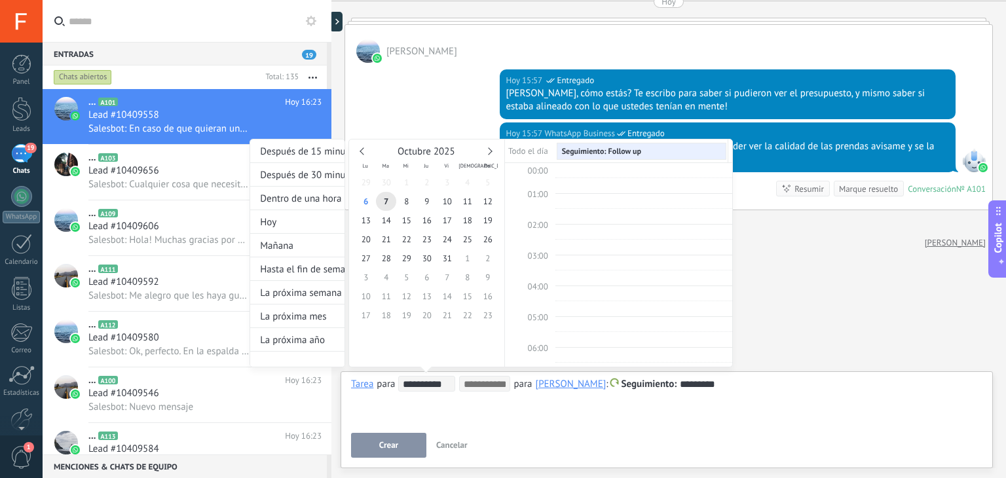
scroll to position [245, 0]
click at [360, 220] on span "13" at bounding box center [366, 220] width 20 height 19
type input "**********"
click at [399, 441] on div at bounding box center [503, 239] width 1006 height 478
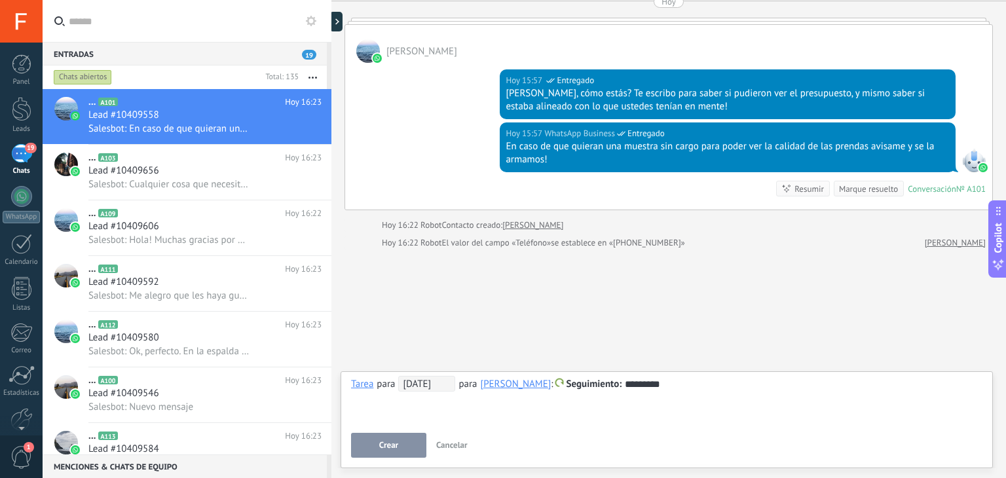
click at [395, 454] on button "Crear" at bounding box center [388, 445] width 75 height 25
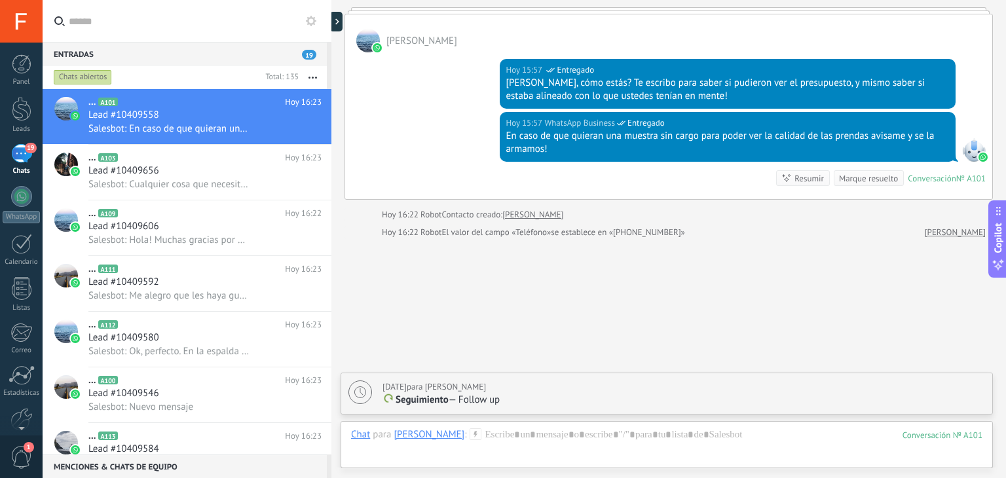
scroll to position [1226, 0]
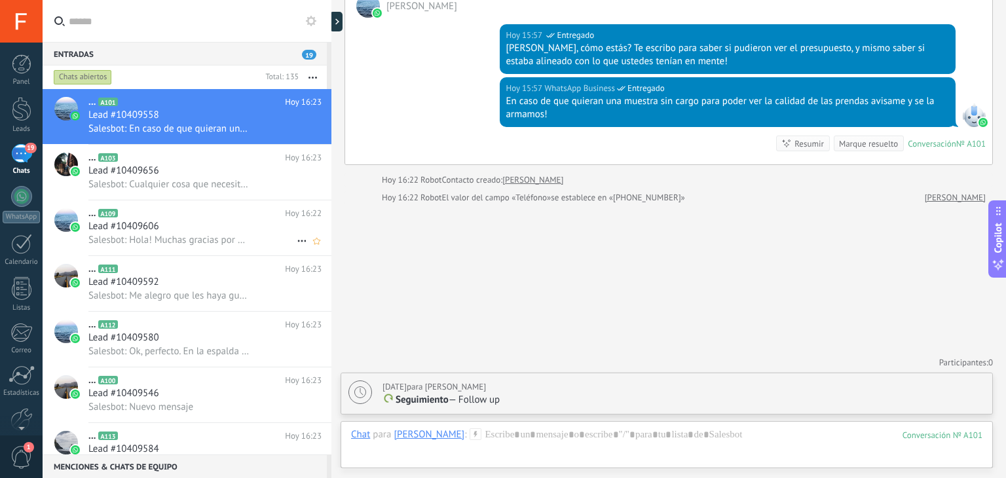
click at [212, 179] on span "Salesbot: Cualquier cosa que necesiten quedo a disposición, mi nombre es [PERSO…" at bounding box center [168, 184] width 161 height 12
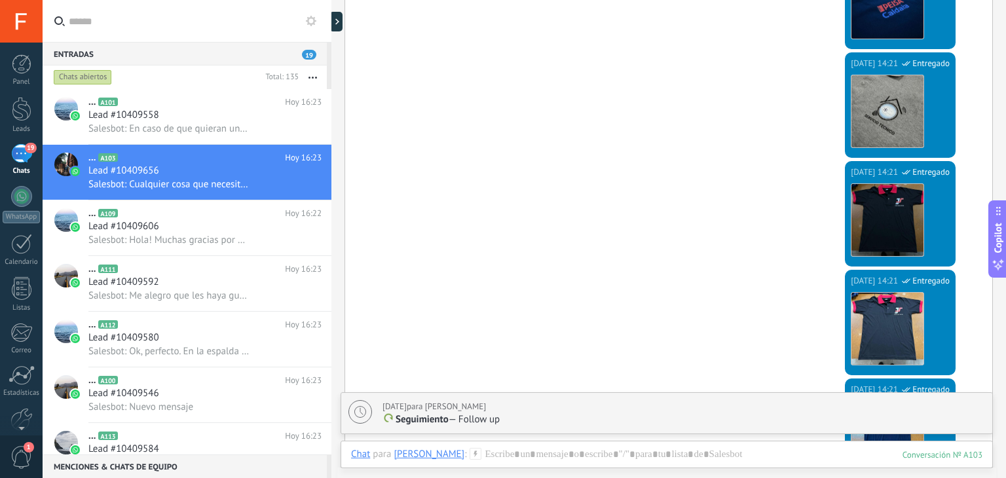
scroll to position [1357, 0]
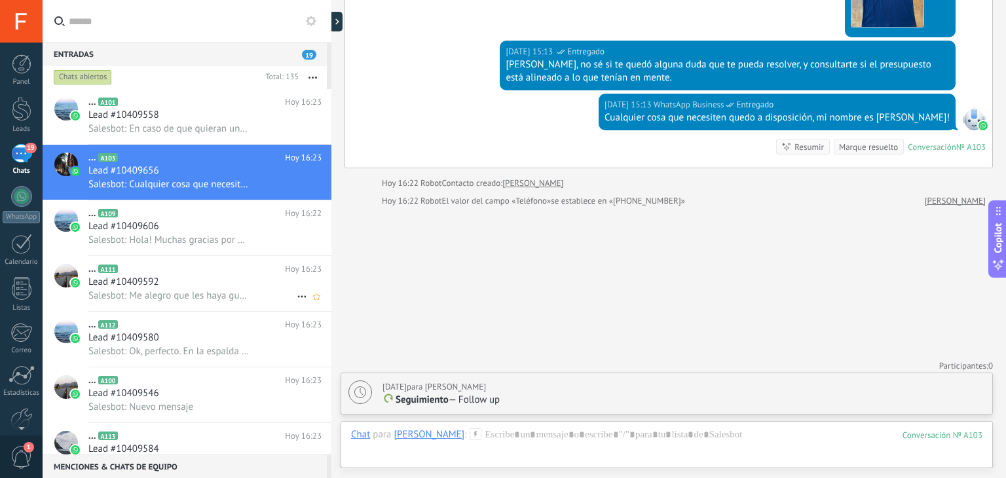
click at [163, 263] on div "... A111 Hoy 16:23 Lead #10409592 Salesbot: Me alegro que les haya gustado la c…" at bounding box center [209, 283] width 243 height 55
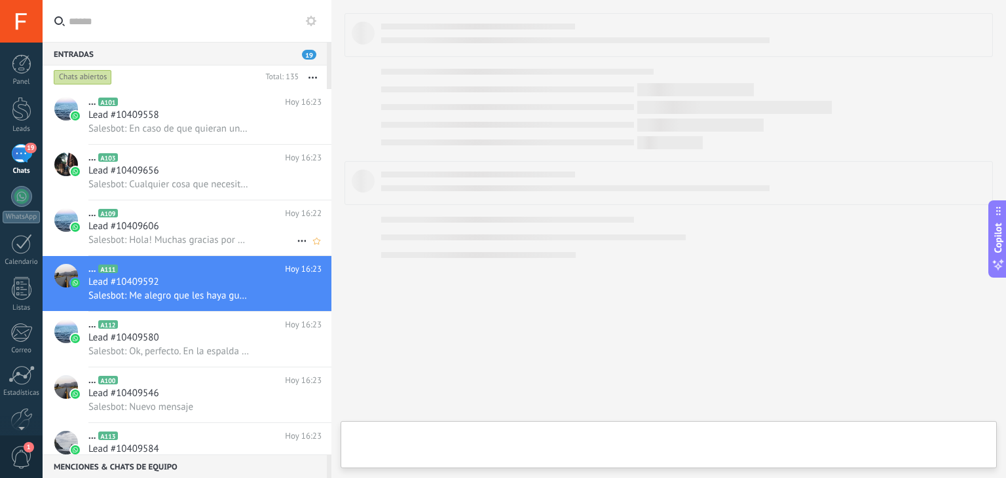
click at [189, 244] on span "Salesbot: Hola! Muchas gracias por escribirnos. En Zictex diseñamos y confeccio…" at bounding box center [168, 240] width 161 height 12
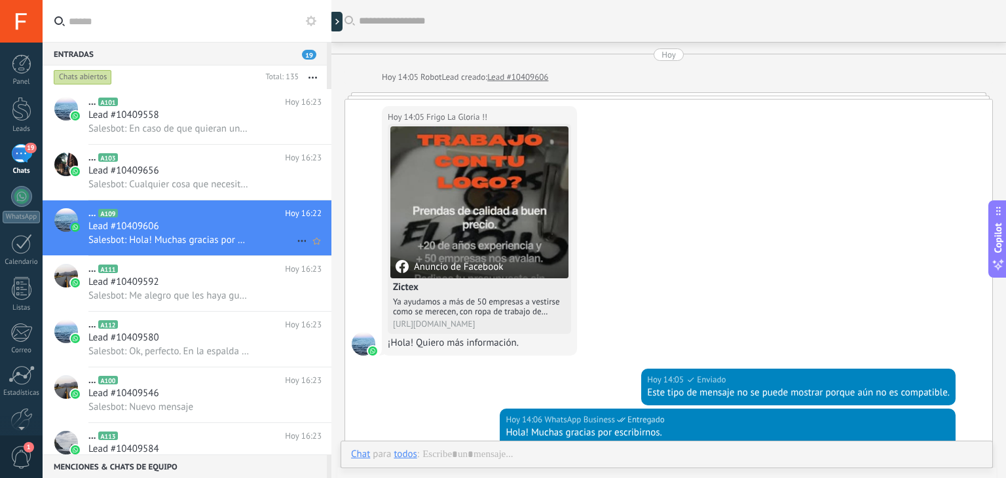
scroll to position [258, 0]
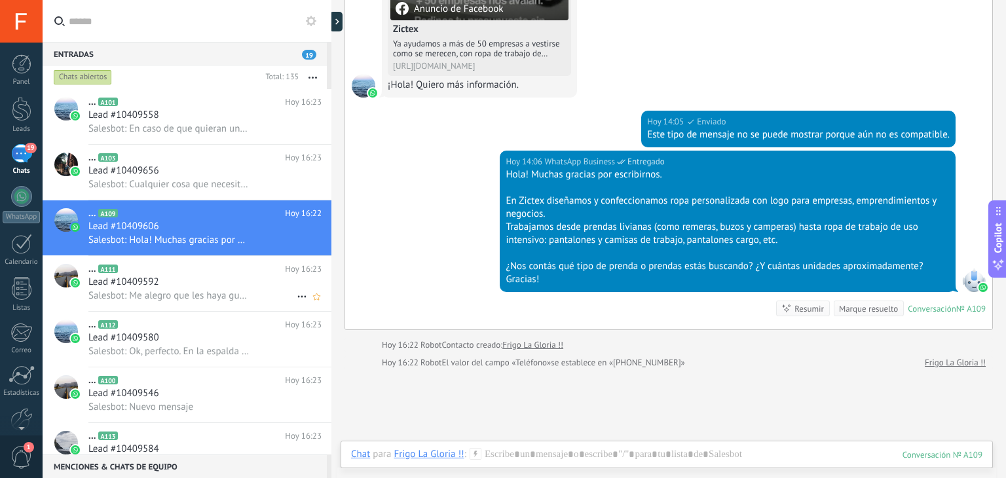
click at [199, 264] on div "... A111 Hoy 16:23 Lead #10409592 Salesbot: Me alegro que les haya gustado la c…" at bounding box center [209, 283] width 243 height 55
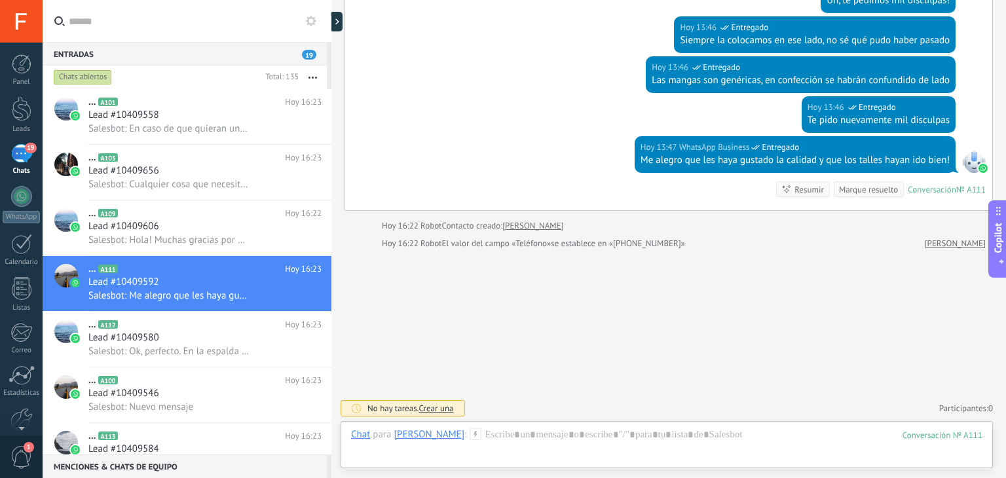
scroll to position [940, 0]
click at [854, 185] on div "Marque resuelto" at bounding box center [868, 190] width 59 height 12
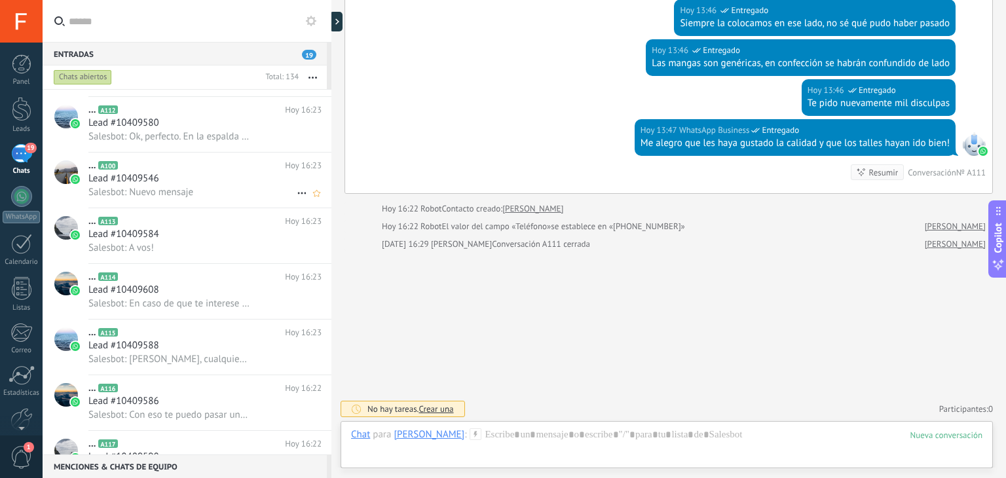
scroll to position [0, 0]
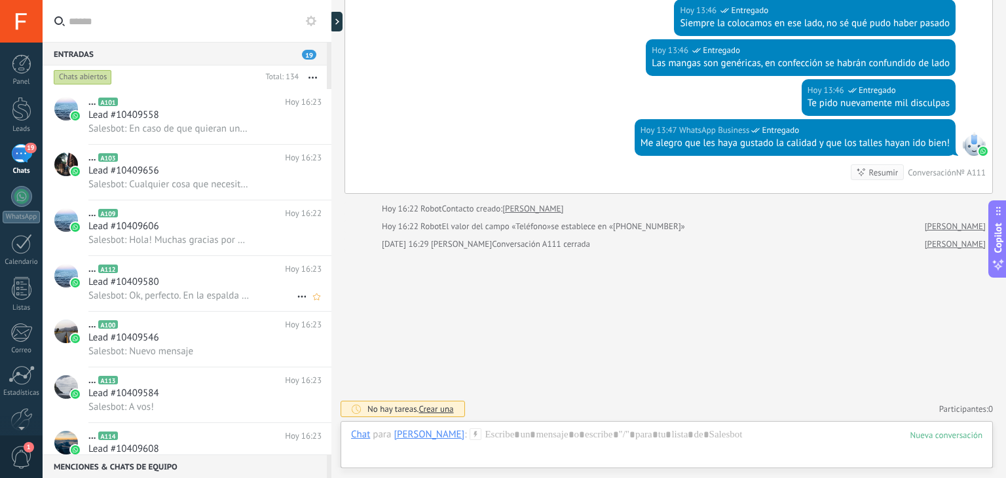
click at [160, 289] on h3 "Lead #10409580" at bounding box center [126, 282] width 77 height 13
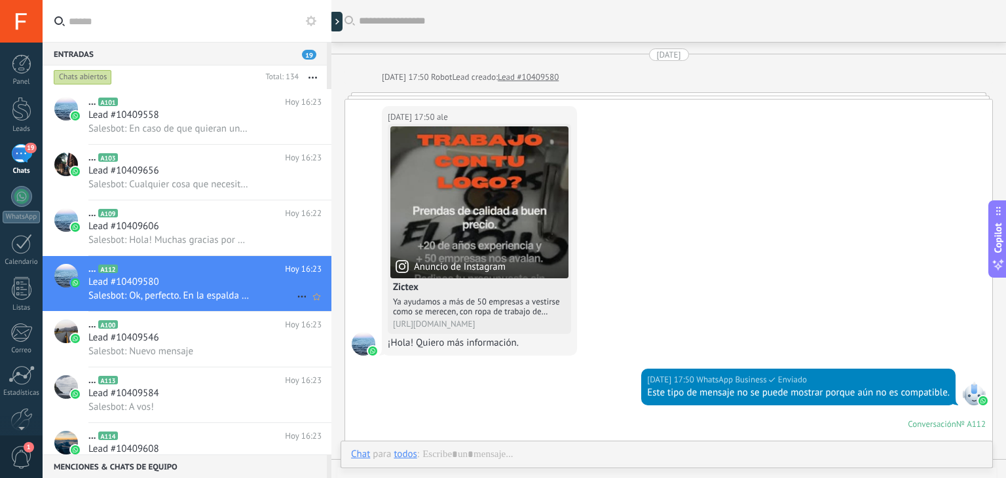
scroll to position [948, 0]
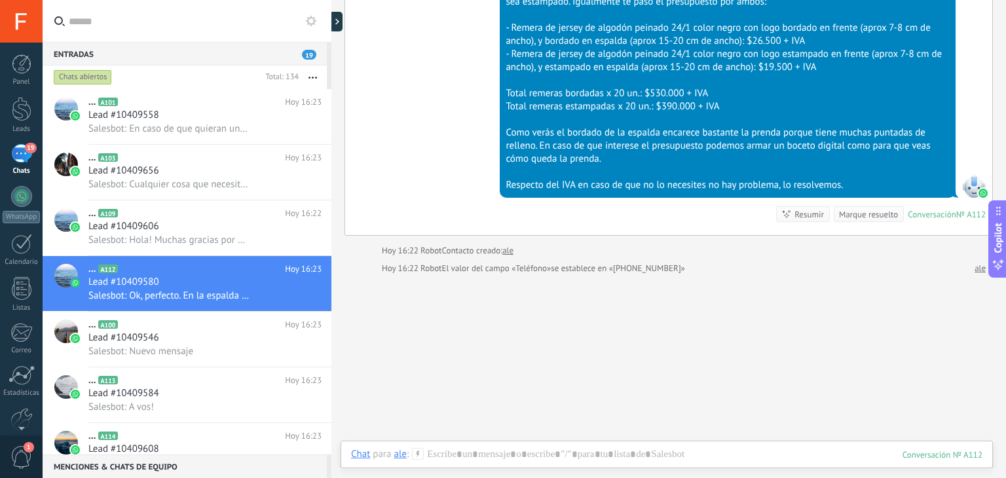
scroll to position [1132, 0]
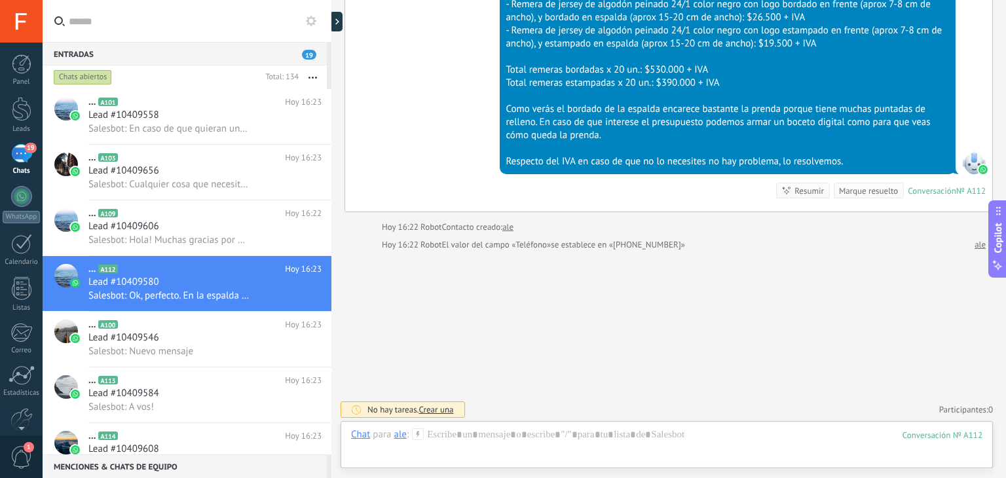
click at [429, 405] on span "Crear una" at bounding box center [435, 409] width 35 height 11
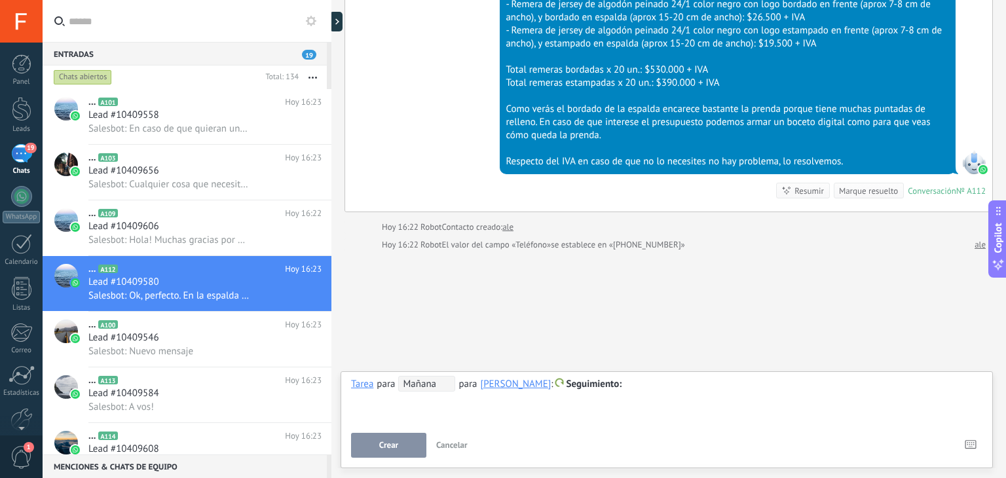
click at [422, 380] on span "Mañana" at bounding box center [426, 384] width 57 height 16
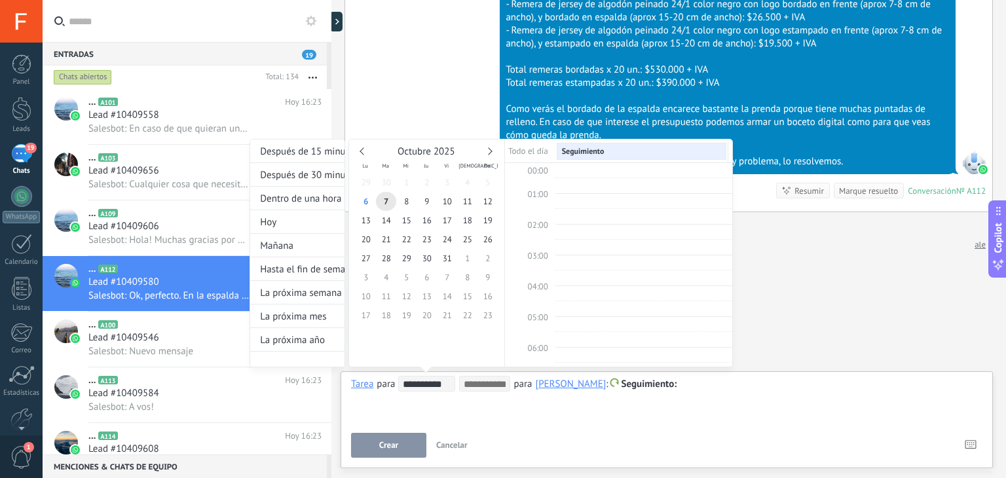
scroll to position [245, 0]
type input "**********"
click at [403, 204] on span "8" at bounding box center [406, 201] width 20 height 19
click at [682, 390] on div "**********" at bounding box center [491, 265] width 483 height 253
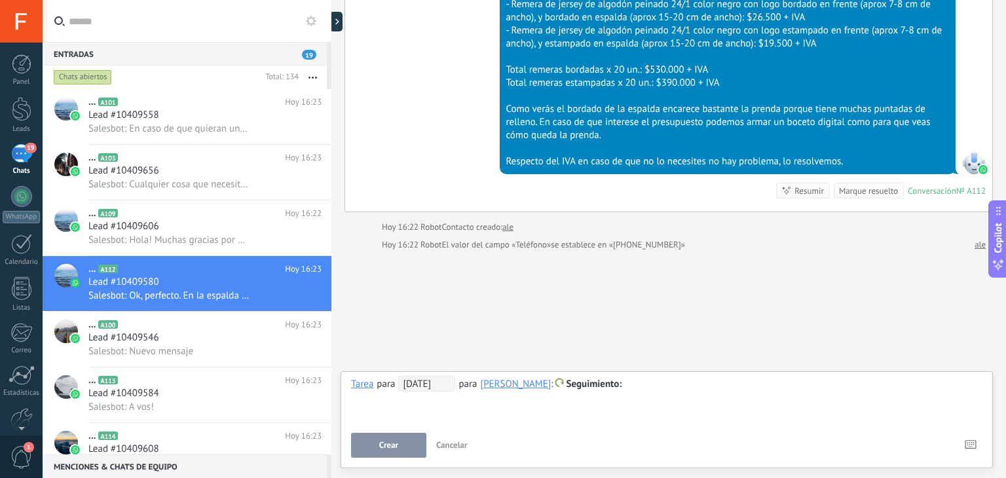
click at [684, 386] on div at bounding box center [666, 385] width 631 height 16
click at [386, 439] on button "Crear" at bounding box center [388, 445] width 75 height 25
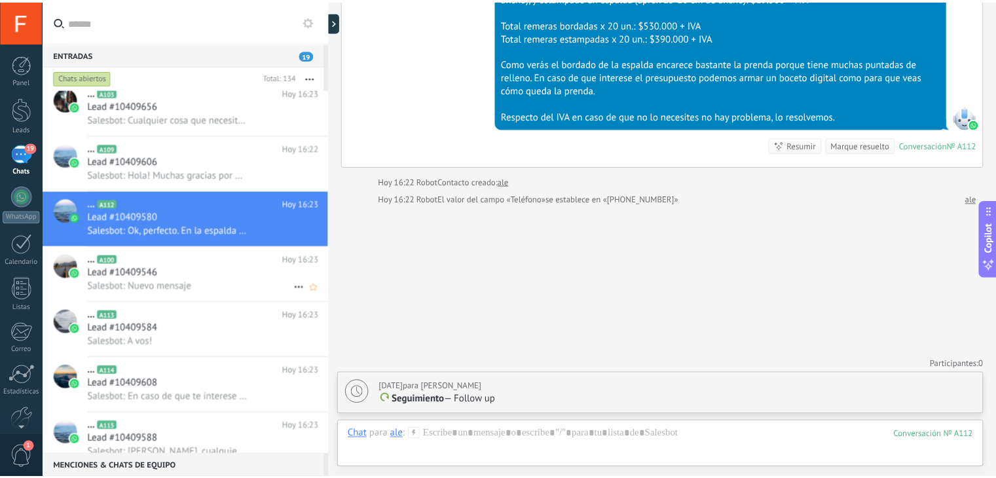
scroll to position [0, 0]
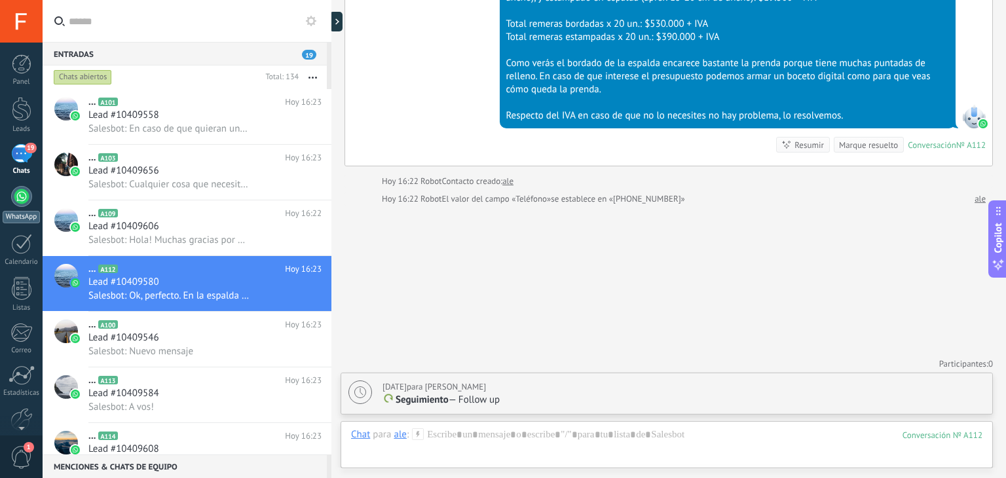
click at [22, 199] on div at bounding box center [21, 196] width 21 height 21
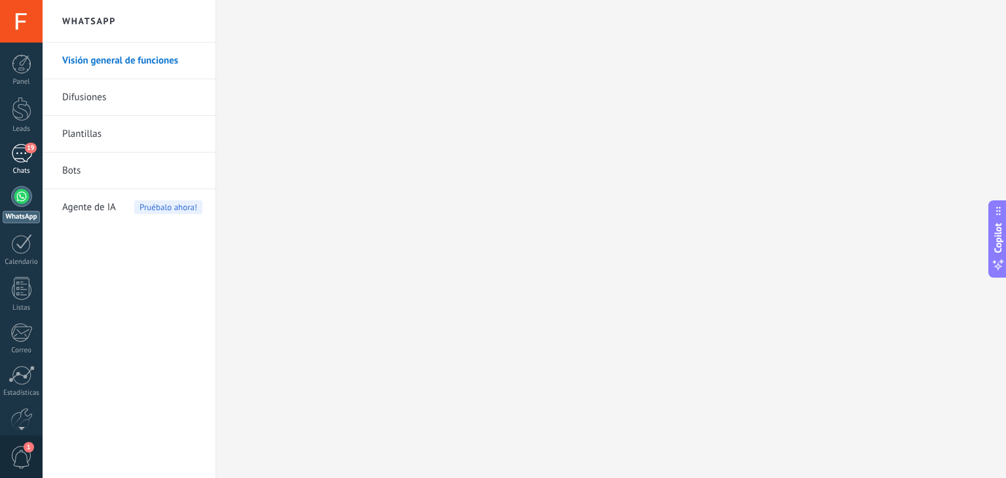
click at [39, 153] on link "19 Chats" at bounding box center [21, 159] width 43 height 31
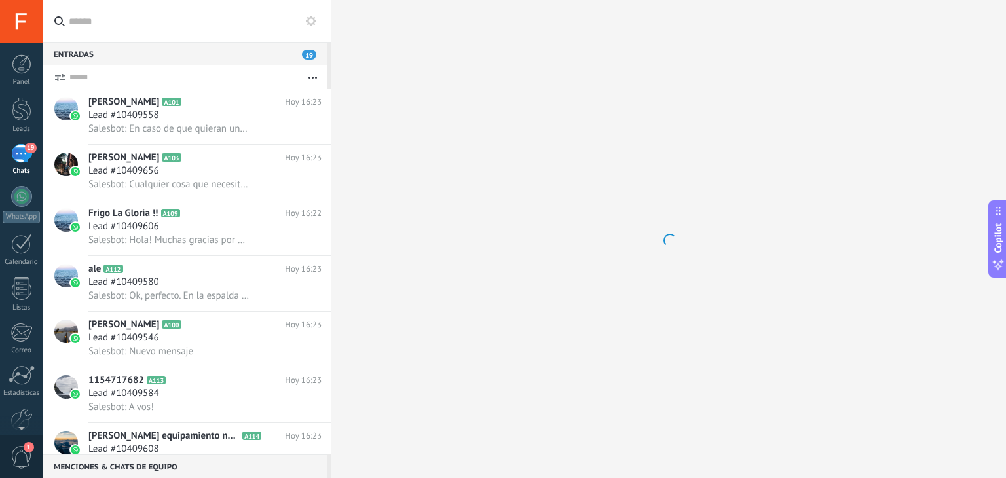
click at [24, 88] on div "Panel Leads 19 Chats WhatsApp Clientes" at bounding box center [21, 278] width 43 height 448
click at [24, 100] on div at bounding box center [22, 109] width 20 height 24
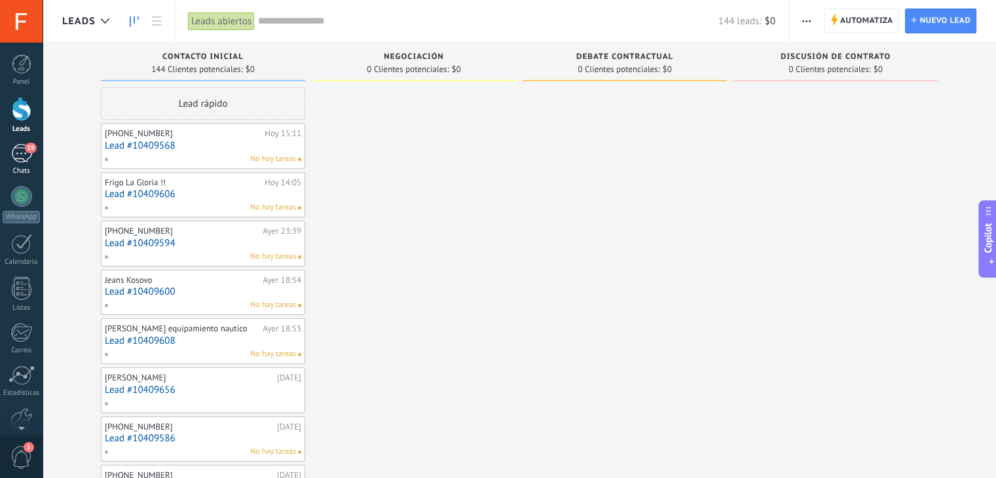
click at [16, 160] on div "19" at bounding box center [21, 153] width 21 height 19
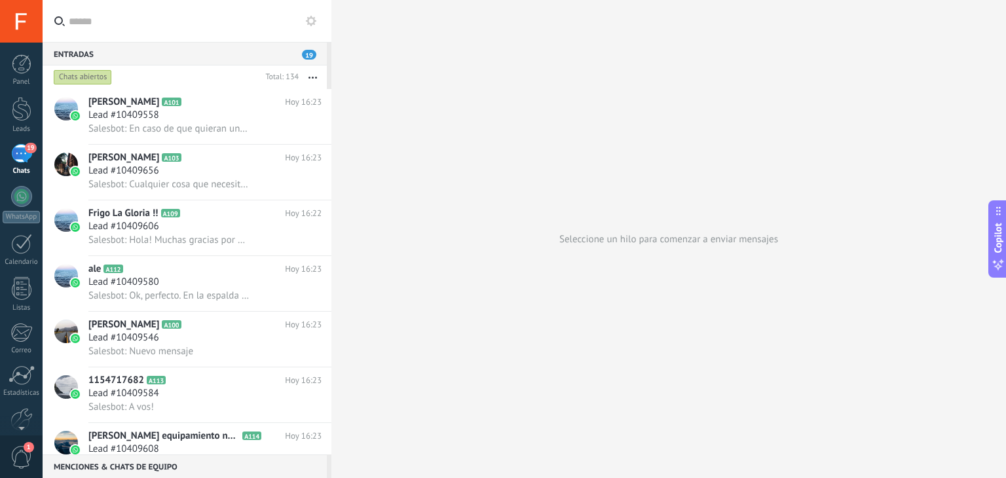
click at [310, 74] on button "button" at bounding box center [313, 77] width 28 height 24
click at [161, 80] on div "Chats abiertos" at bounding box center [155, 77] width 209 height 24
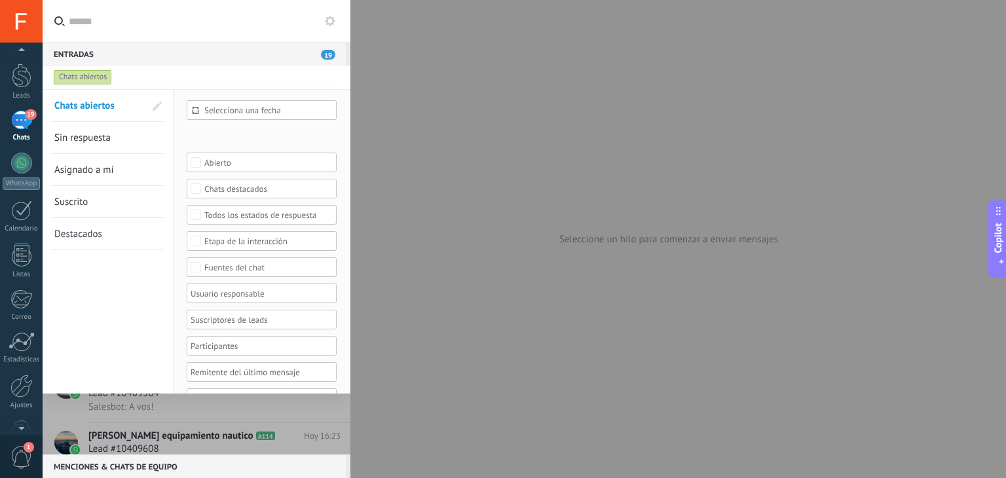
click at [24, 423] on div at bounding box center [21, 426] width 43 height 20
click at [29, 151] on span "19" at bounding box center [30, 148] width 11 height 10
click at [408, 59] on div at bounding box center [503, 239] width 1006 height 478
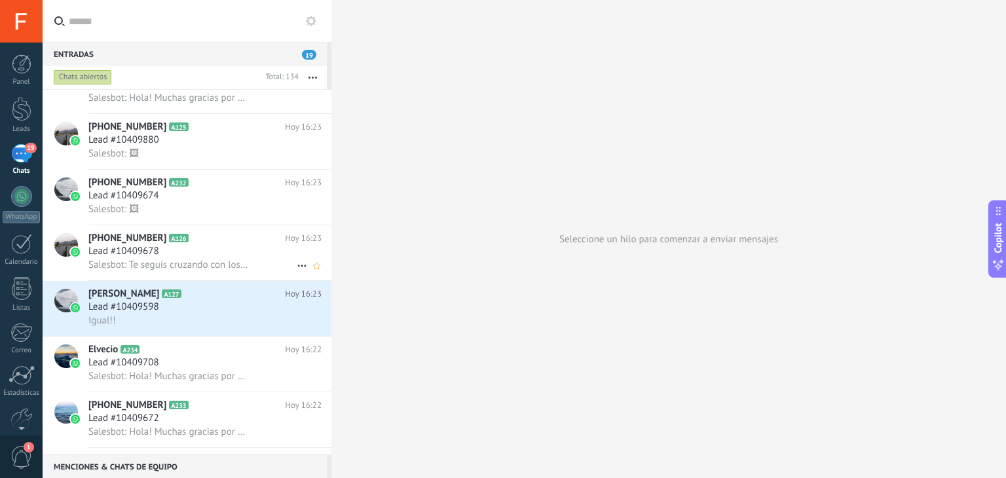
scroll to position [946, 0]
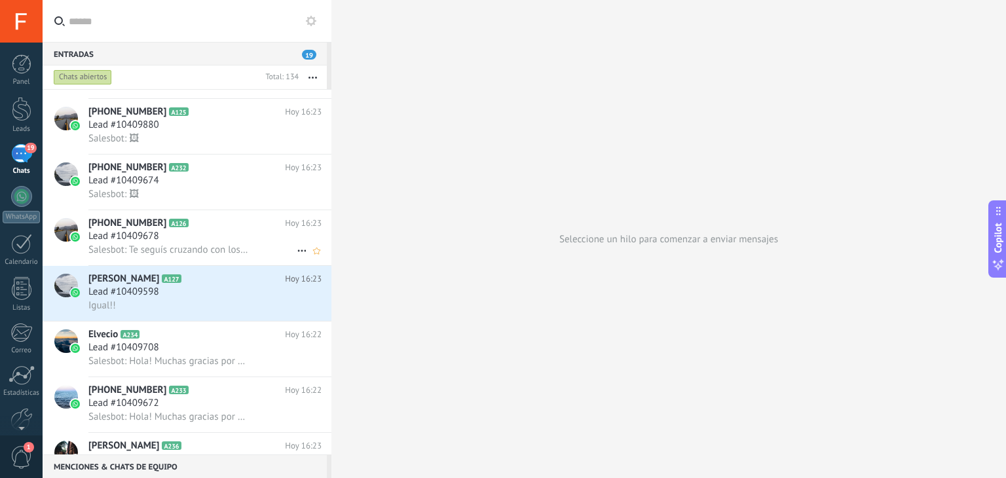
click at [238, 256] on span "Salesbot: Te seguís cruzando con los [PERSON_NAME]!!" at bounding box center [168, 250] width 161 height 12
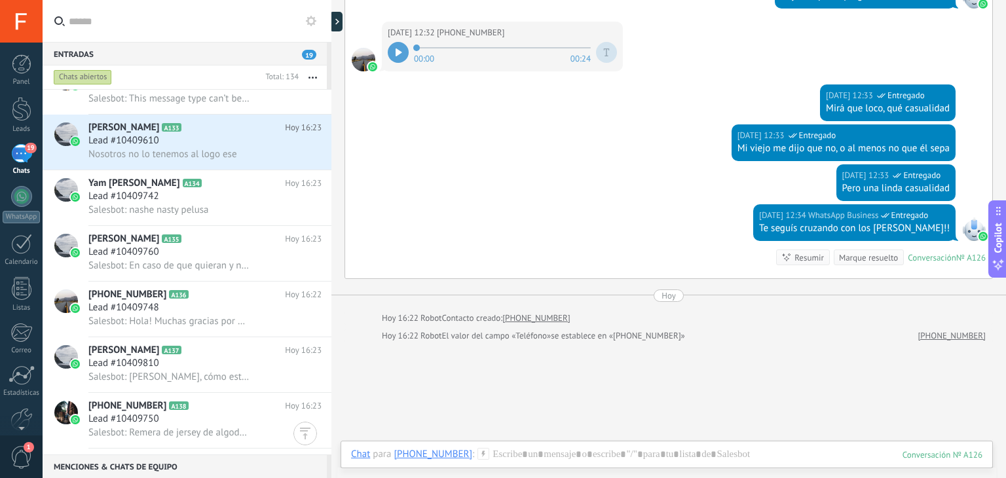
click at [308, 56] on span "19" at bounding box center [309, 55] width 14 height 10
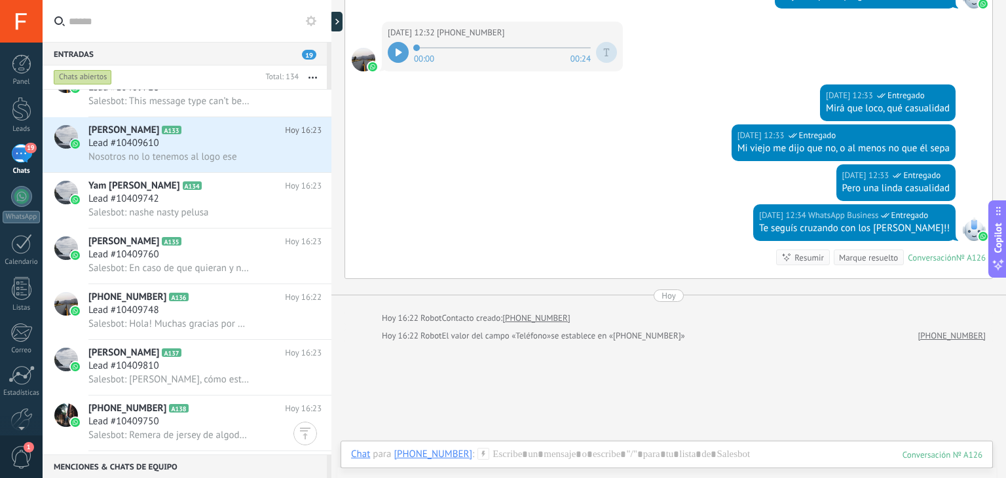
click at [308, 56] on span "19" at bounding box center [309, 55] width 14 height 10
click at [312, 73] on button "button" at bounding box center [313, 77] width 28 height 24
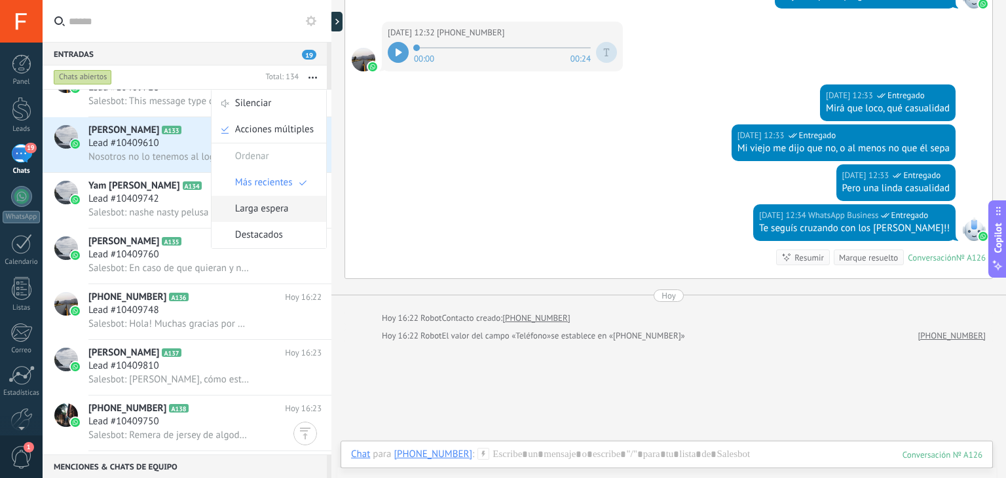
click at [286, 213] on span "Larga espera" at bounding box center [262, 209] width 54 height 26
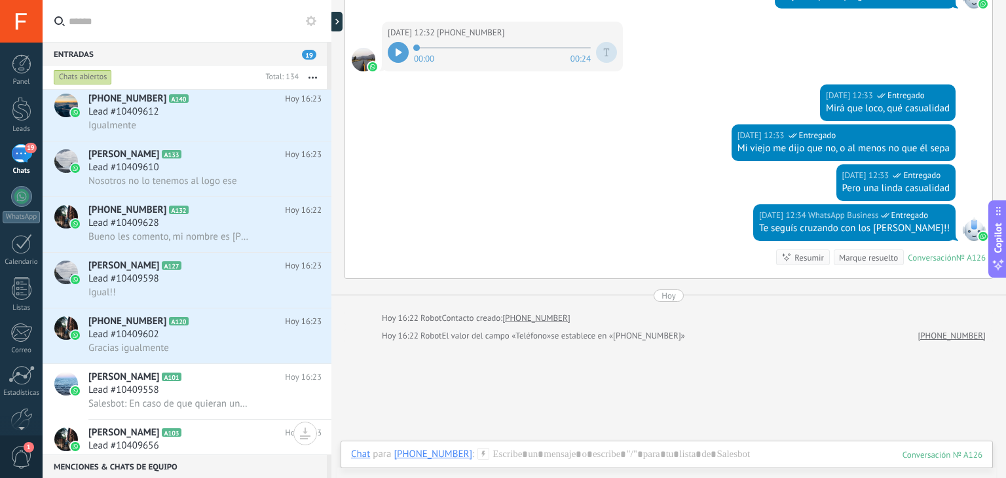
scroll to position [878, 0]
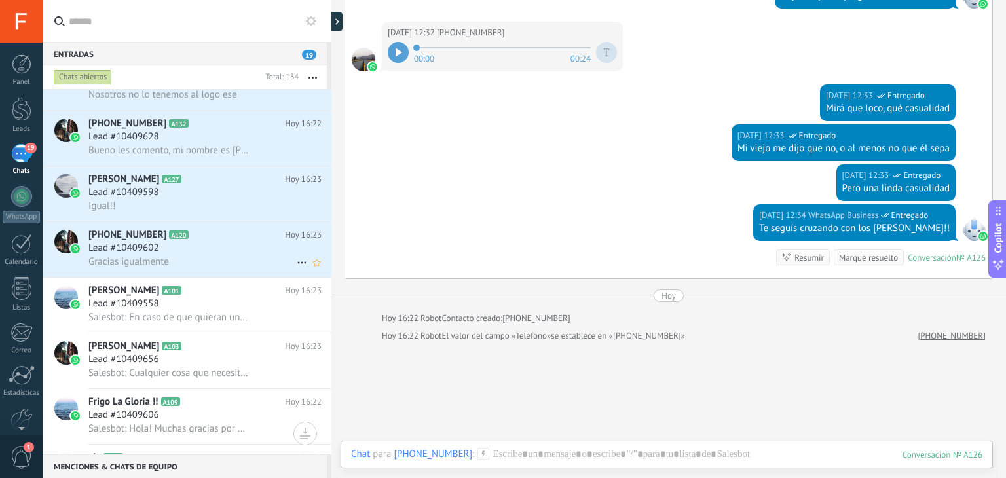
click at [236, 252] on div "Lead #10409602" at bounding box center [204, 248] width 233 height 13
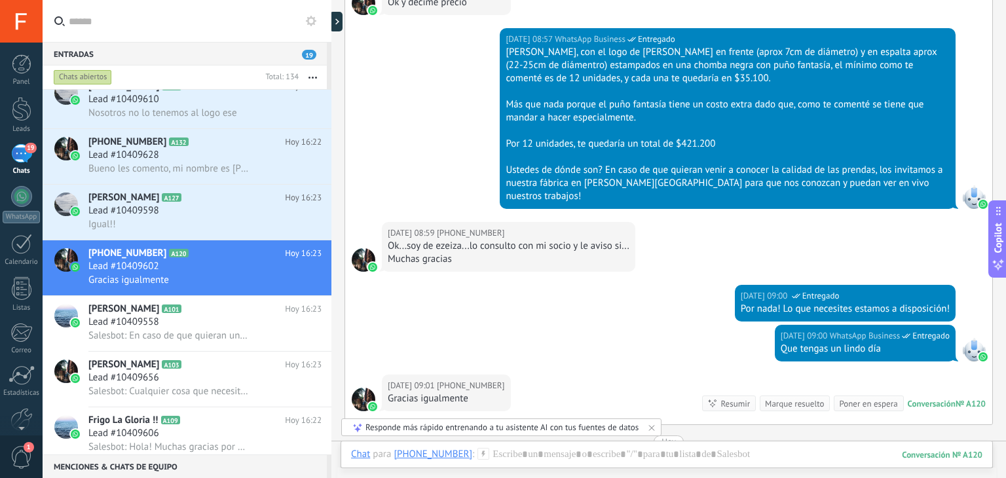
scroll to position [863, 0]
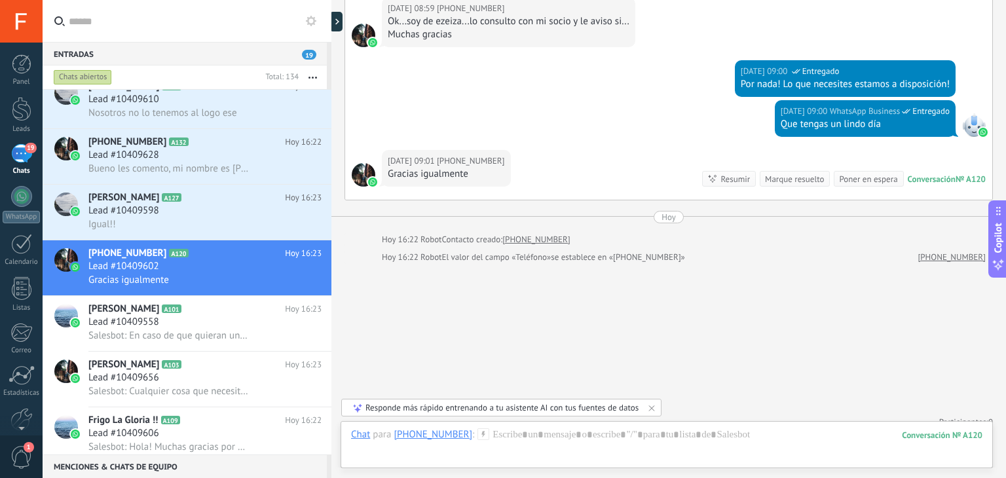
click at [495, 251] on span "El valor del campo «Teléfono»" at bounding box center [496, 257] width 109 height 13
click at [257, 295] on div "[PHONE_NUMBER] A120 [DATE] 16:23 Lead #10409602 Gracias igualmente" at bounding box center [209, 267] width 243 height 55
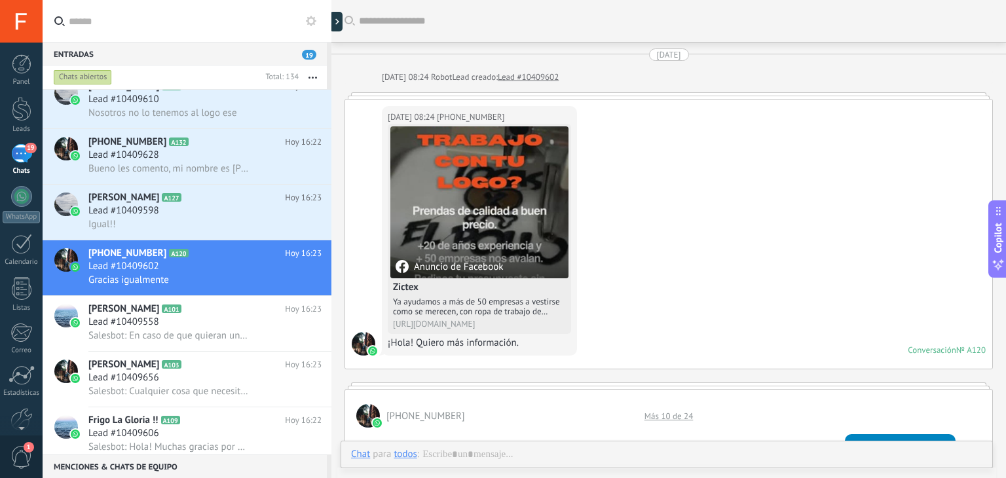
scroll to position [863, 0]
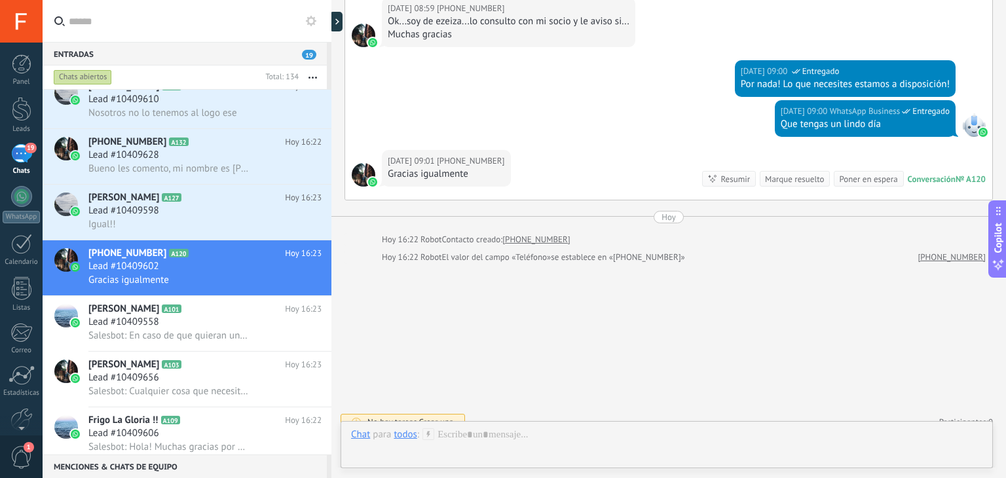
click at [443, 417] on span "Crear una" at bounding box center [435, 422] width 35 height 11
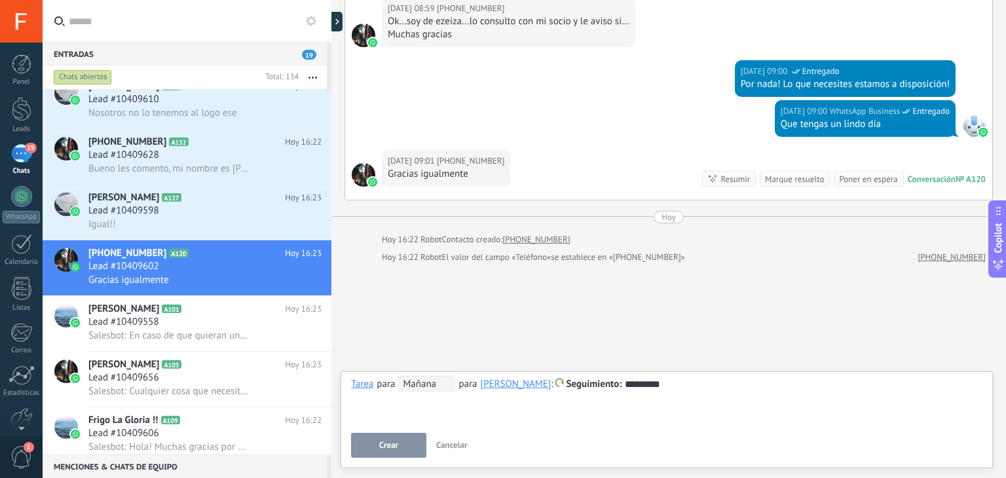
click at [416, 385] on span "Mañana" at bounding box center [426, 384] width 57 height 16
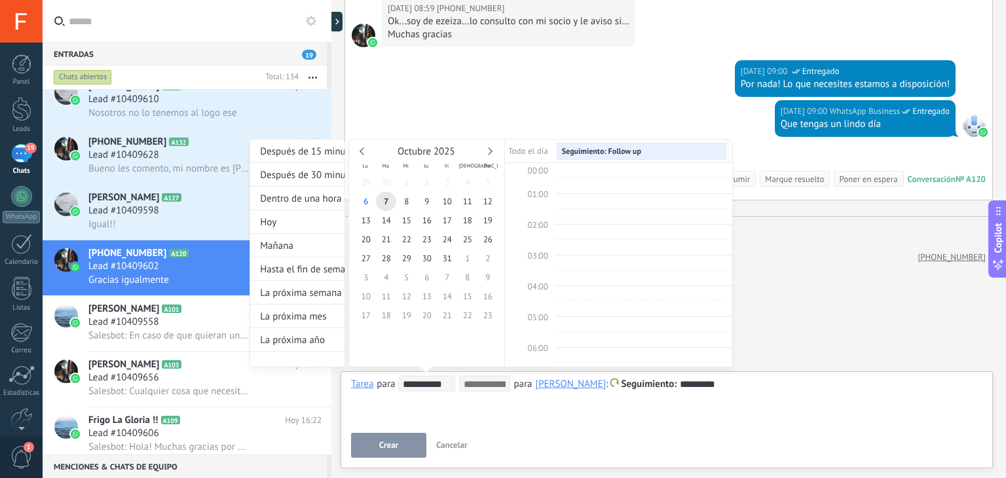
scroll to position [245, 0]
type input "**********"
click at [398, 195] on span "8" at bounding box center [406, 201] width 20 height 19
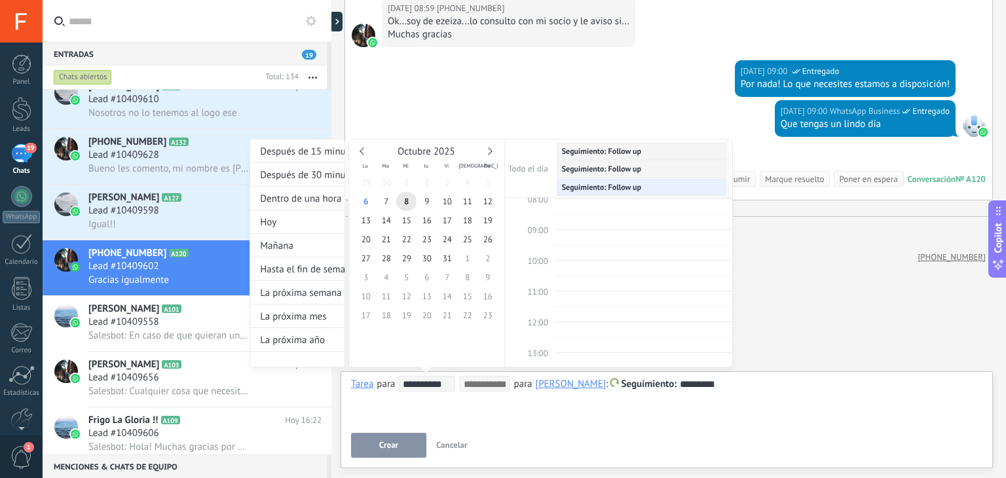
click at [380, 446] on div at bounding box center [503, 239] width 1006 height 478
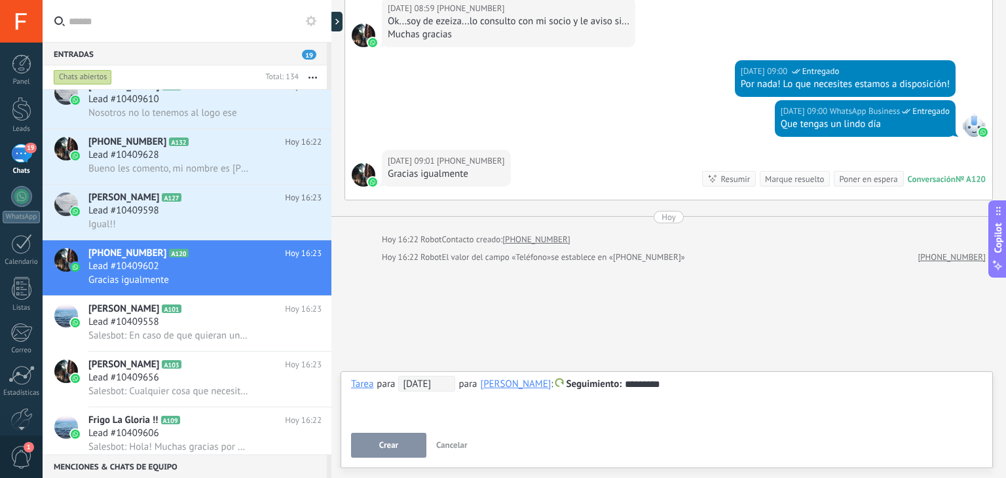
click at [392, 447] on span "Crear" at bounding box center [388, 445] width 19 height 9
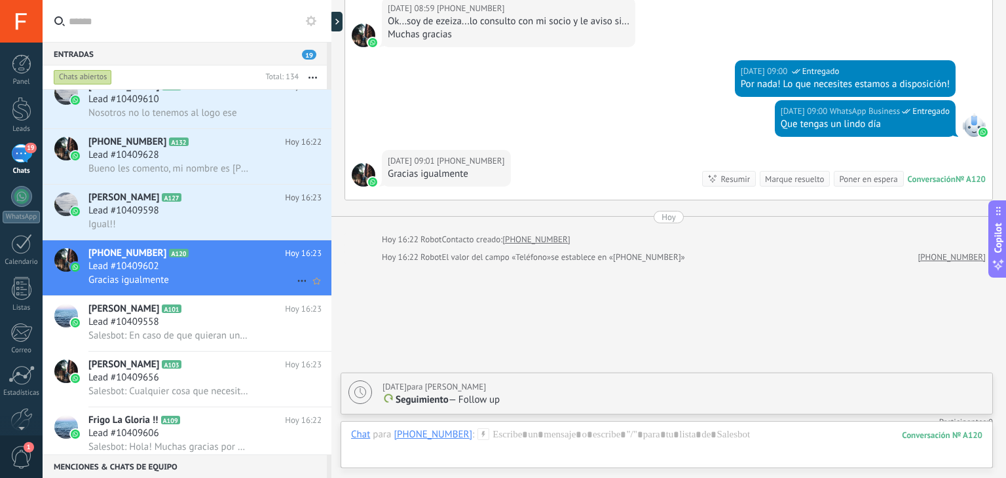
scroll to position [908, 0]
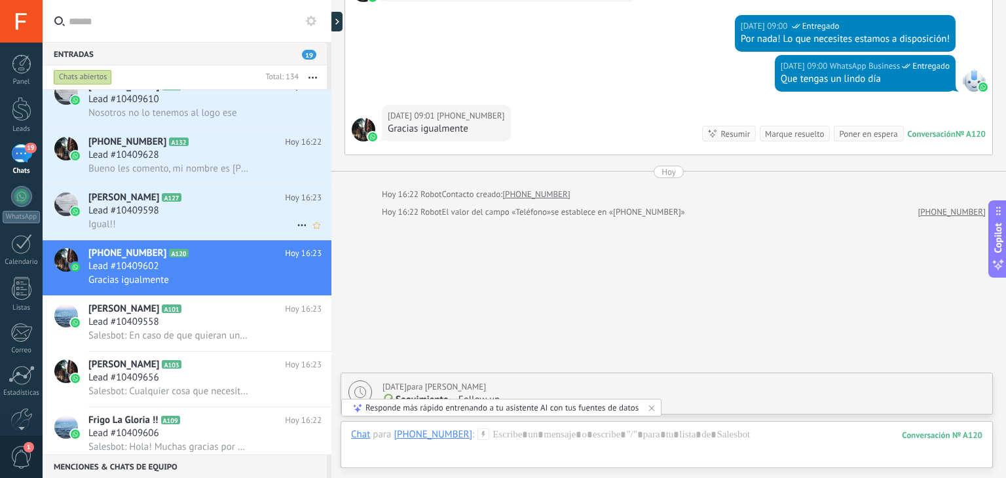
click at [224, 227] on div "Igual!!" at bounding box center [204, 224] width 233 height 14
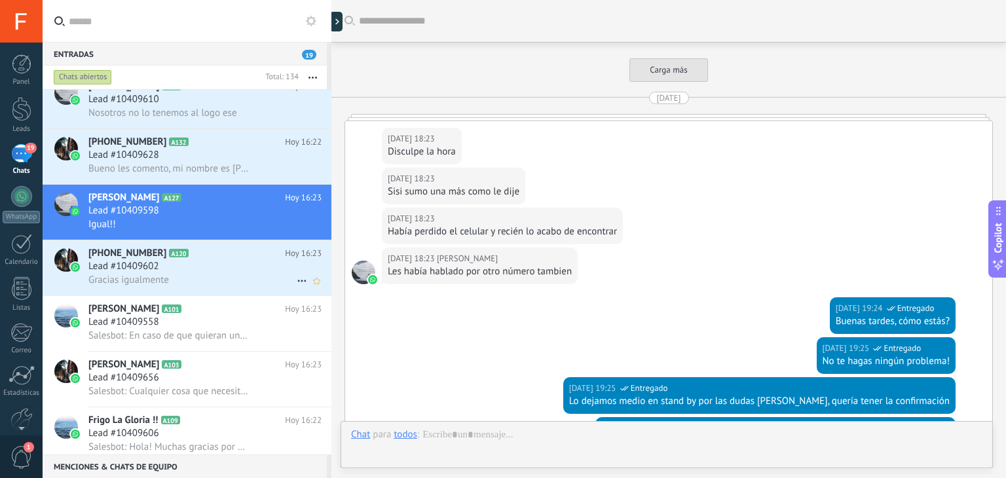
scroll to position [2390, 0]
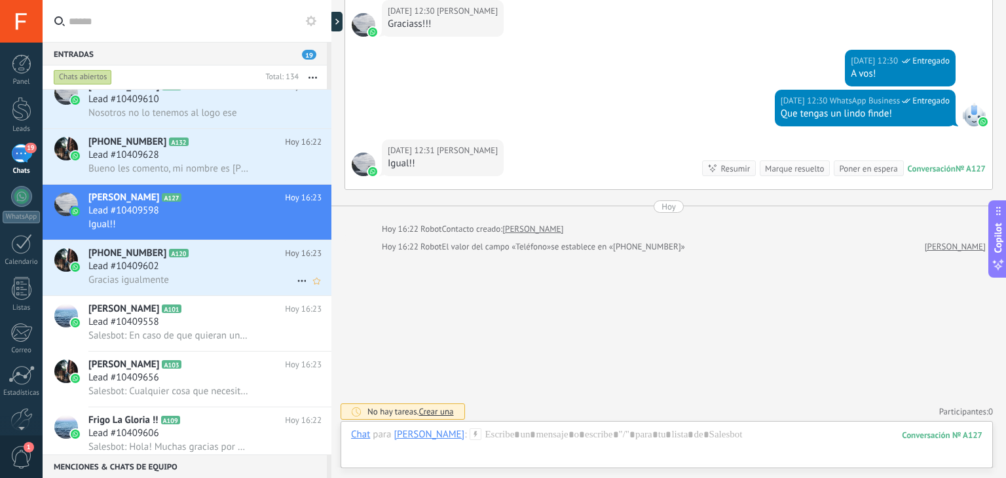
click at [301, 289] on icon at bounding box center [302, 281] width 16 height 16
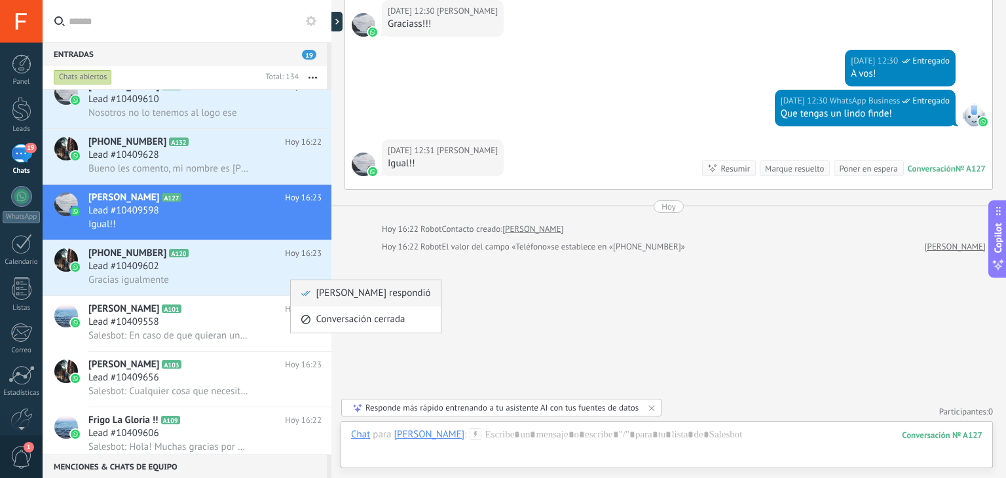
click at [321, 291] on span "[PERSON_NAME] respondió" at bounding box center [373, 293] width 115 height 26
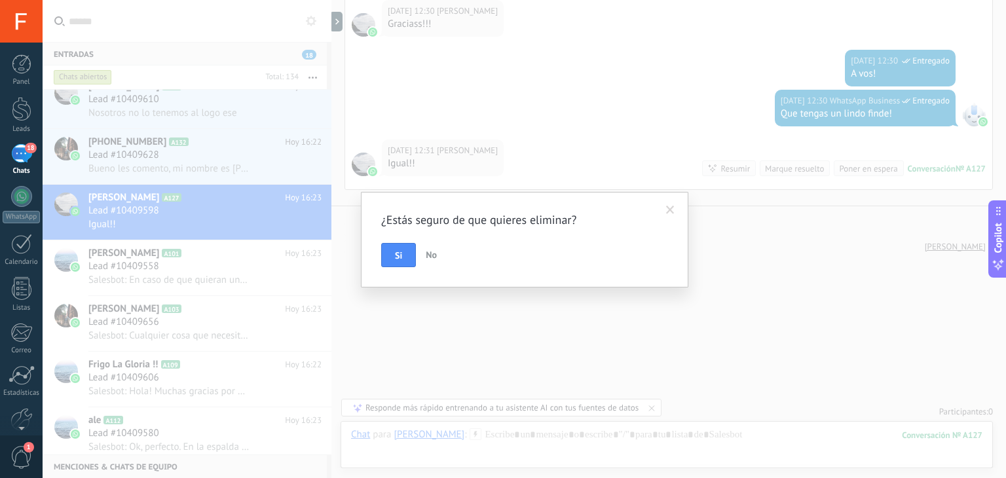
click at [663, 210] on span at bounding box center [670, 210] width 22 height 22
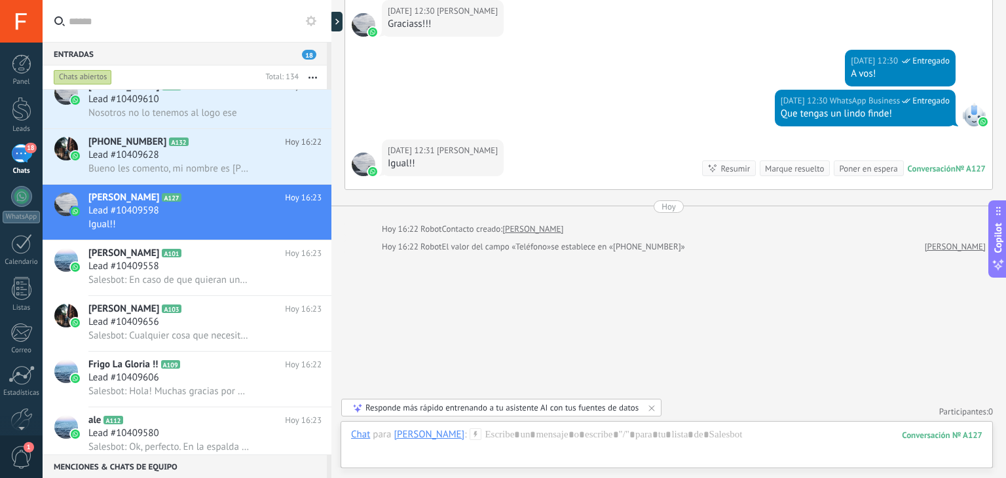
click at [792, 163] on div "Marque resuelto" at bounding box center [794, 168] width 59 height 12
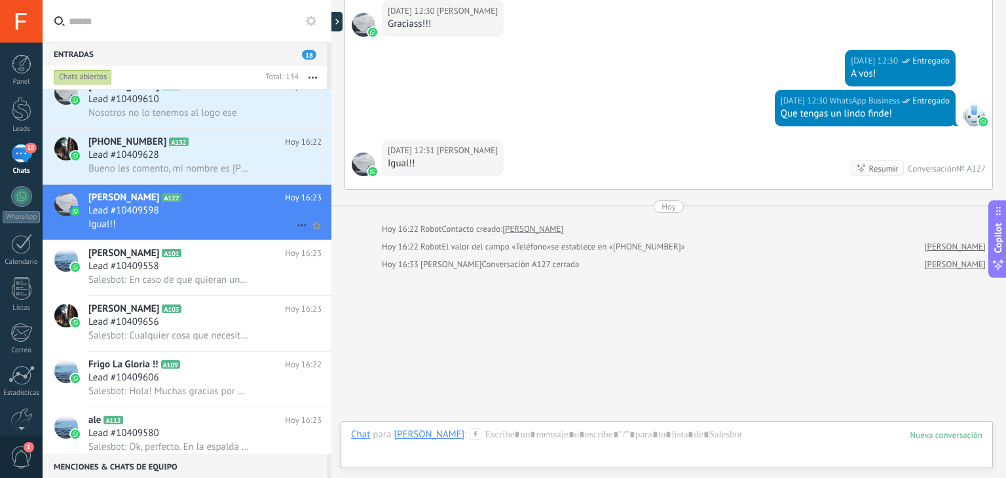
scroll to position [2408, 0]
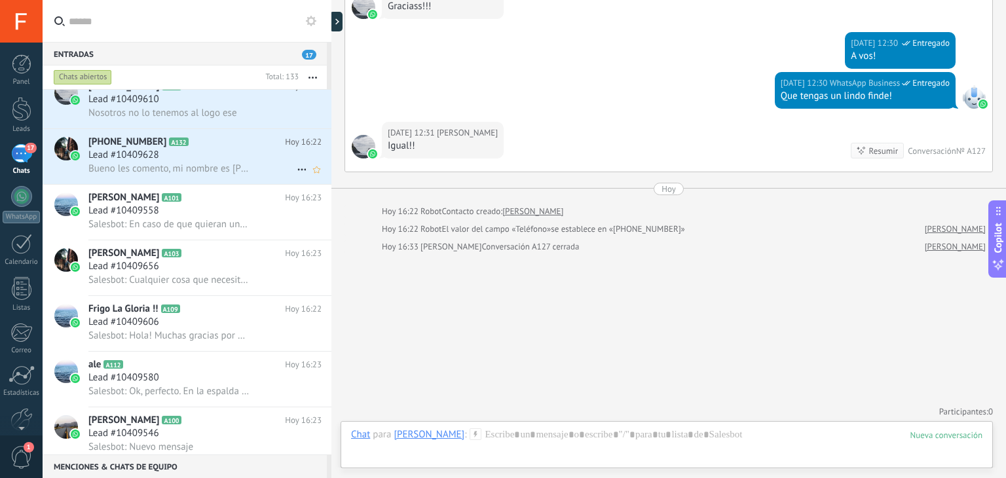
click at [239, 184] on div "[PHONE_NUMBER] A132 [DATE] 16:22 Lead #10409628 Bueno les comento, mi nombre es…" at bounding box center [209, 156] width 243 height 55
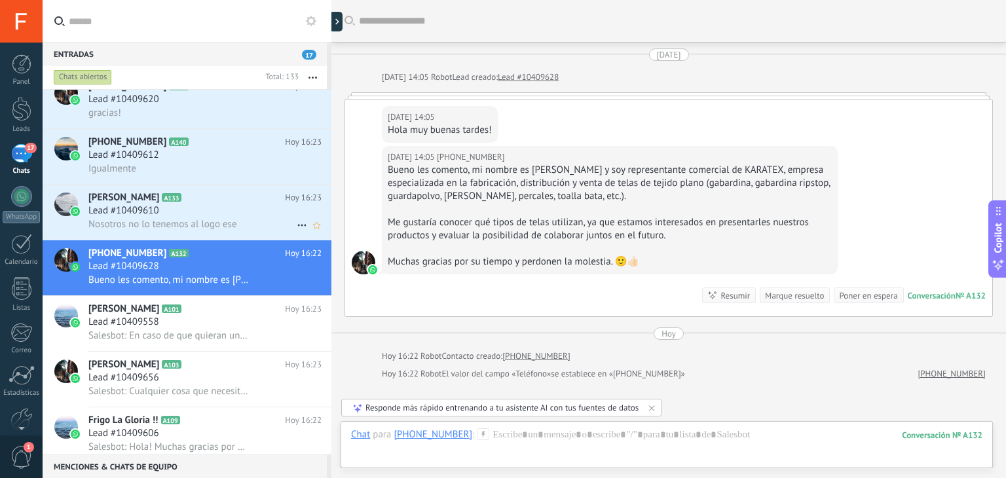
scroll to position [731, 0]
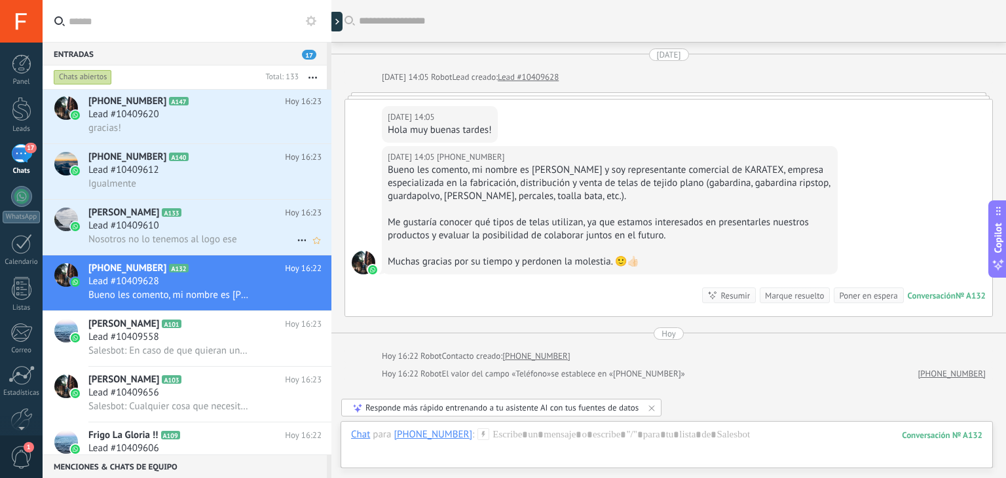
click at [167, 246] on span "Nosotros no lo tenemos al logo ese" at bounding box center [162, 239] width 149 height 12
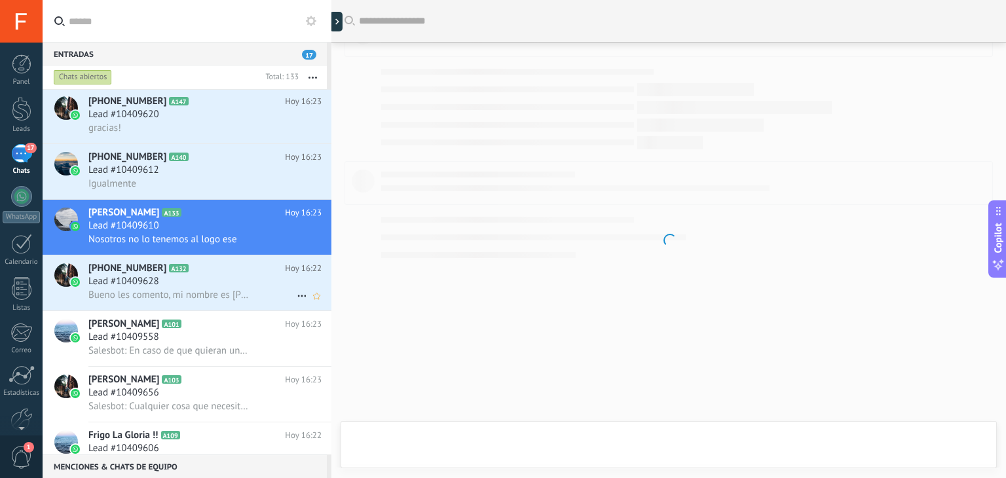
scroll to position [881, 0]
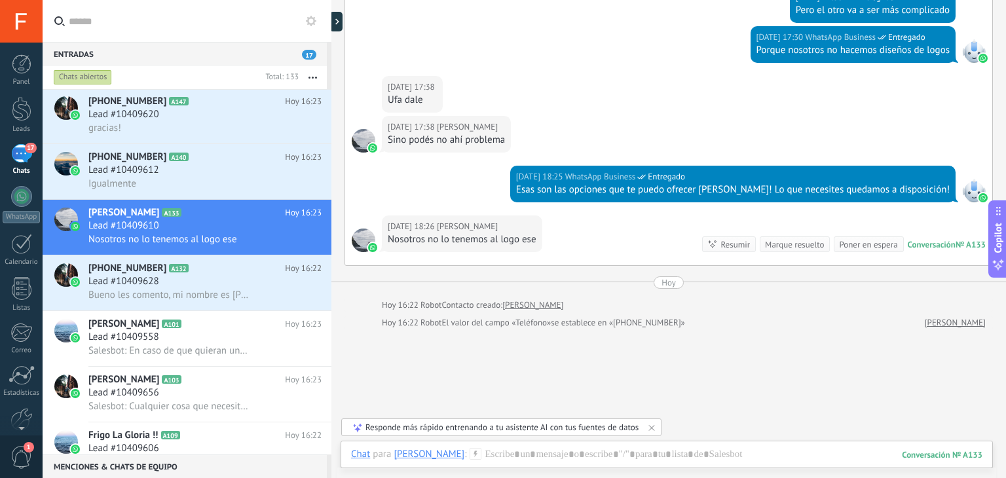
click at [786, 248] on div "Marque resuelto" at bounding box center [794, 244] width 59 height 12
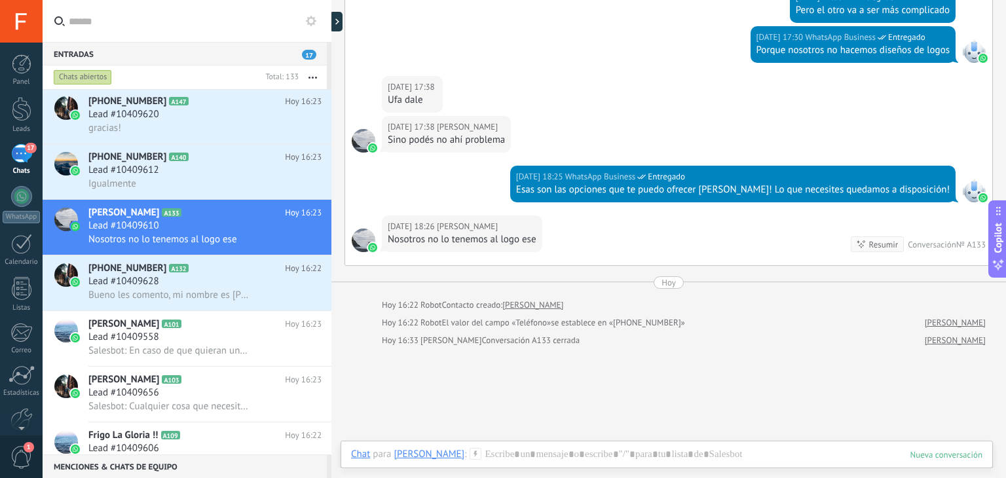
scroll to position [900, 0]
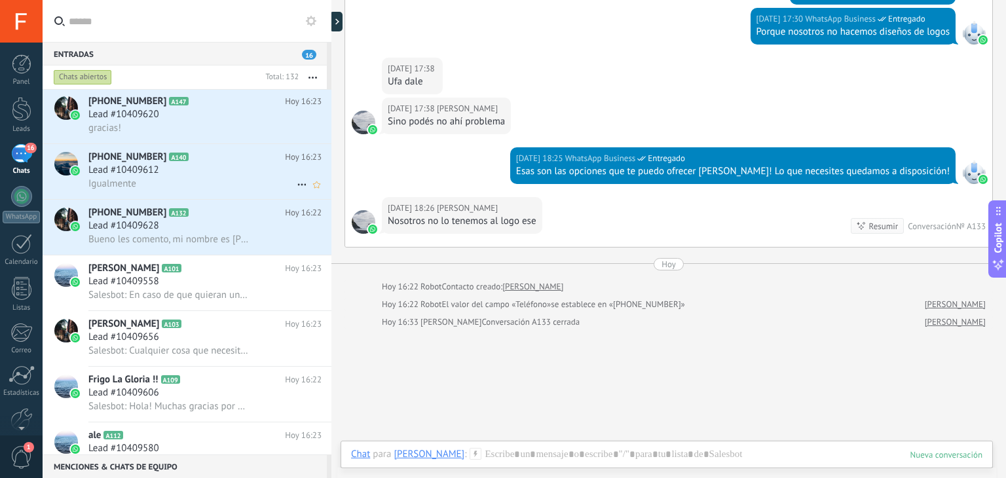
click at [238, 177] on div "Lead #10409612" at bounding box center [204, 170] width 233 height 13
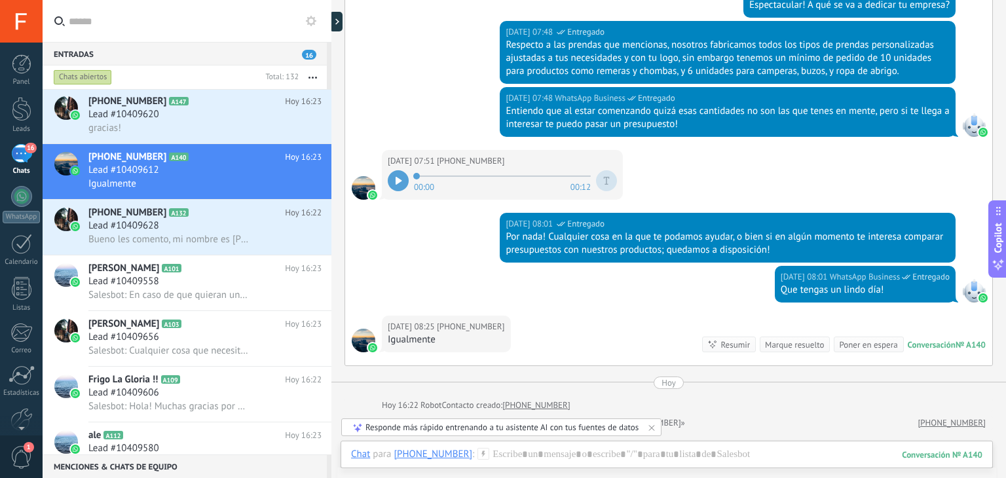
scroll to position [396, 0]
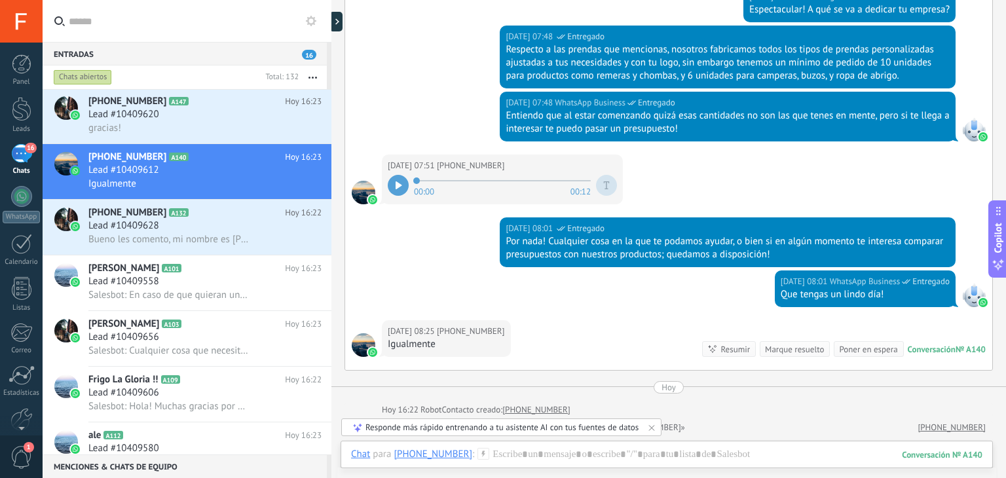
click at [401, 183] on icon at bounding box center [399, 185] width 7 height 8
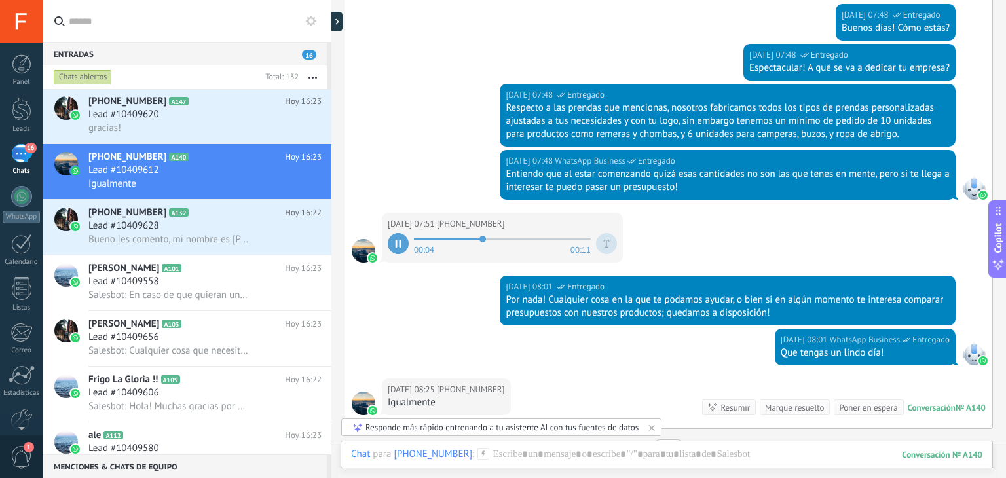
scroll to position [334, 0]
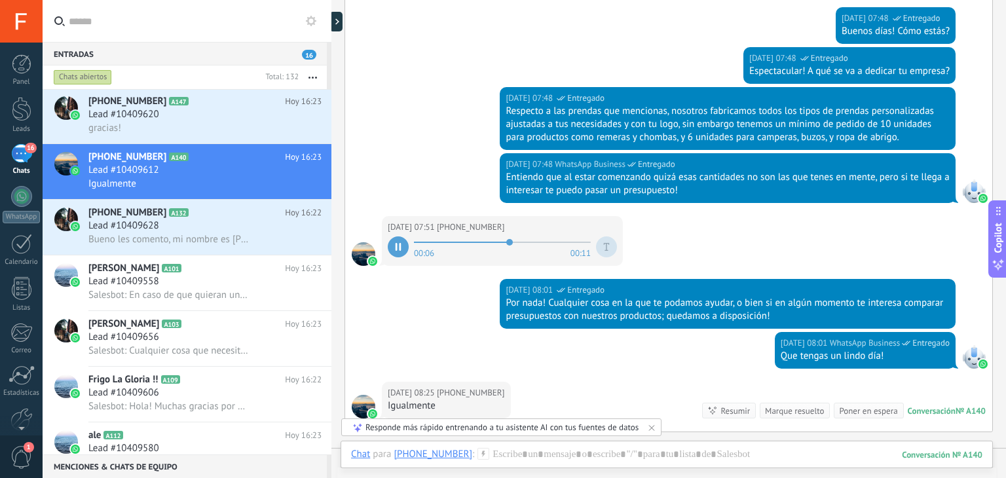
click at [395, 250] on div at bounding box center [398, 246] width 21 height 21
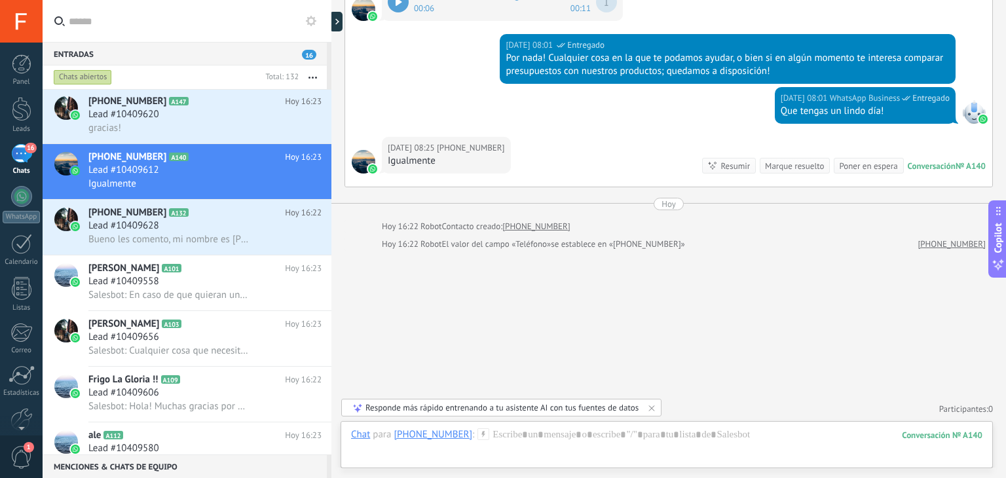
click at [783, 162] on div "Marque resuelto" at bounding box center [794, 166] width 59 height 12
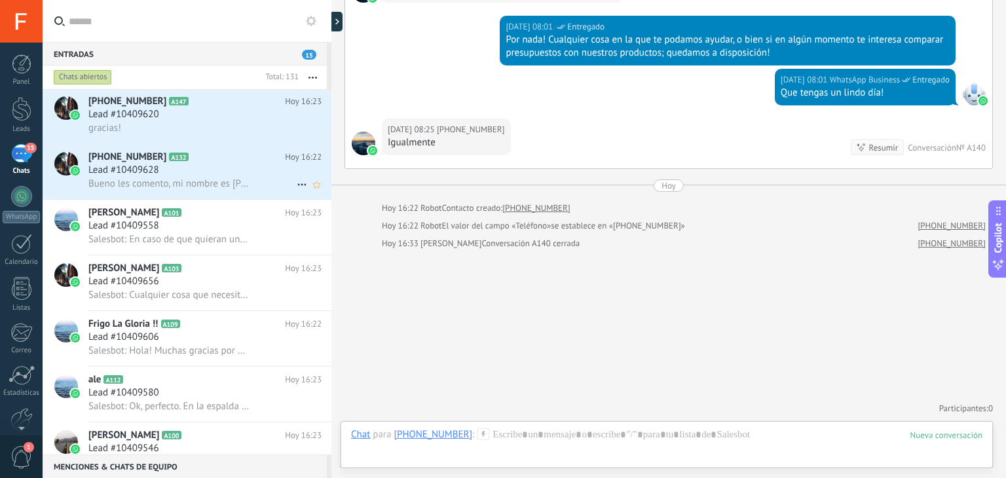
scroll to position [690, 0]
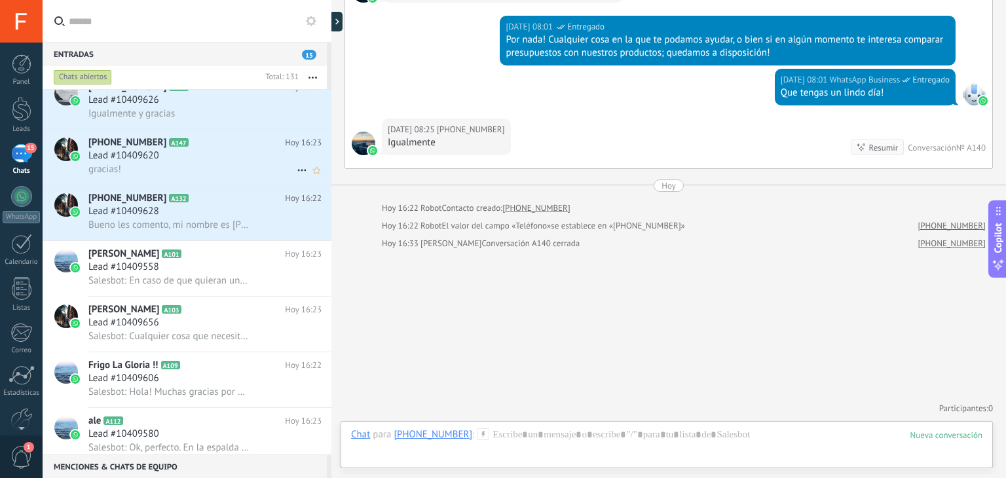
click at [235, 158] on div "Lead #10409620" at bounding box center [204, 155] width 233 height 13
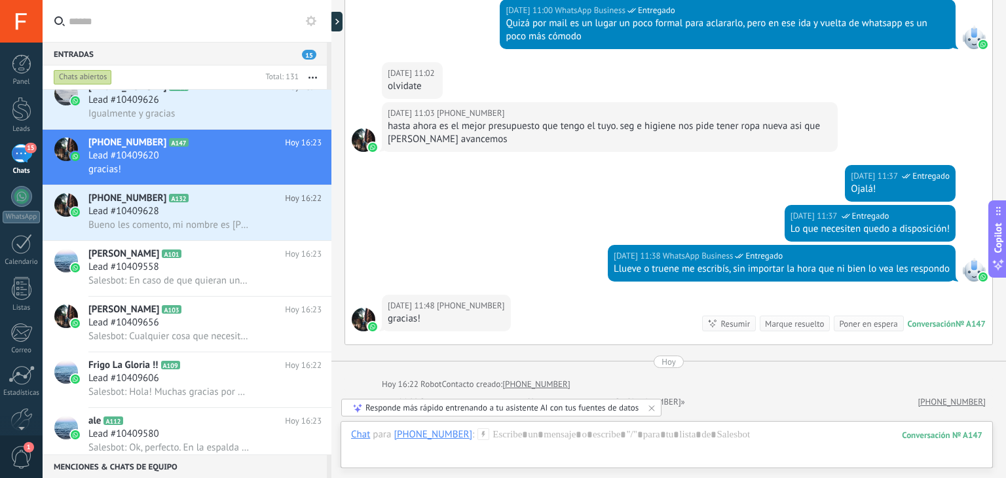
scroll to position [826, 0]
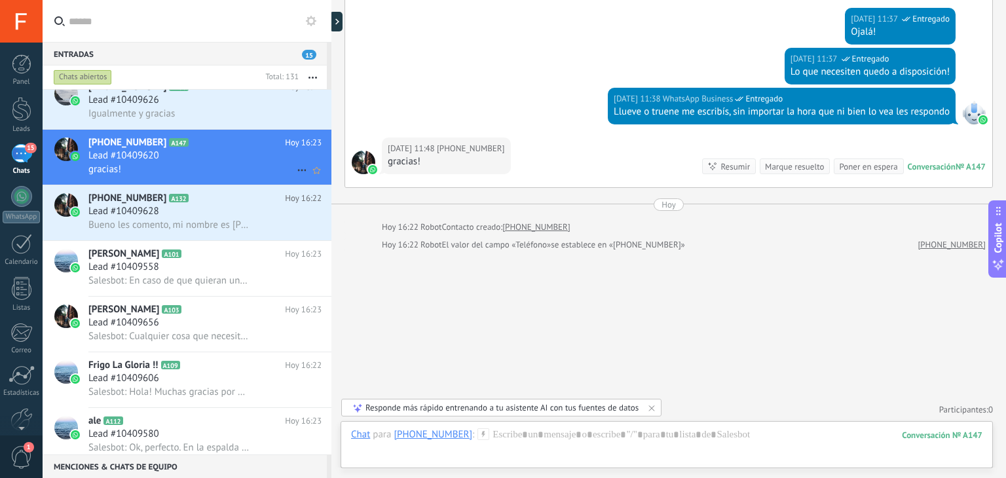
click at [195, 173] on div "gracias!" at bounding box center [204, 169] width 233 height 14
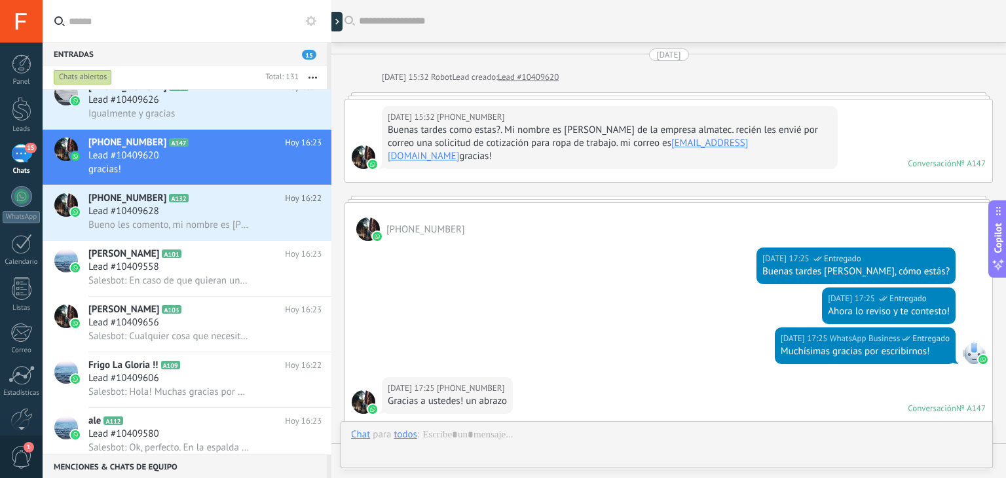
scroll to position [826, 0]
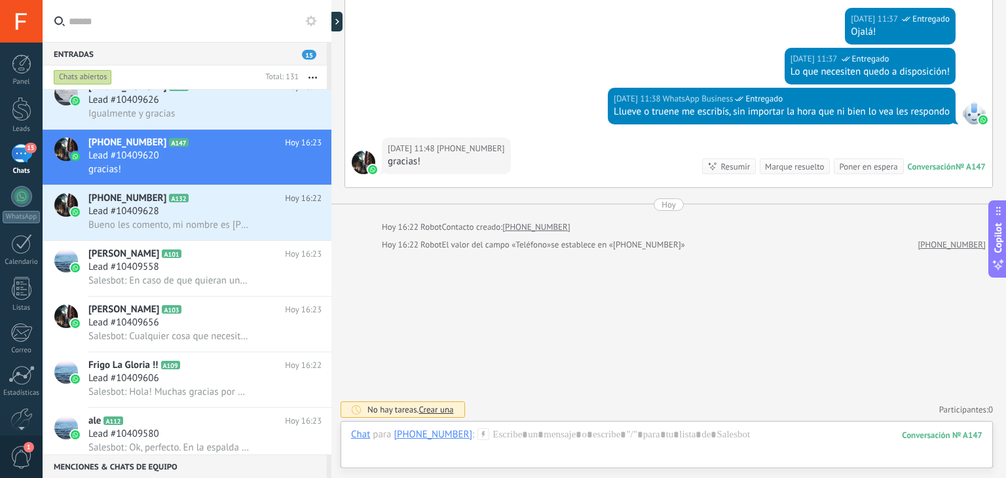
click at [448, 412] on div "No hay tareas. Crear una Participantes: 0 Agregar usuario Bots: 0" at bounding box center [668, 410] width 648 height 22
click at [652, 409] on icon at bounding box center [651, 408] width 10 height 10
click at [427, 405] on span "Crear una" at bounding box center [435, 409] width 35 height 11
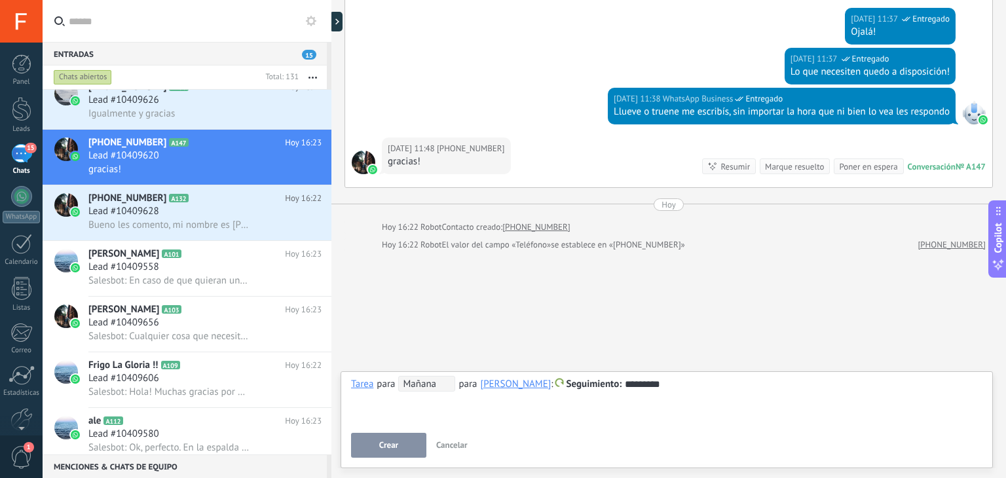
click at [400, 447] on button "Crear" at bounding box center [388, 445] width 75 height 25
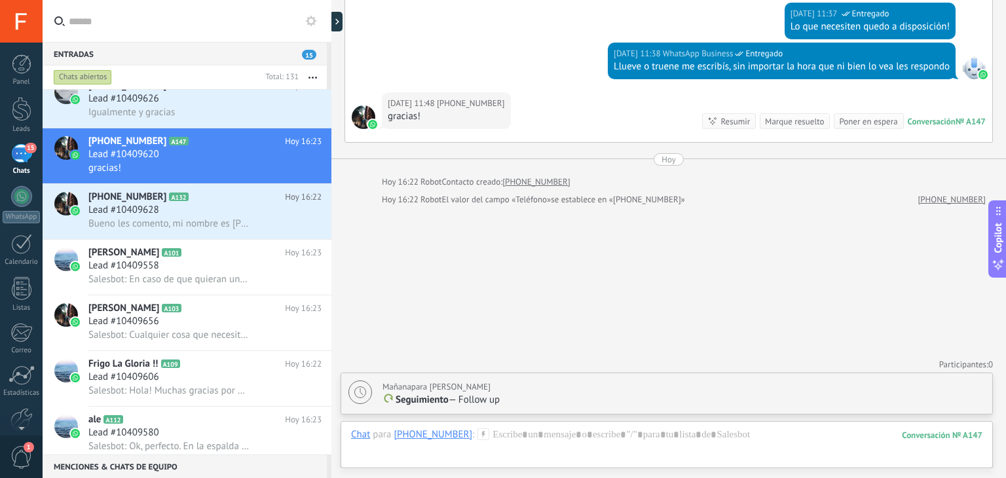
scroll to position [585, 0]
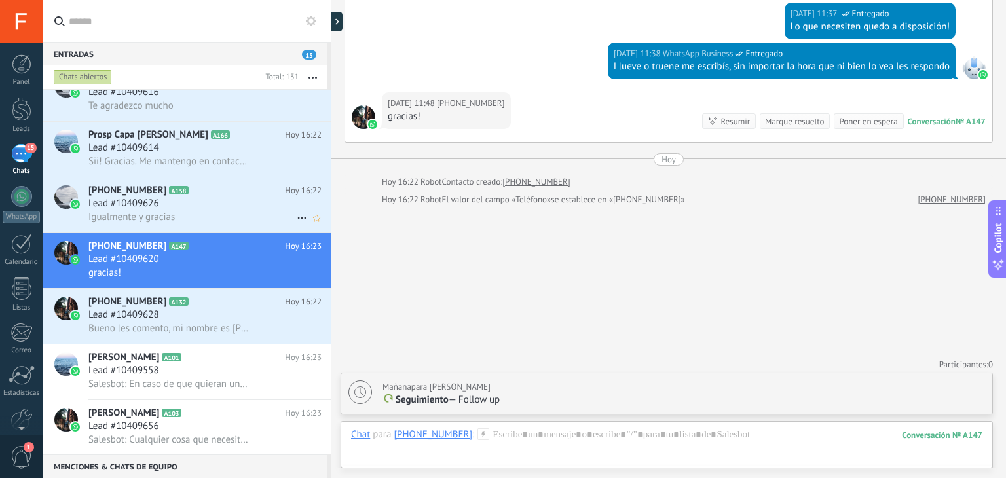
click at [190, 221] on div "Igualmente y gracias" at bounding box center [204, 217] width 233 height 14
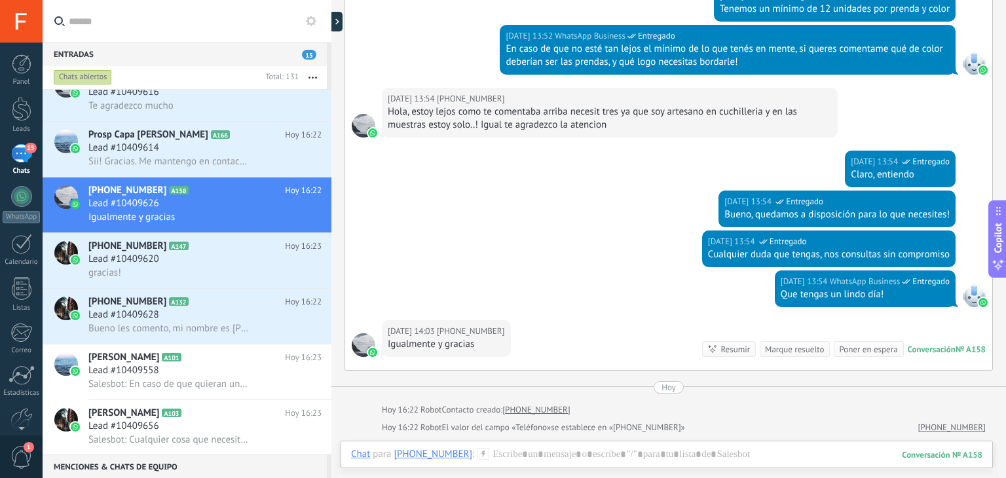
scroll to position [403, 0]
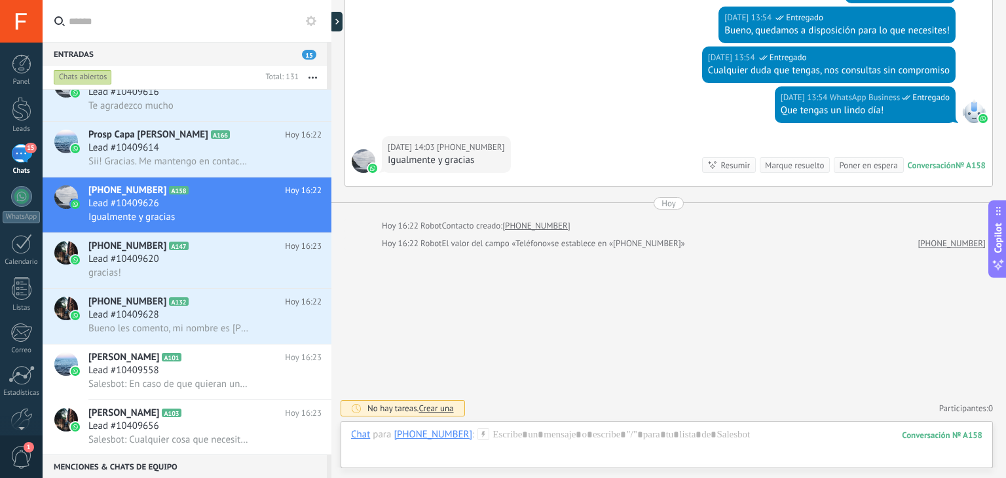
click at [796, 162] on div "Marque resuelto" at bounding box center [794, 165] width 59 height 12
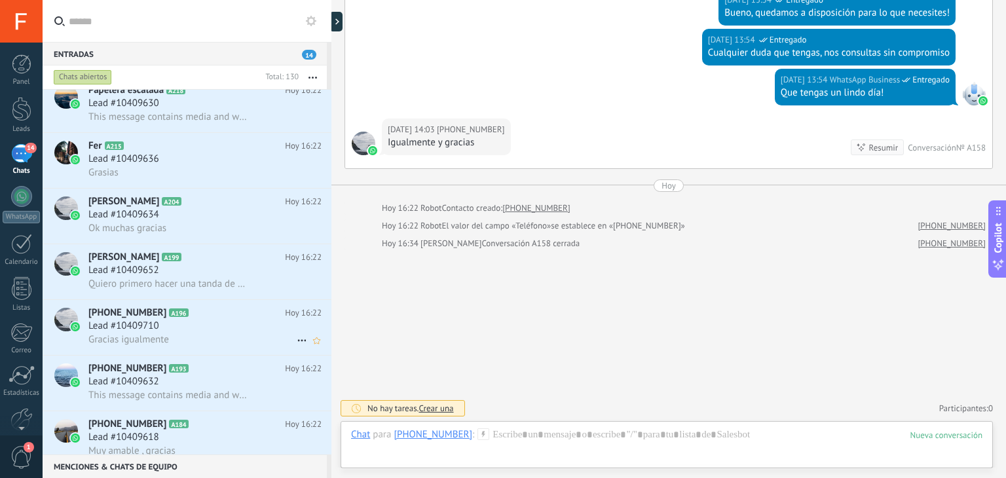
scroll to position [0, 0]
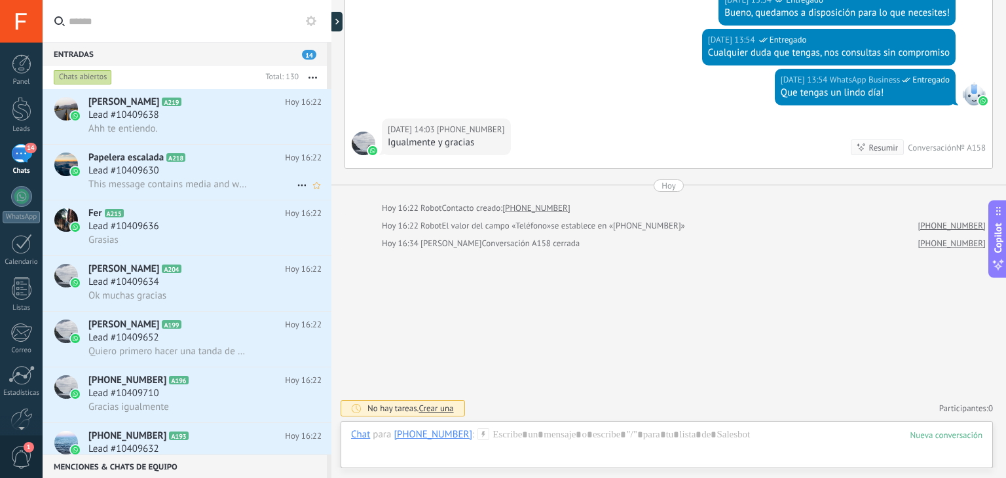
click at [225, 189] on span "This message contains media and was received over 14 days before you connected …" at bounding box center [168, 184] width 161 height 12
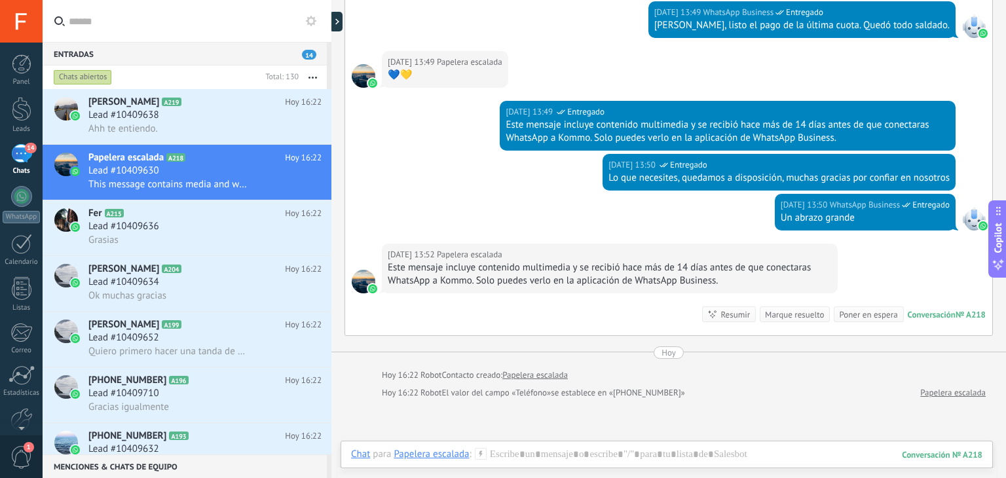
scroll to position [1315, 0]
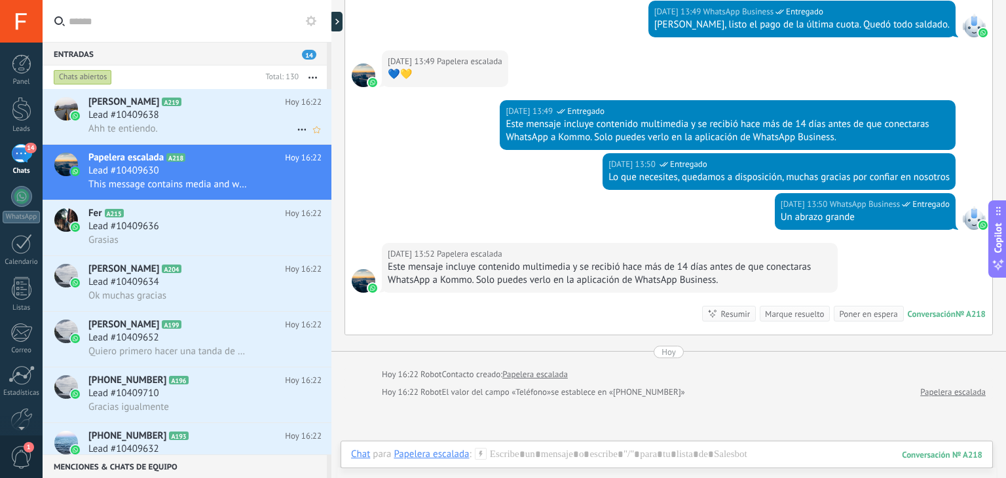
click at [249, 119] on div "Lead #10409638" at bounding box center [204, 115] width 233 height 13
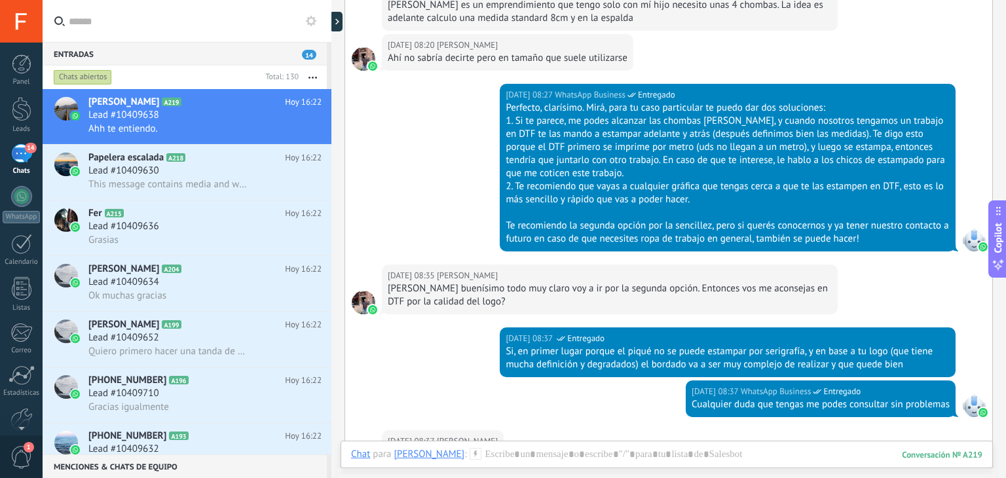
scroll to position [961, 0]
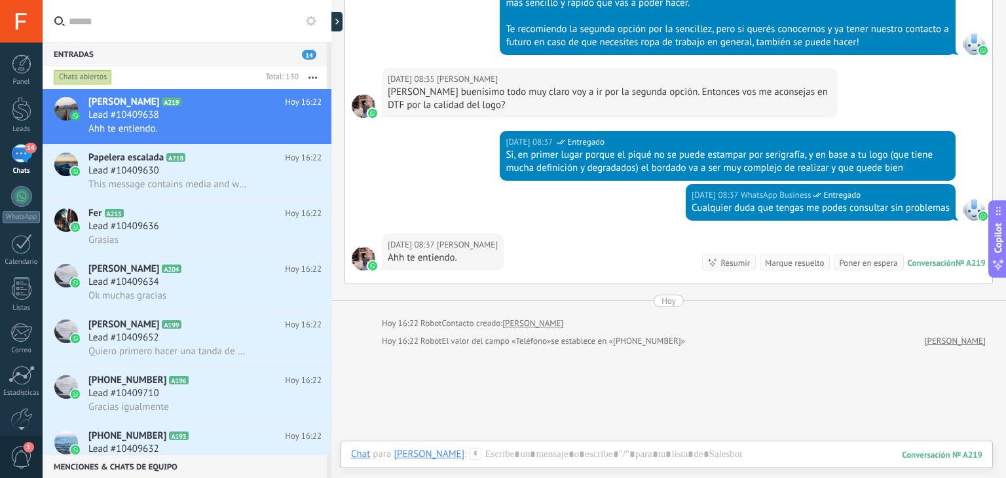
click at [793, 268] on div "Marque resuelto" at bounding box center [795, 263] width 70 height 16
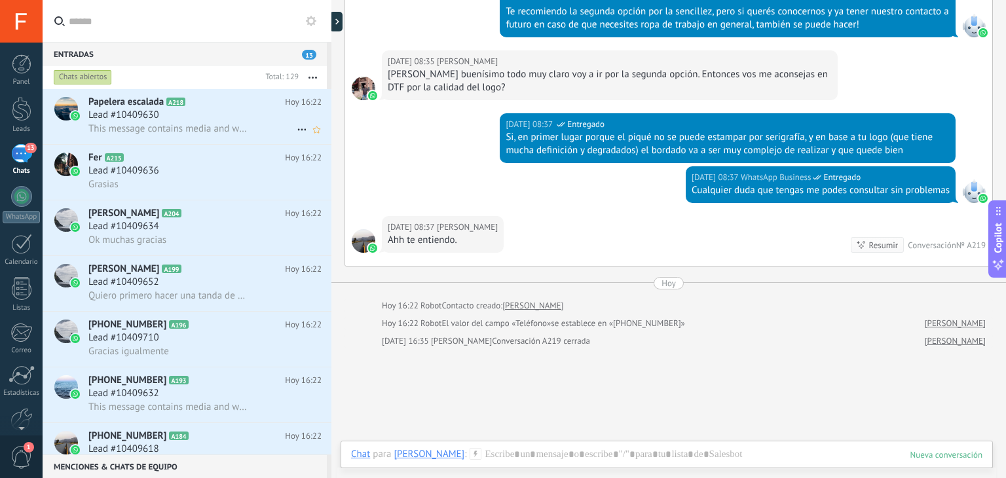
click at [225, 137] on div "Papelera escalada A218 [DATE] 16:22 Lead #10409630 This message contains media …" at bounding box center [209, 116] width 243 height 55
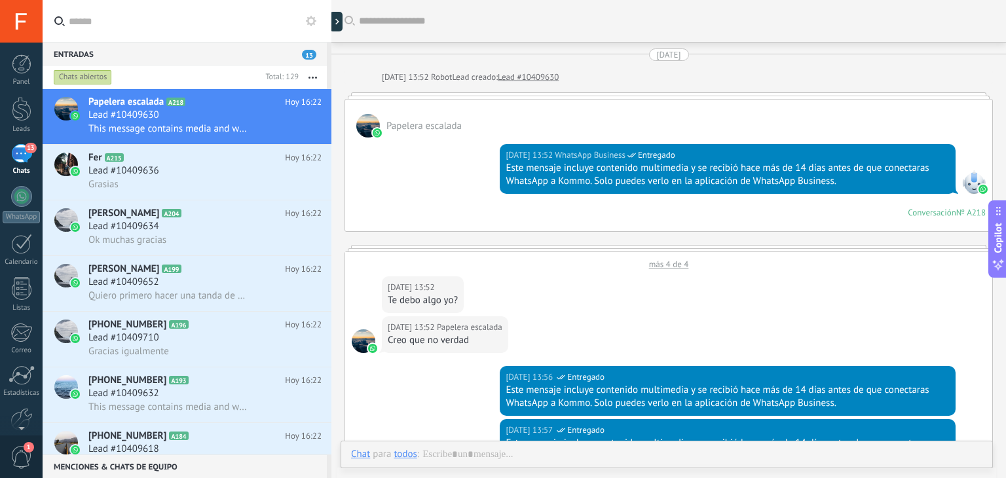
scroll to position [1362, 0]
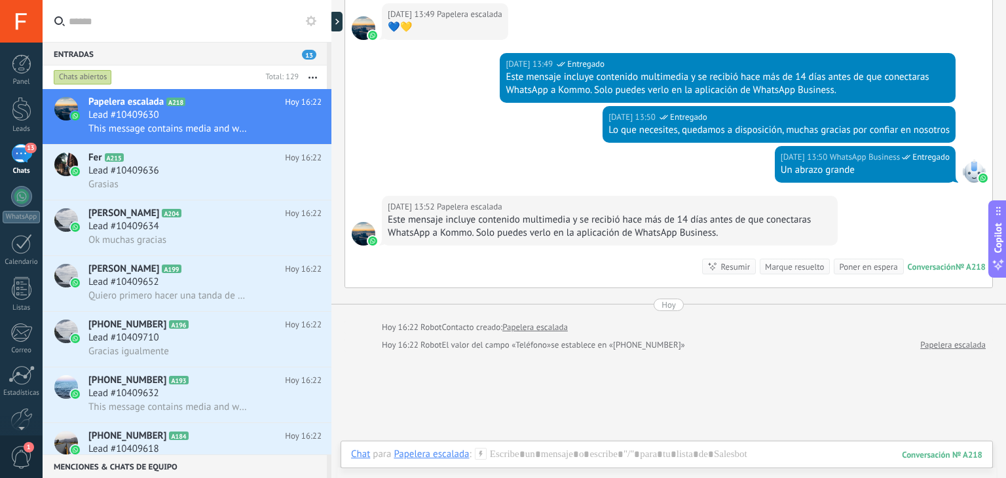
click at [800, 264] on div "Marque resuelto" at bounding box center [794, 267] width 59 height 12
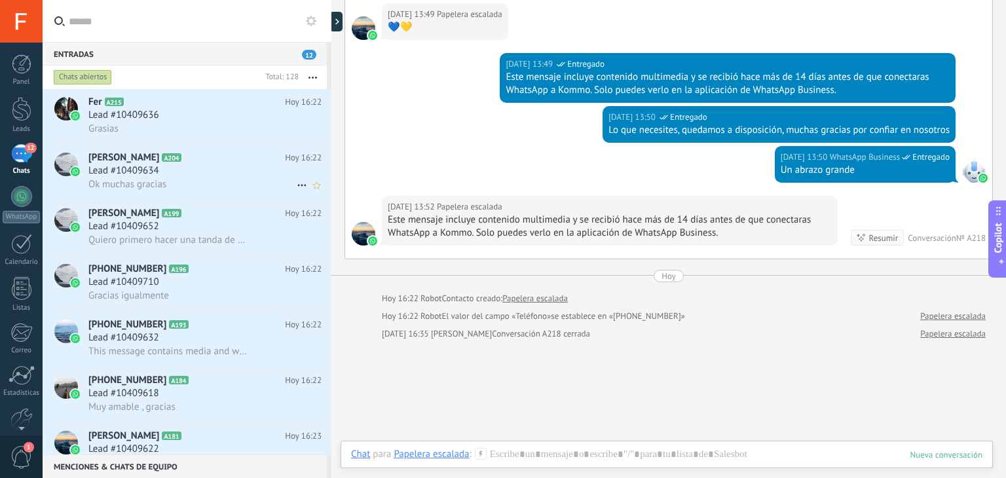
scroll to position [1380, 0]
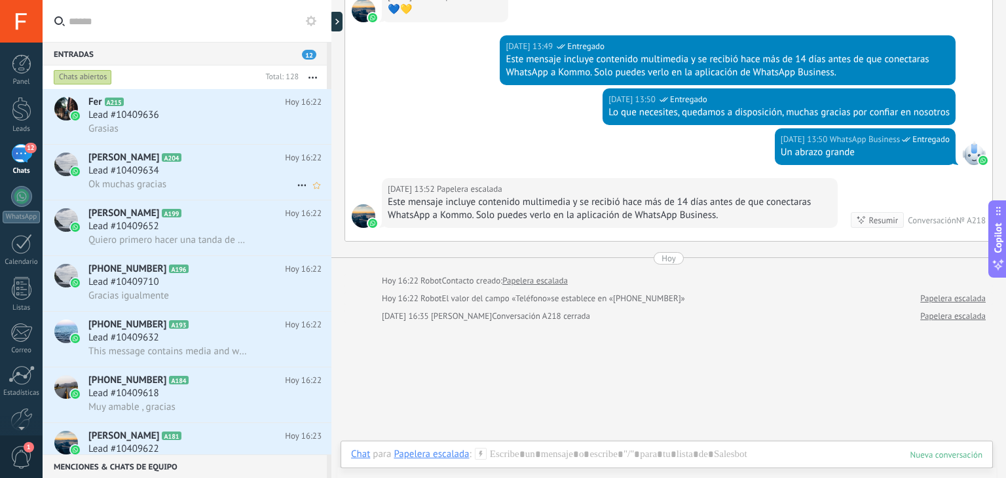
click at [177, 131] on div "Grasias" at bounding box center [204, 129] width 233 height 14
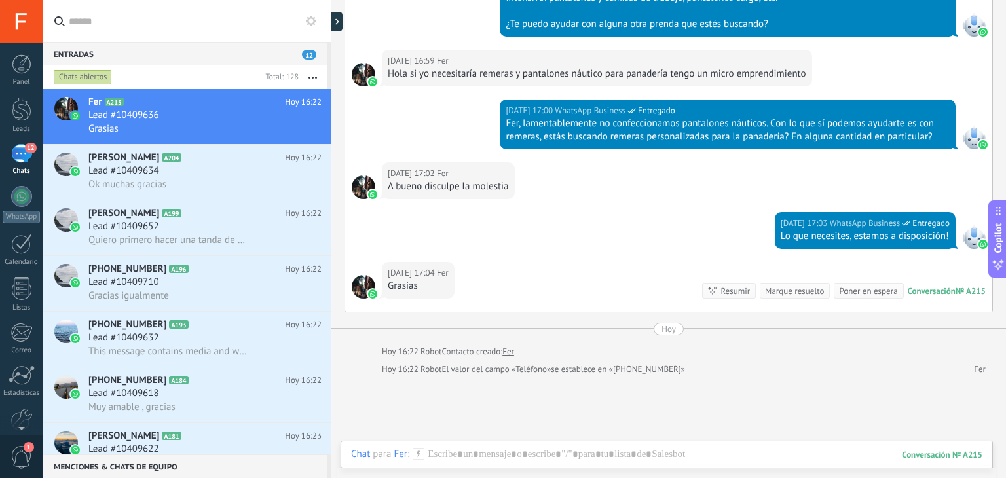
scroll to position [500, 0]
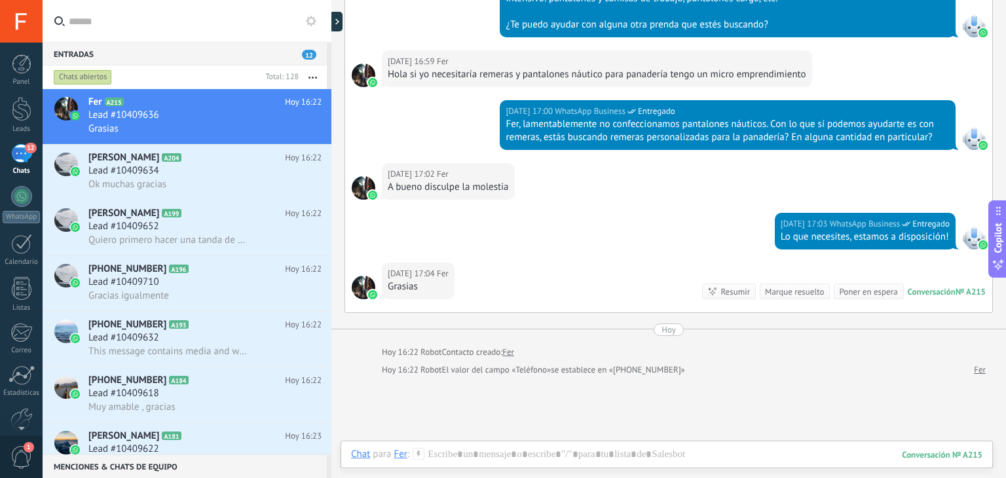
click at [807, 295] on div "Marque resuelto" at bounding box center [794, 292] width 59 height 12
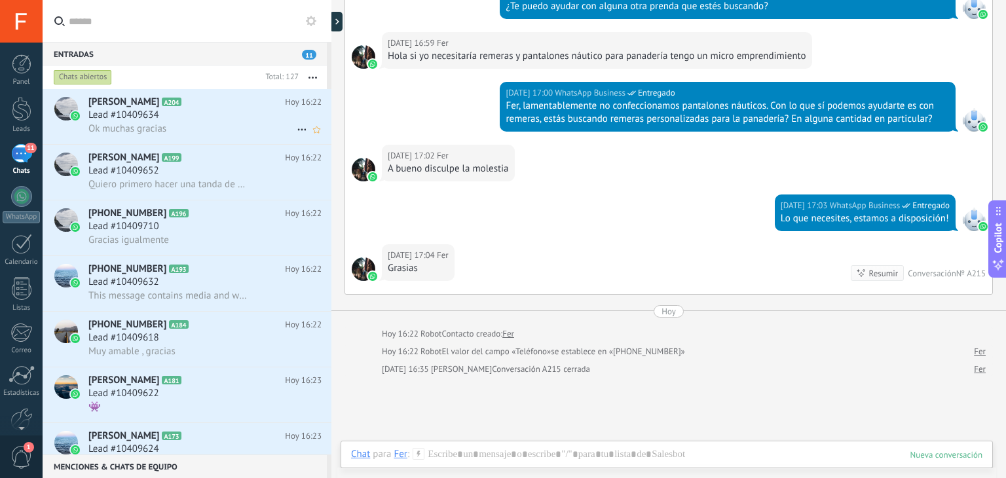
click at [202, 112] on div "Lead #10409634" at bounding box center [204, 115] width 233 height 13
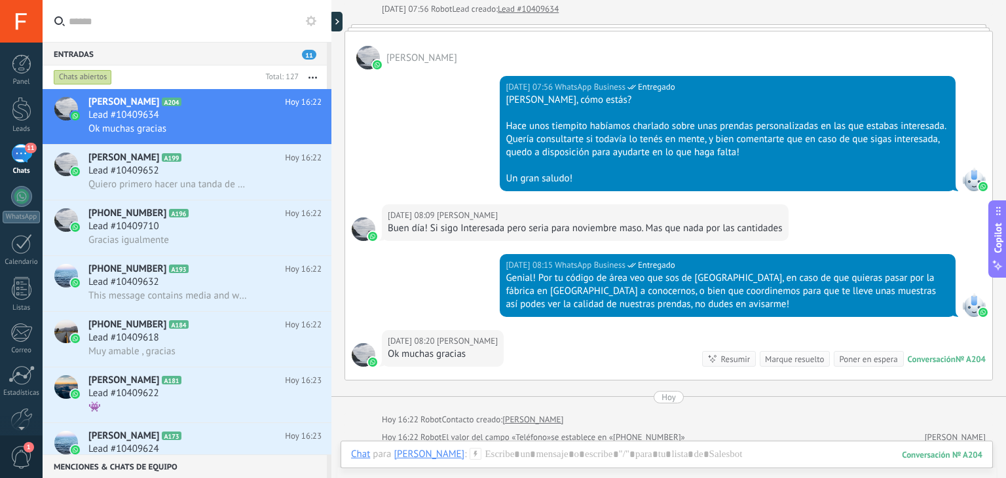
scroll to position [262, 0]
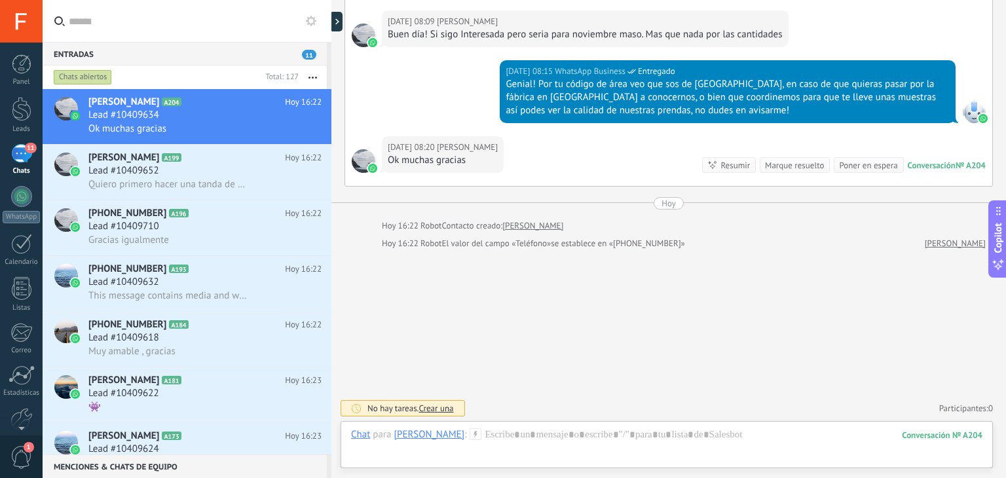
click at [443, 406] on span "Crear una" at bounding box center [435, 408] width 35 height 11
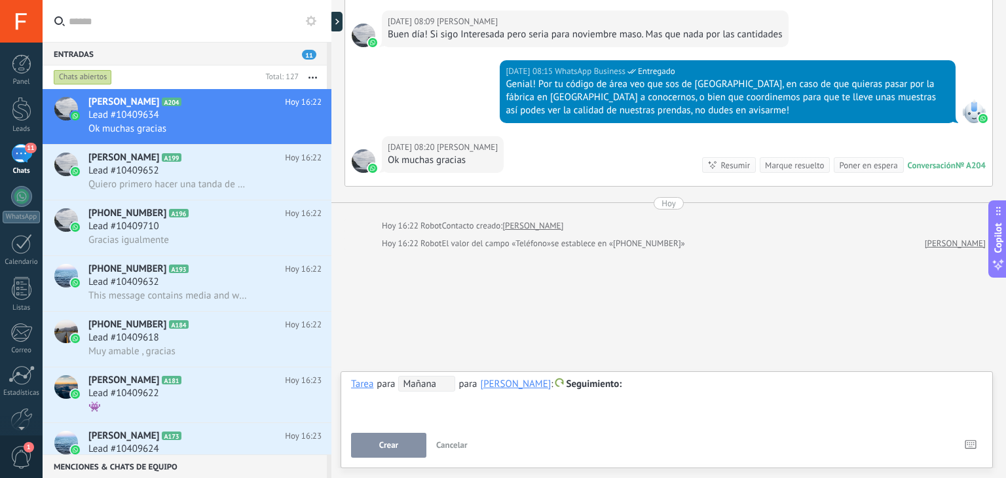
click at [420, 380] on span "Mañana" at bounding box center [426, 384] width 57 height 16
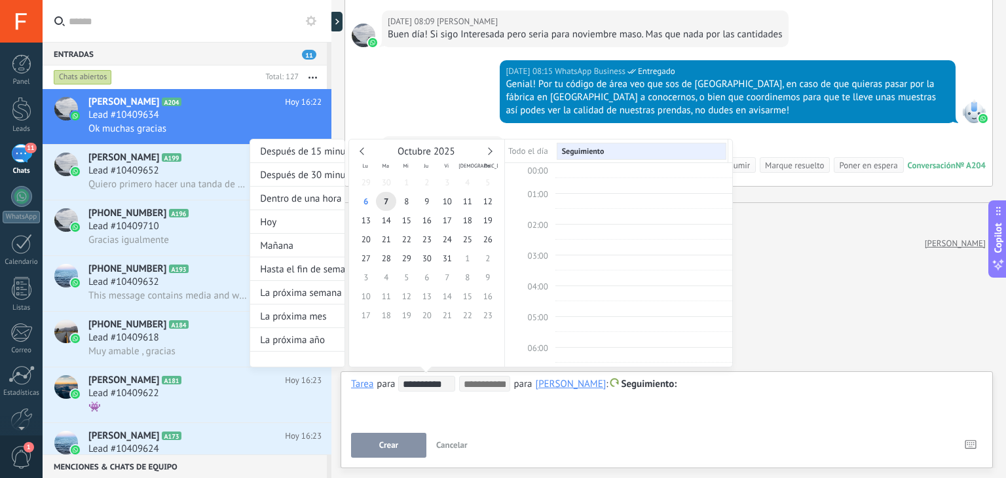
scroll to position [245, 0]
click at [365, 278] on span "3" at bounding box center [366, 277] width 20 height 19
type input "**********"
click at [684, 388] on div "**********" at bounding box center [491, 265] width 483 height 253
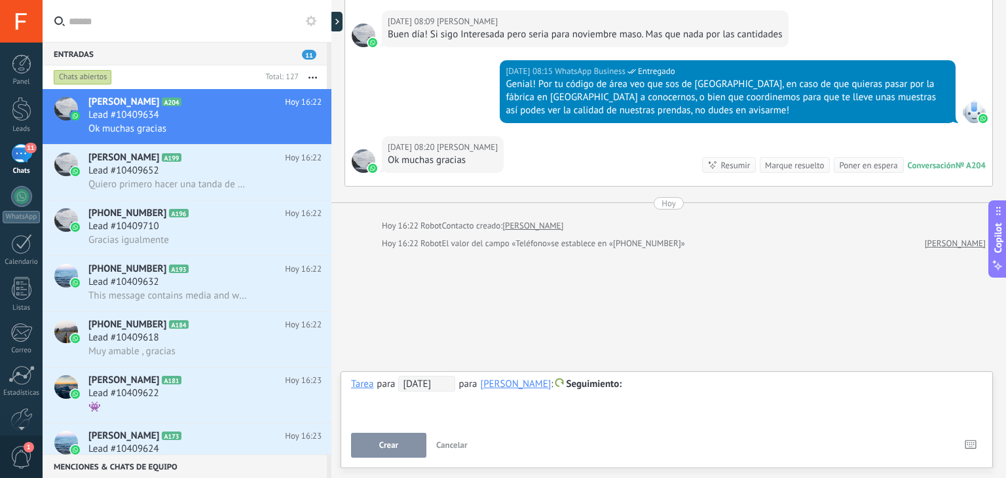
click at [694, 388] on div at bounding box center [666, 385] width 631 height 16
click at [386, 446] on span "Crear" at bounding box center [388, 445] width 19 height 9
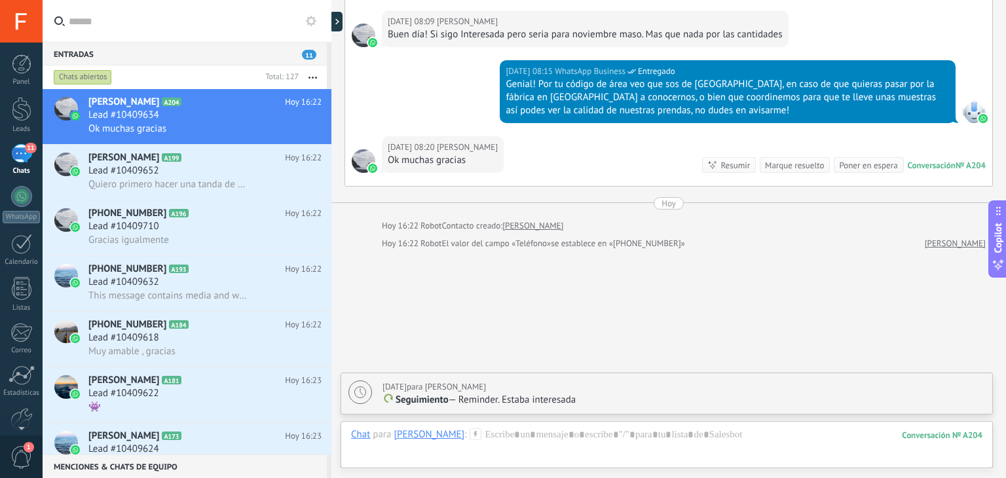
scroll to position [307, 0]
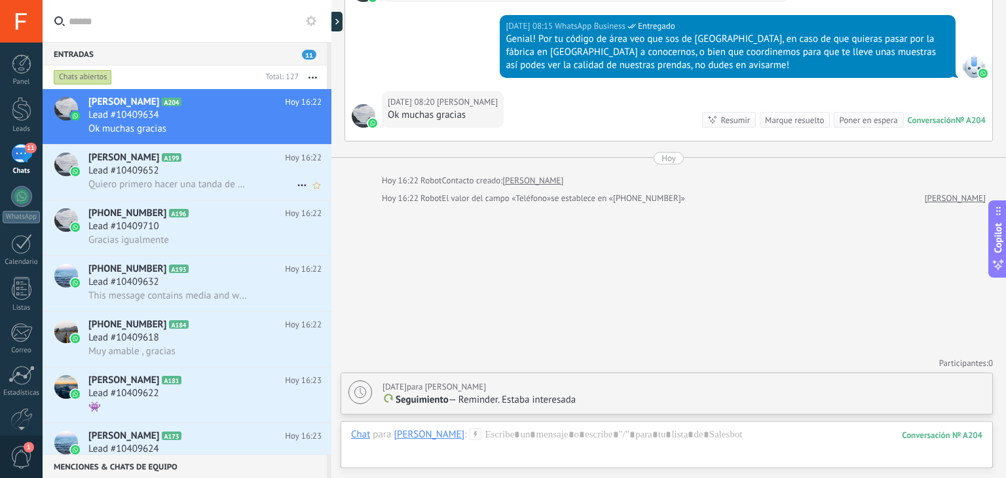
click at [162, 177] on h3 "Lead #10409652" at bounding box center [126, 170] width 77 height 13
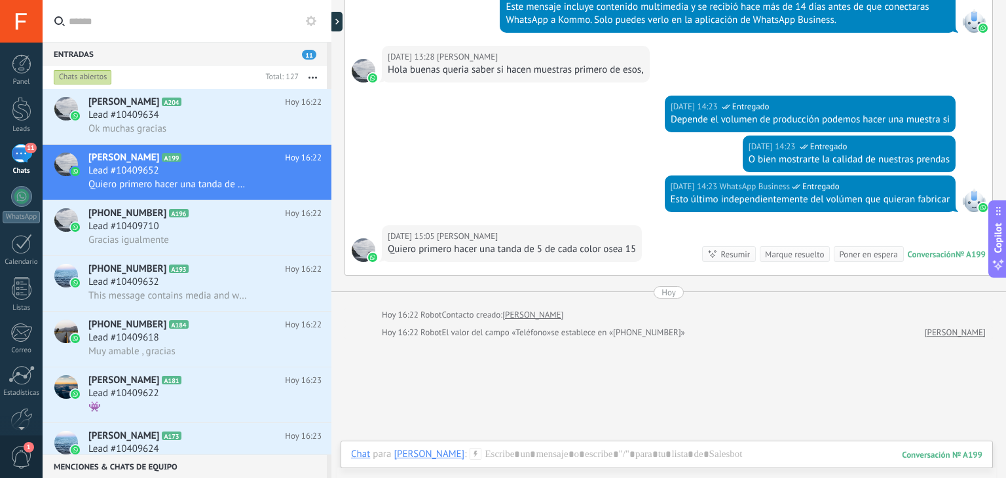
scroll to position [453, 0]
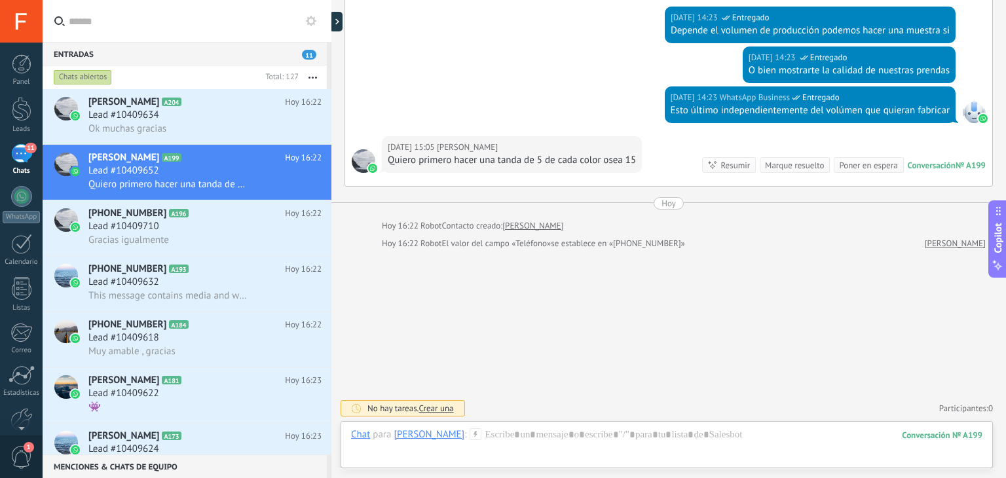
click at [799, 168] on div "Marque resuelto" at bounding box center [794, 165] width 59 height 12
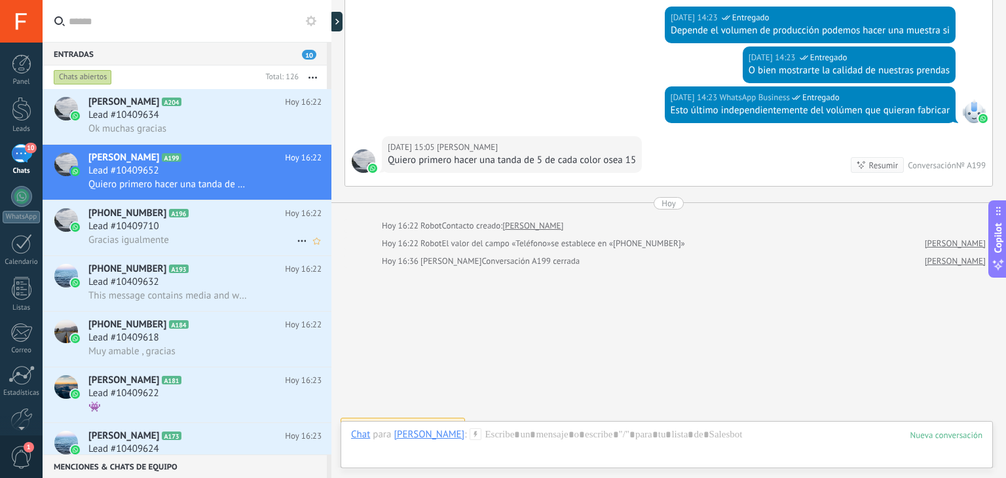
scroll to position [471, 0]
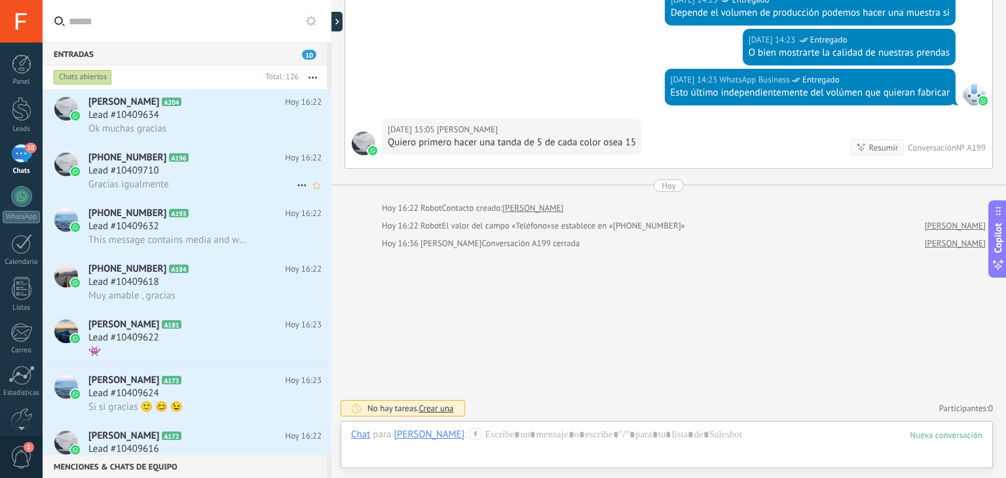
click at [223, 167] on div "Lead #10409710" at bounding box center [204, 170] width 233 height 13
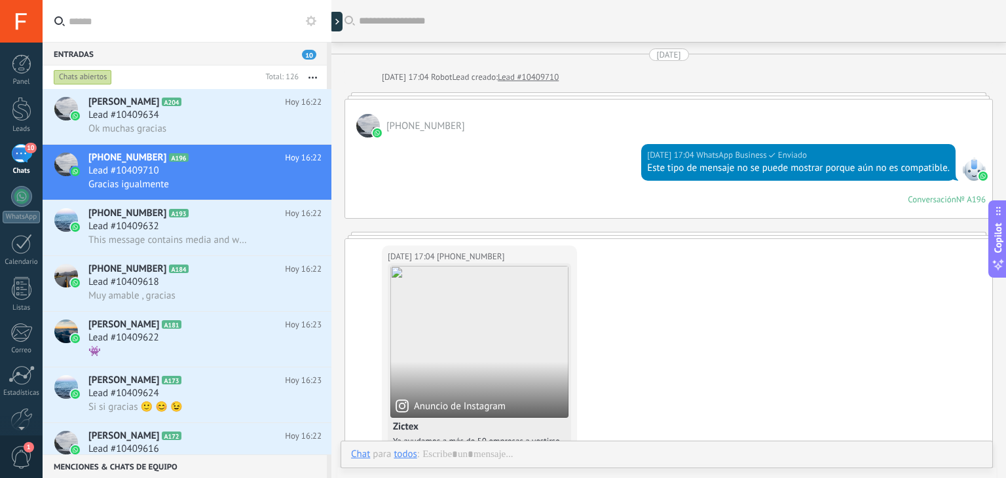
scroll to position [989, 0]
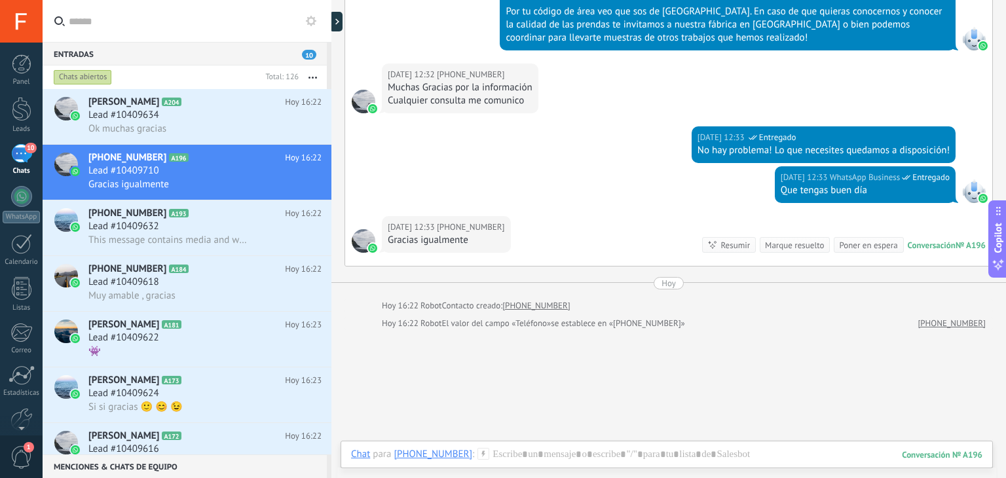
click at [690, 90] on div "[DATE] 12:32 [PHONE_NUMBER] Muchas Gracias por la información Cualquier consult…" at bounding box center [668, 95] width 647 height 63
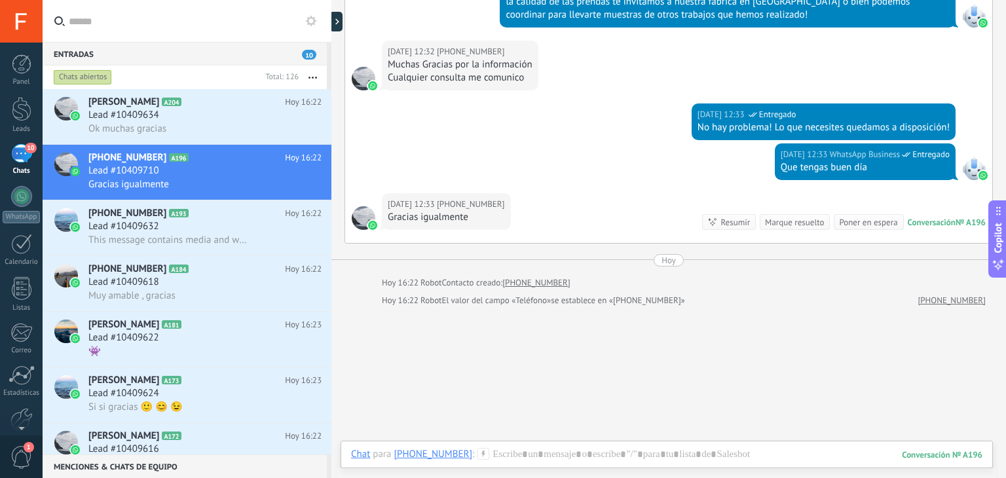
scroll to position [1025, 0]
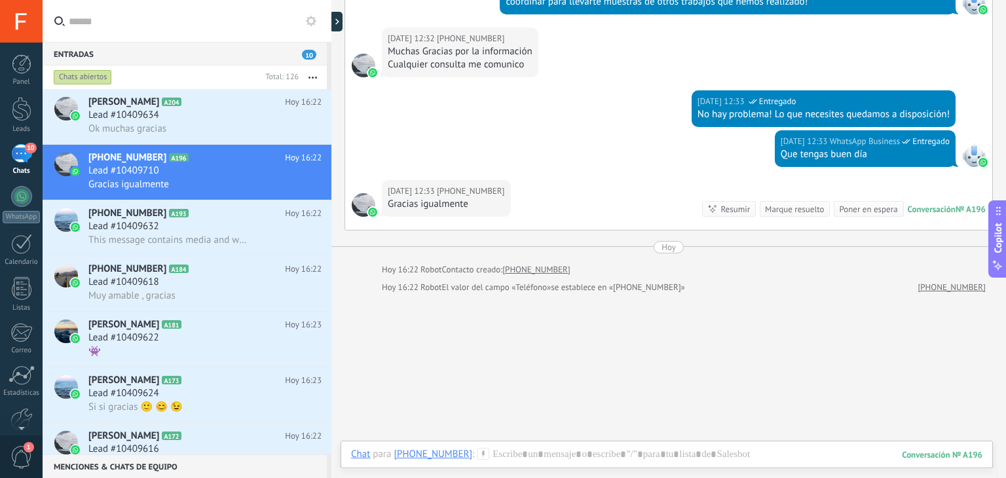
click at [802, 210] on div "Marque resuelto" at bounding box center [794, 209] width 59 height 12
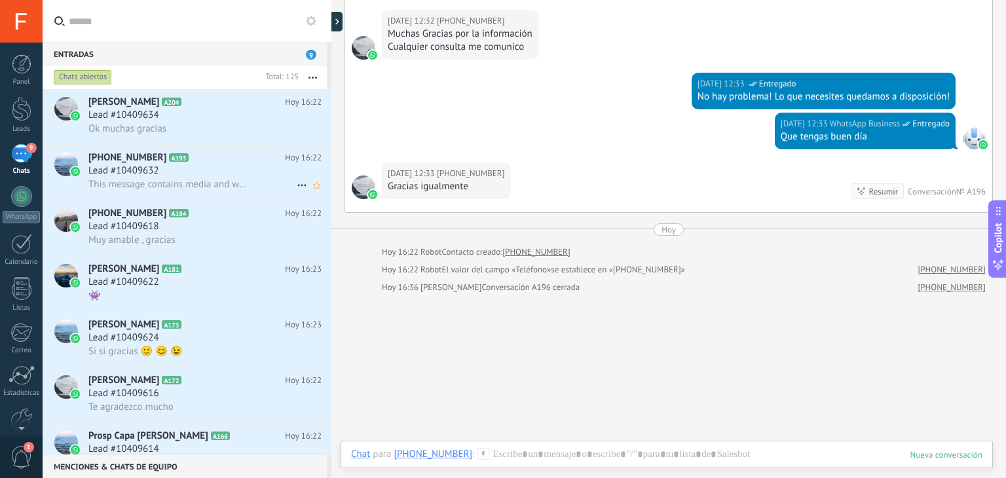
click at [220, 164] on h2 "[PHONE_NUMBER] A193" at bounding box center [186, 157] width 196 height 13
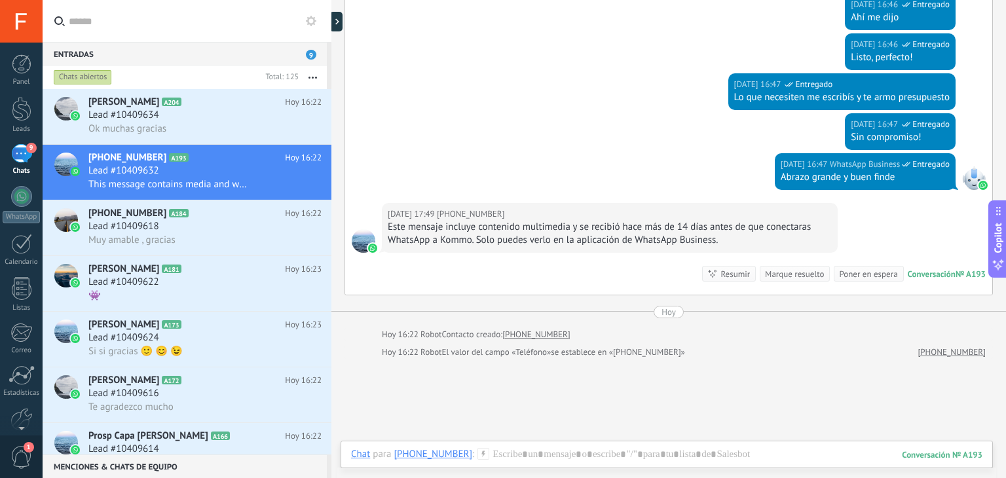
scroll to position [1003, 0]
click at [792, 269] on div "Marque resuelto" at bounding box center [794, 275] width 59 height 12
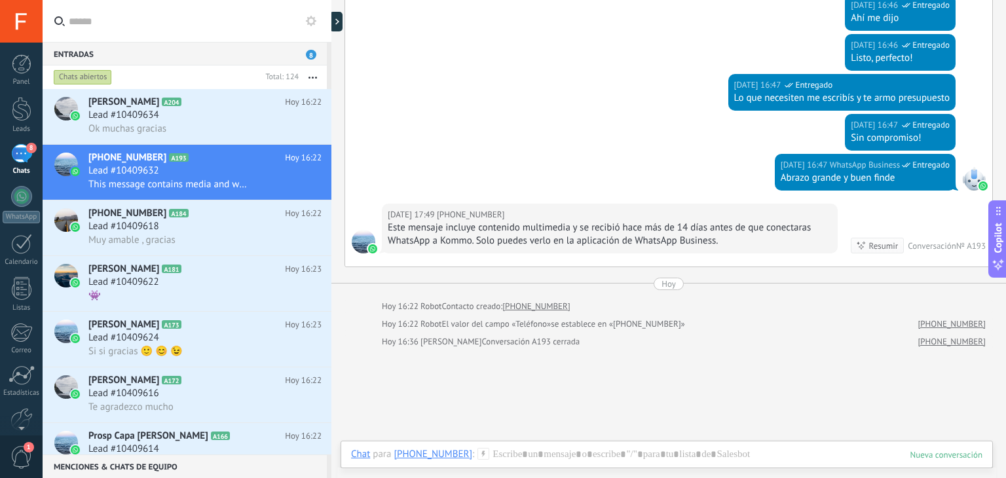
scroll to position [1022, 0]
